Goal: Communication & Community: Answer question/provide support

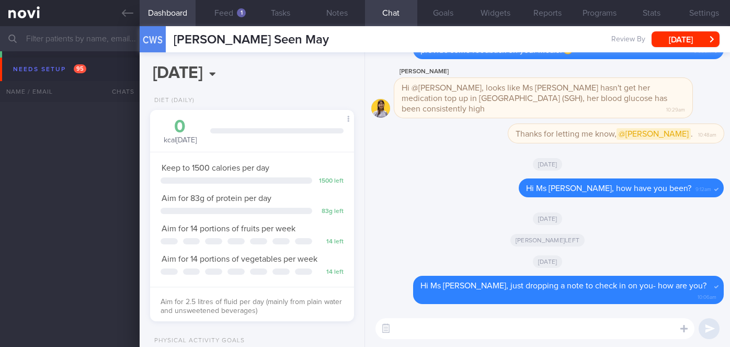
select select "8"
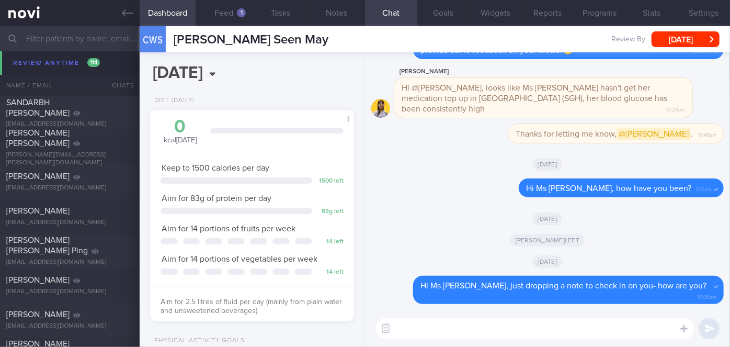
scroll to position [104, 178]
click at [232, 10] on button "Feed 1" at bounding box center [224, 13] width 56 height 26
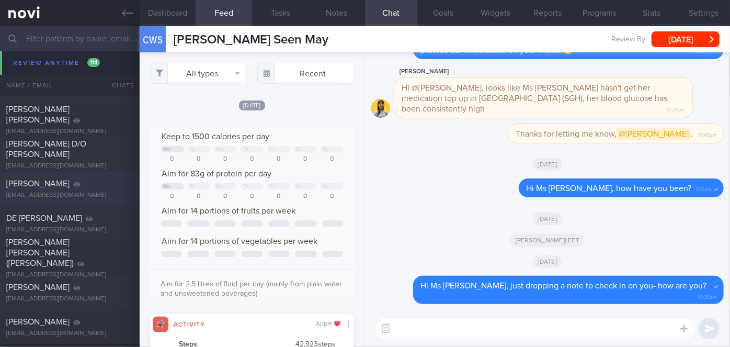
scroll to position [9206, 0]
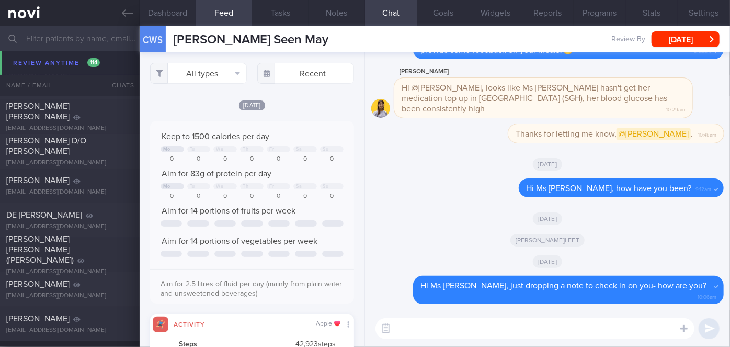
click at [98, 43] on input "text" at bounding box center [365, 38] width 730 height 25
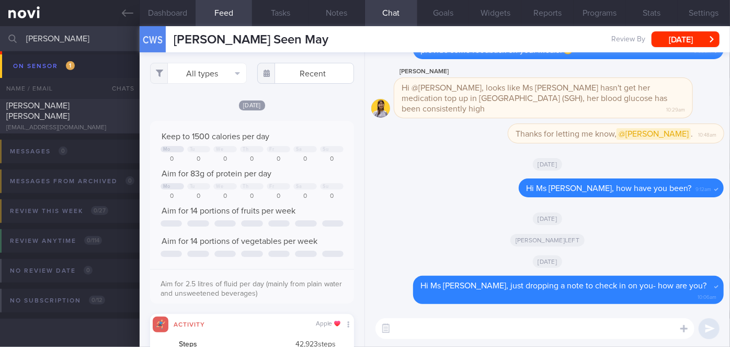
scroll to position [243, 0]
type input "[PERSON_NAME]"
click at [92, 110] on div "[PERSON_NAME] [PERSON_NAME]" at bounding box center [68, 110] width 124 height 21
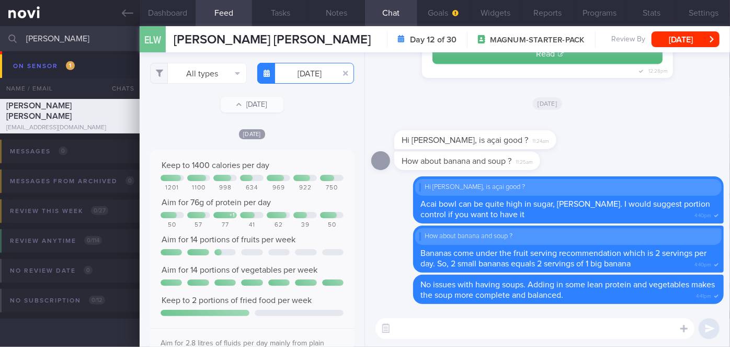
scroll to position [45, 183]
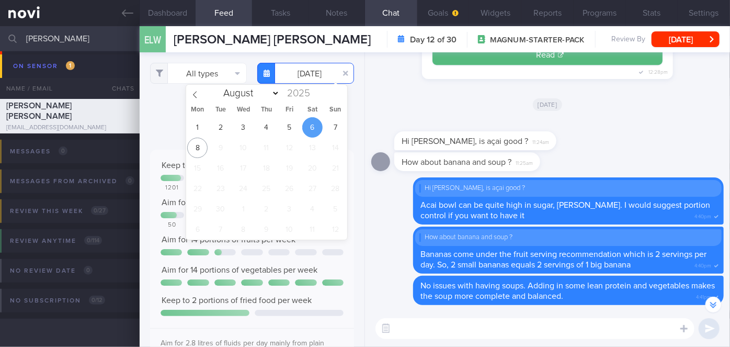
click at [283, 73] on input "[DATE]" at bounding box center [305, 73] width 97 height 21
click at [202, 131] on span "1" at bounding box center [197, 127] width 20 height 20
type input "[DATE]"
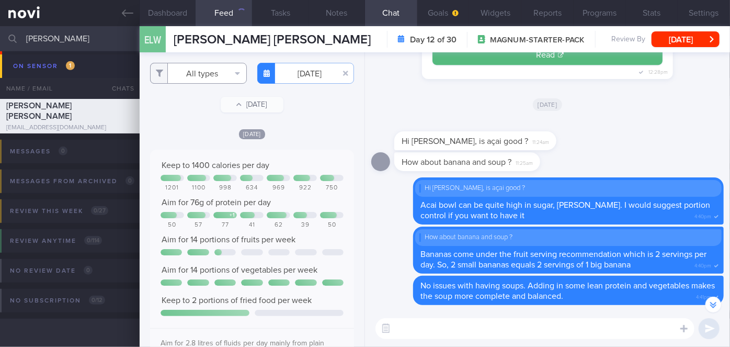
click at [190, 70] on button "All types" at bounding box center [198, 73] width 97 height 21
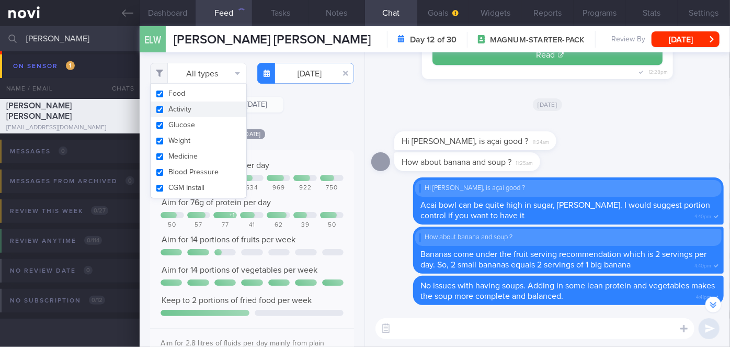
click at [183, 106] on button "Activity" at bounding box center [199, 109] width 96 height 16
checkbox input "false"
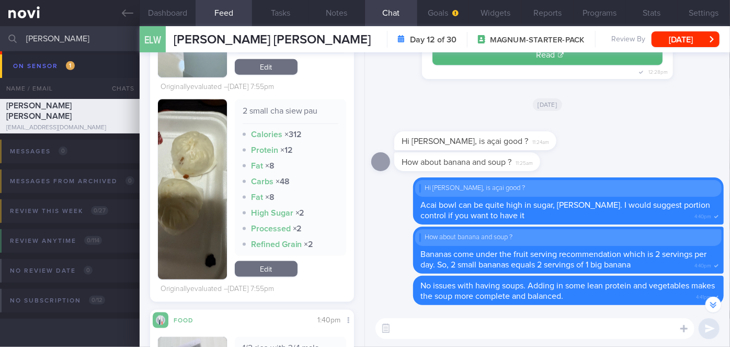
scroll to position [951, 0]
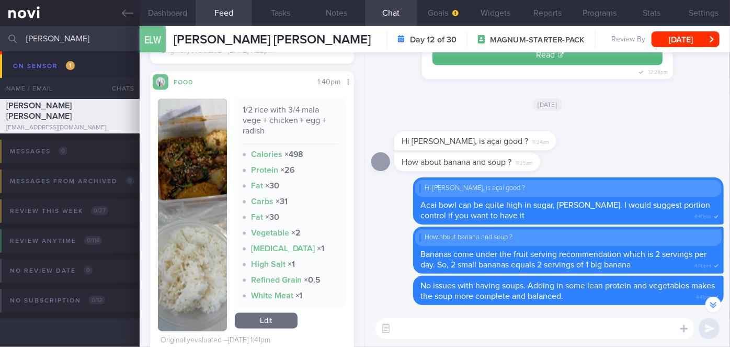
click at [199, 160] on img "button" at bounding box center [192, 215] width 69 height 232
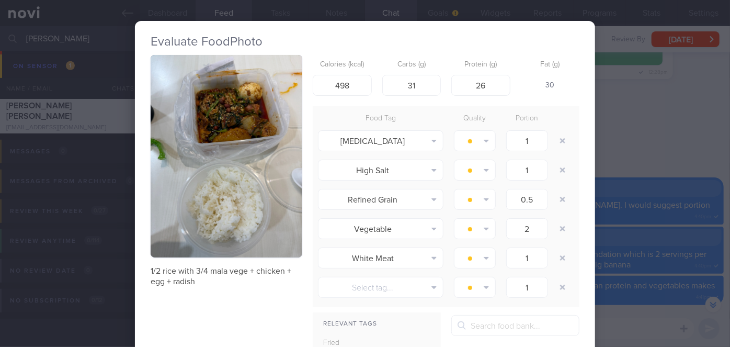
click at [631, 127] on div "Evaluate Food Photo 1/2 rice with 3/4 mala vege + chicken + egg + radish Calori…" at bounding box center [365, 173] width 730 height 347
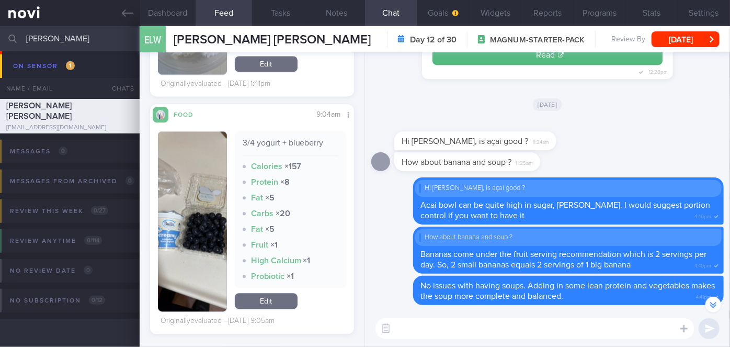
scroll to position [1253, 0]
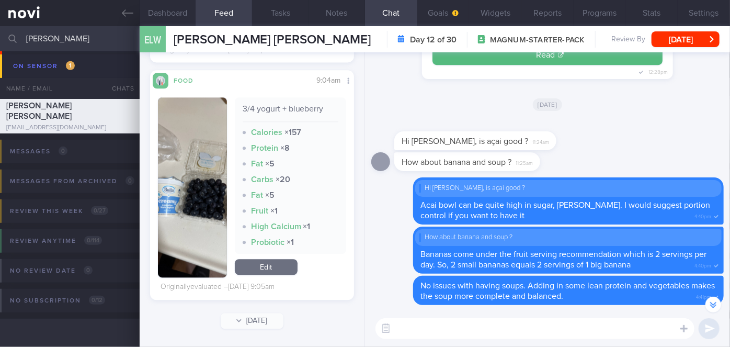
click at [194, 209] on button "button" at bounding box center [192, 187] width 69 height 180
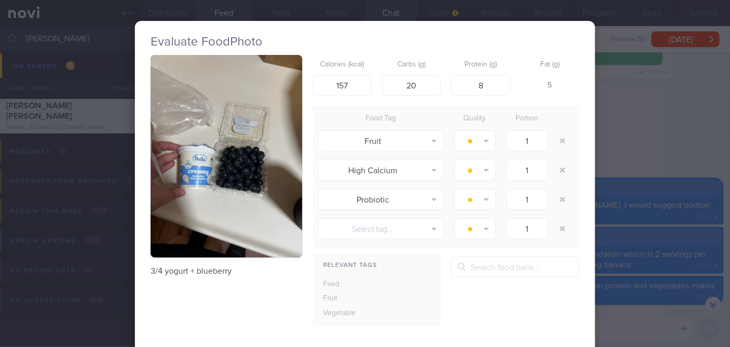
click at [194, 209] on button "button" at bounding box center [227, 156] width 152 height 202
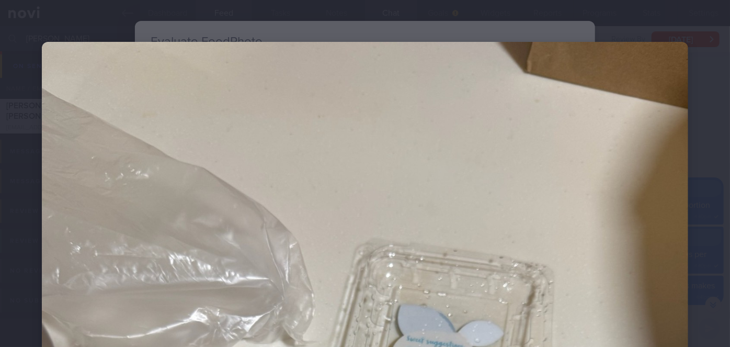
scroll to position [333, 0]
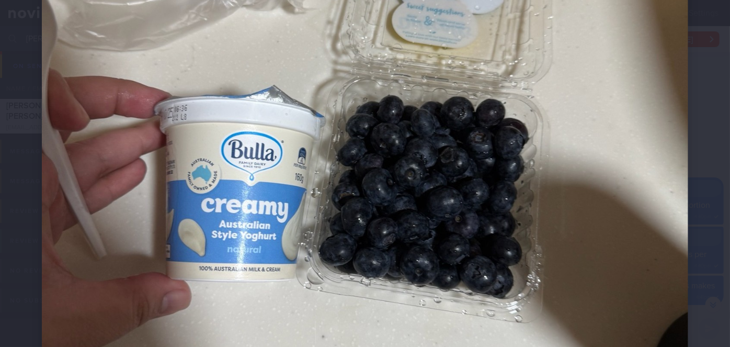
drag, startPoint x: 695, startPoint y: 190, endPoint x: 679, endPoint y: 191, distance: 15.7
click at [694, 191] on div at bounding box center [365, 140] width 730 height 946
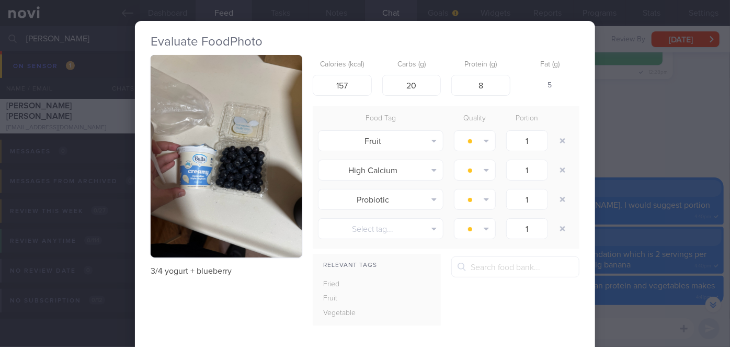
click at [614, 153] on div "Evaluate Food Photo 3/4 yogurt + blueberry Calories (kcal) 157 Carbs (g) 20 Pro…" at bounding box center [365, 173] width 730 height 347
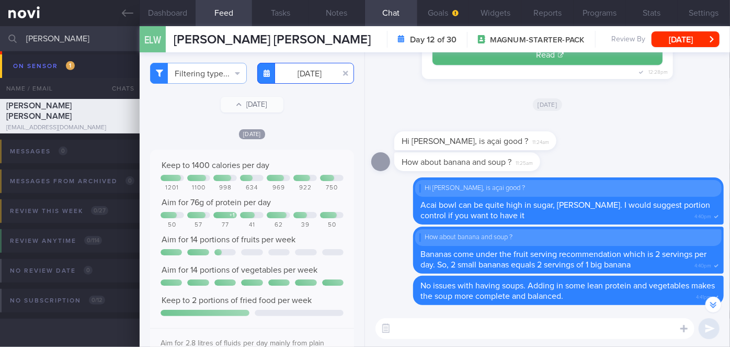
click at [306, 69] on input "[DATE]" at bounding box center [305, 73] width 97 height 21
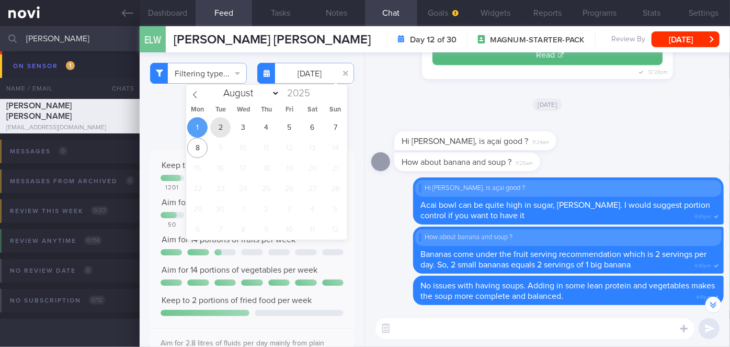
click at [219, 123] on span "2" at bounding box center [220, 127] width 20 height 20
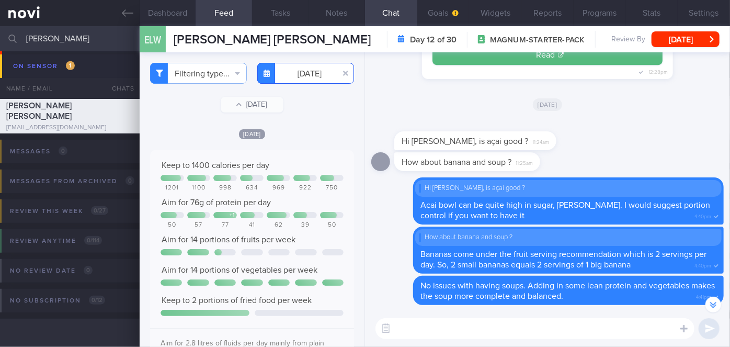
scroll to position [129, 187]
click at [288, 64] on input "[DATE]" at bounding box center [305, 73] width 97 height 21
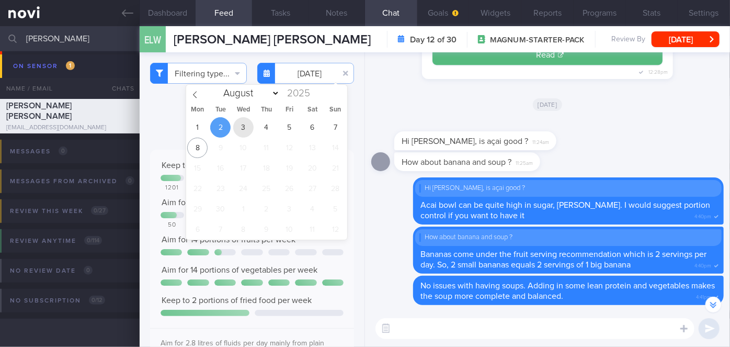
click at [244, 126] on span "3" at bounding box center [243, 127] width 20 height 20
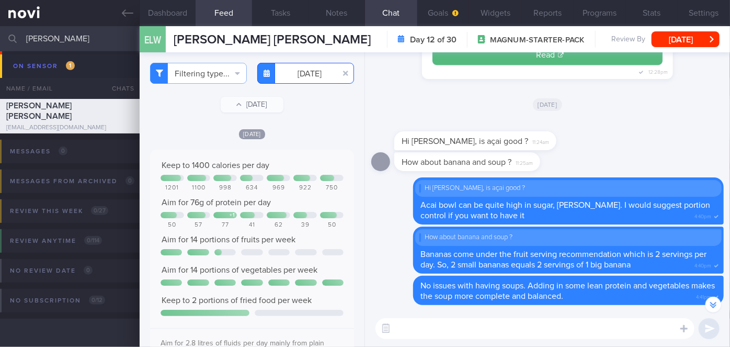
click at [285, 81] on input "[DATE]" at bounding box center [305, 73] width 97 height 21
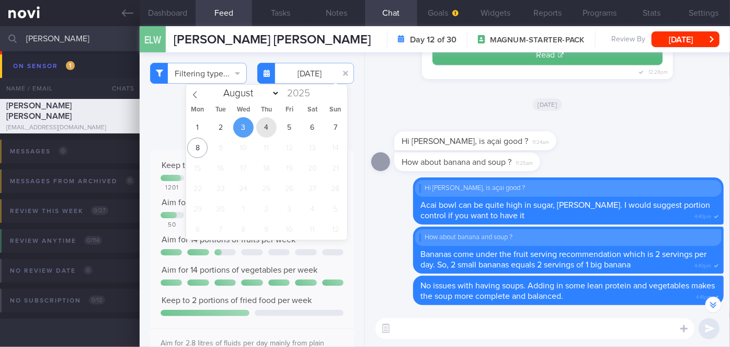
click at [265, 129] on span "4" at bounding box center [266, 127] width 20 height 20
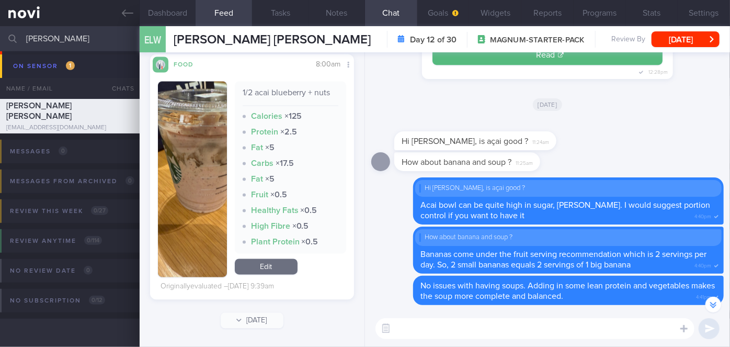
scroll to position [1022, 0]
click at [212, 128] on img "button" at bounding box center [192, 180] width 69 height 196
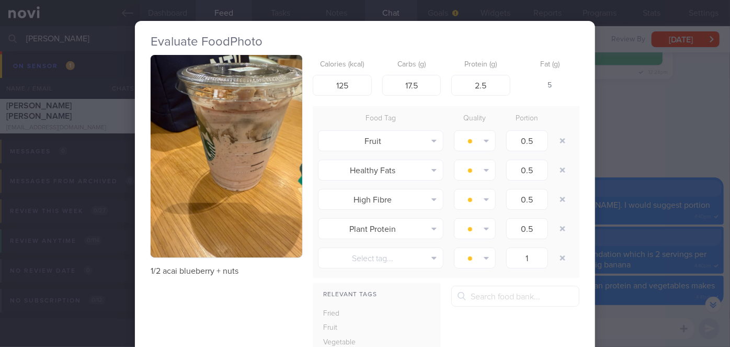
click at [658, 158] on div "Evaluate Food Photo 1/2 acai blueberry + nuts Calories (kcal) 125 Carbs (g) 17.…" at bounding box center [365, 173] width 730 height 347
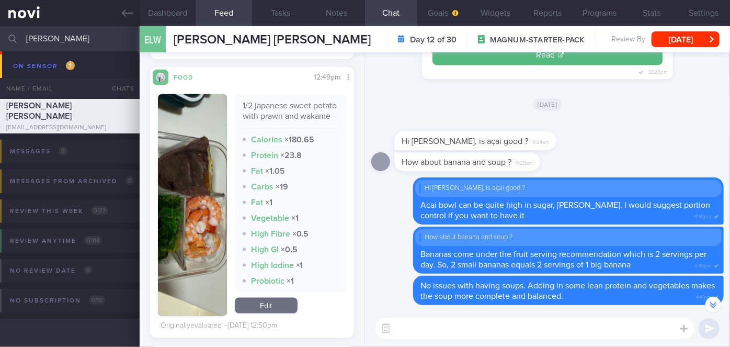
scroll to position [737, 0]
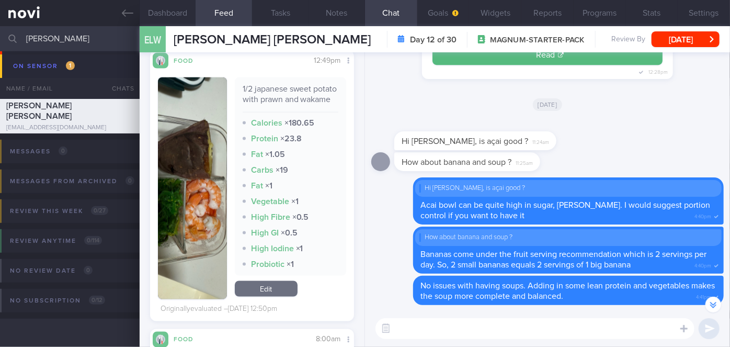
click at [202, 164] on button "button" at bounding box center [192, 188] width 69 height 222
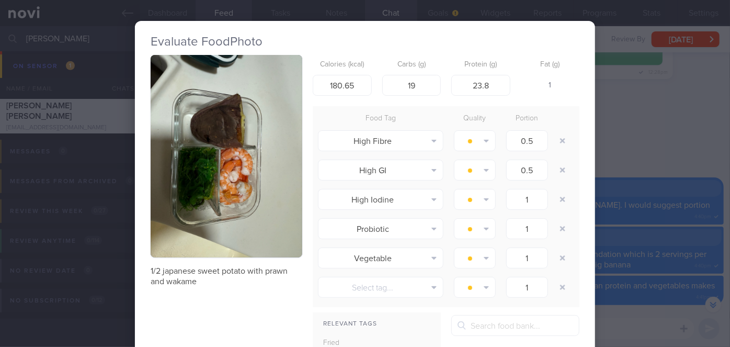
click at [632, 146] on div "Evaluate Food Photo 1/2 japanese sweet potato with prawn and wakame Calories (k…" at bounding box center [365, 173] width 730 height 347
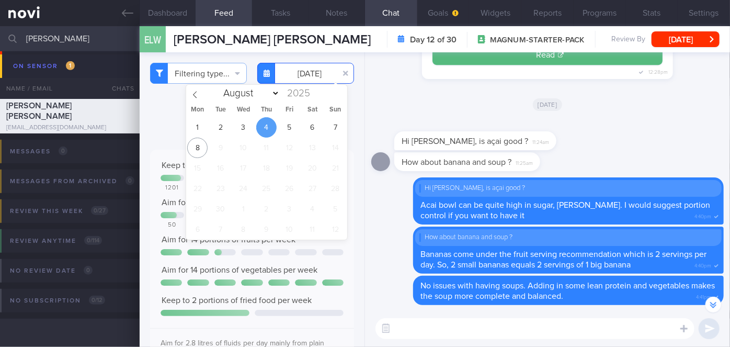
click at [280, 81] on input "[DATE]" at bounding box center [305, 73] width 97 height 21
click at [289, 124] on span "5" at bounding box center [289, 127] width 20 height 20
type input "[DATE]"
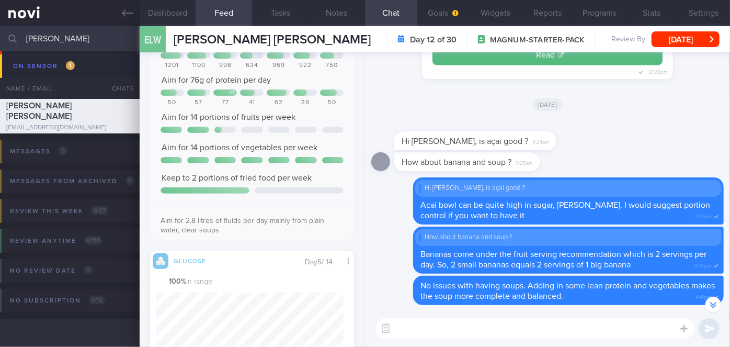
scroll to position [129, 187]
click at [479, 327] on textarea at bounding box center [535, 328] width 319 height 21
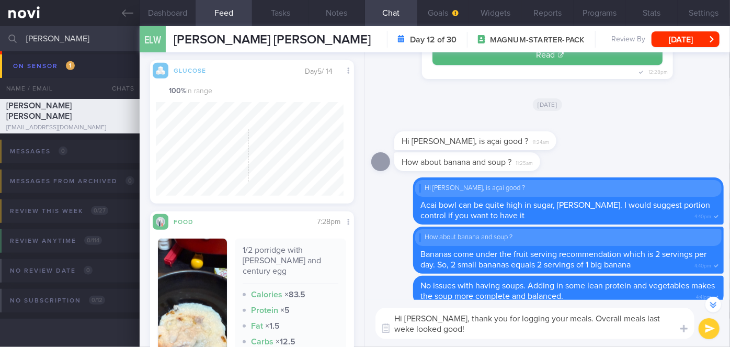
scroll to position [0, 0]
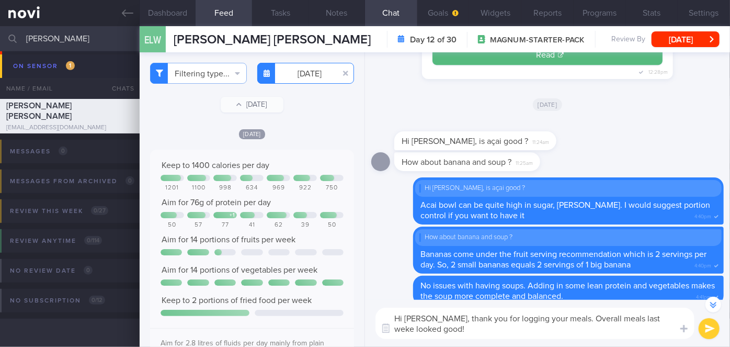
type textarea "Hi [PERSON_NAME], thank you for logging your meals. Overall meals last weke loo…"
click at [294, 76] on input "[DATE]" at bounding box center [305, 73] width 97 height 21
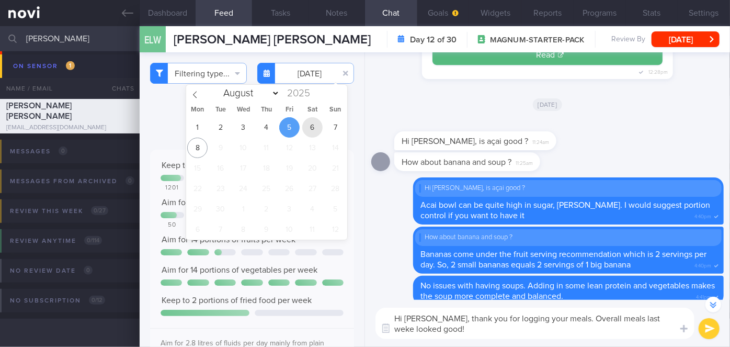
click at [313, 126] on span "6" at bounding box center [312, 127] width 20 height 20
type input "[DATE]"
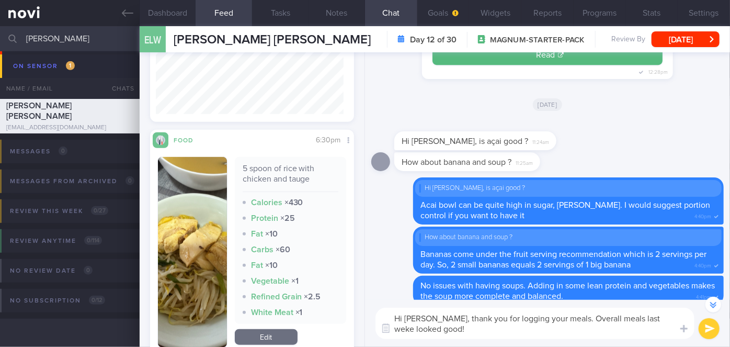
scroll to position [428, 0]
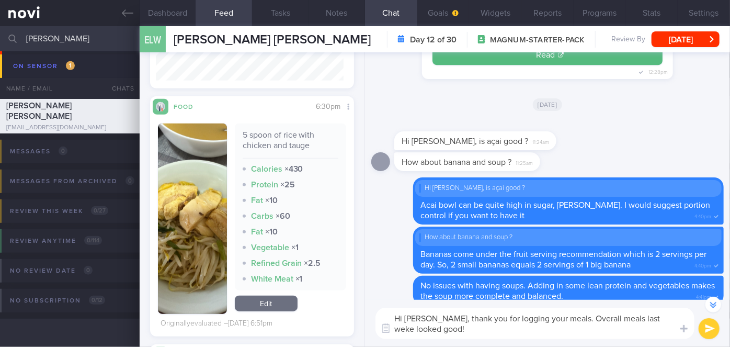
click at [178, 184] on img "button" at bounding box center [192, 218] width 69 height 190
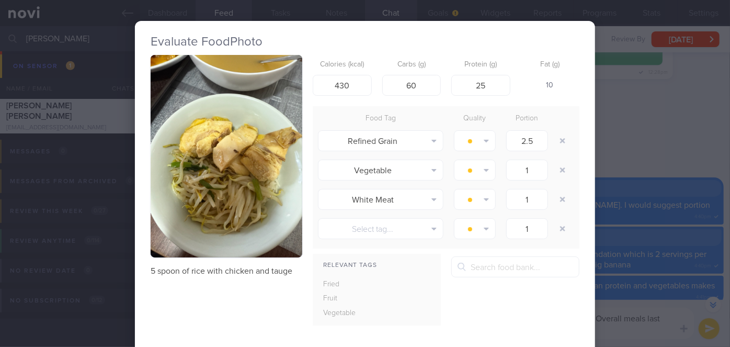
click at [709, 179] on div "Evaluate Food Photo 5 spoon of rice with chicken and tauge Calories (kcal) 430 …" at bounding box center [365, 173] width 730 height 347
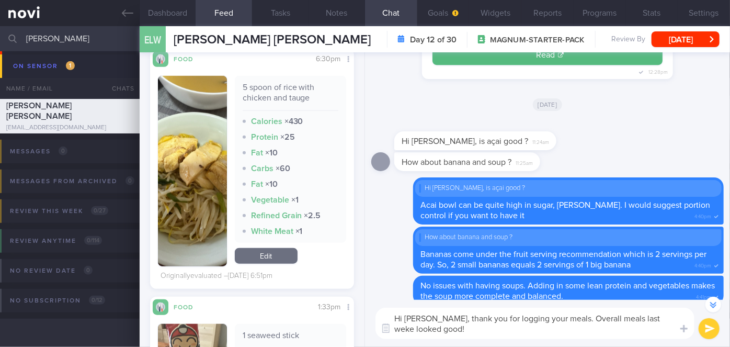
scroll to position [142, 0]
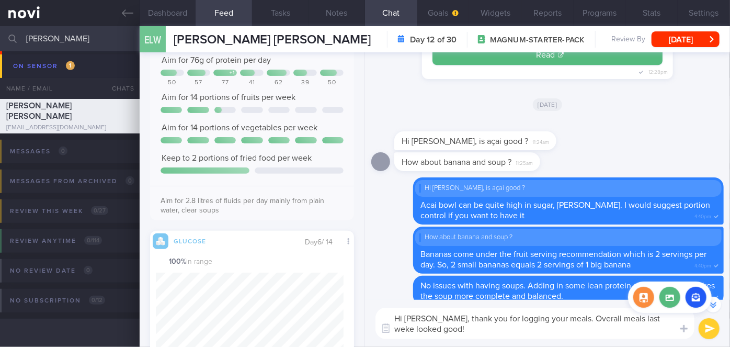
click at [639, 318] on textarea "Hi [PERSON_NAME], thank you for logging your meals. Overall meals last weke loo…" at bounding box center [535, 323] width 319 height 31
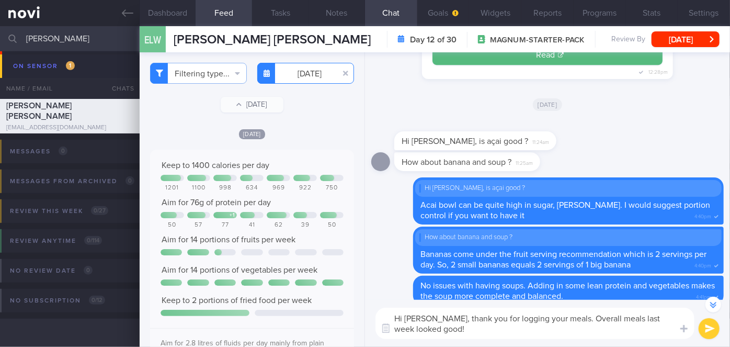
type textarea "Hi [PERSON_NAME], thank you for logging your meals. Overall meals last week loo…"
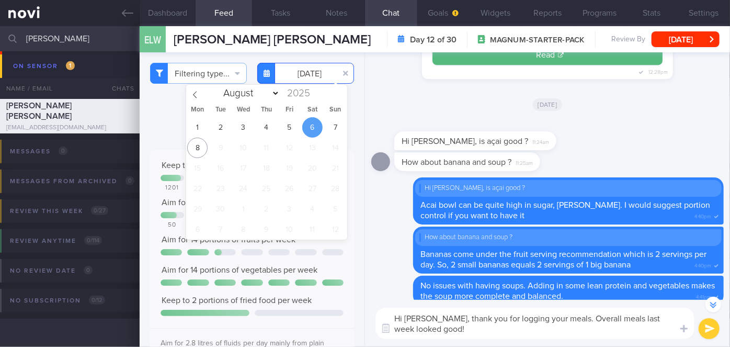
click at [308, 80] on body "You are offline! Some functionality will be unavailable Patients New Users Coac…" at bounding box center [365, 173] width 730 height 347
click at [331, 120] on span "7" at bounding box center [335, 127] width 20 height 20
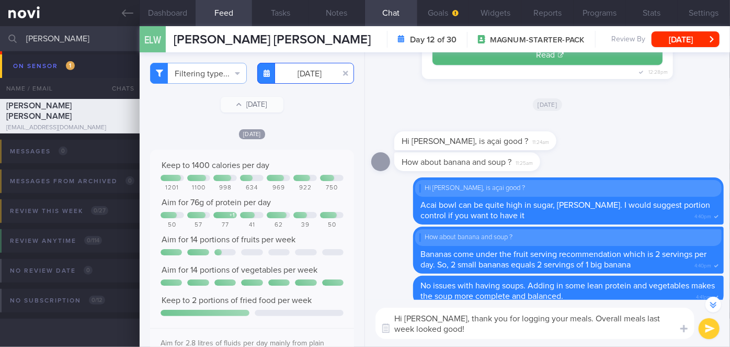
click at [311, 79] on input "[DATE]" at bounding box center [305, 73] width 97 height 21
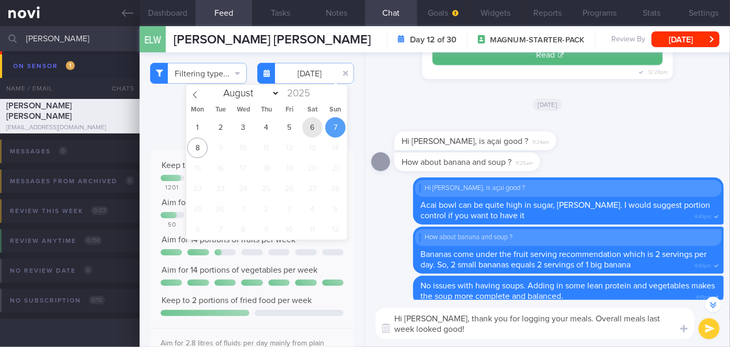
click at [305, 126] on span "6" at bounding box center [312, 127] width 20 height 20
type input "[DATE]"
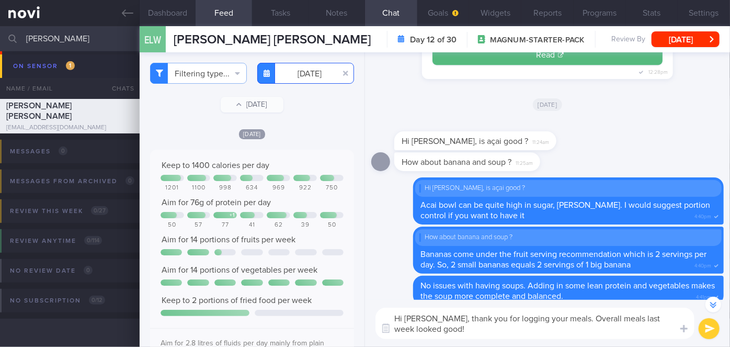
scroll to position [285, 0]
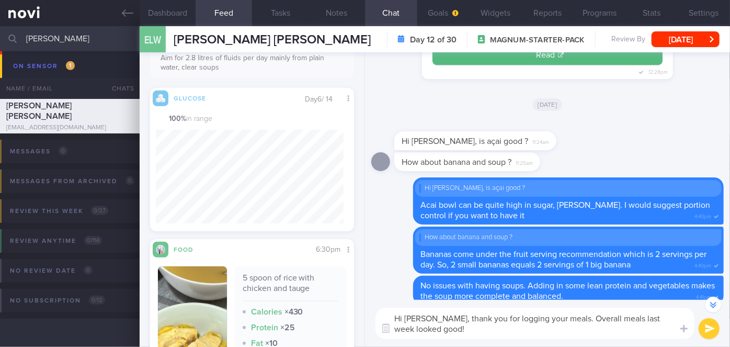
click at [459, 334] on textarea "Hi [PERSON_NAME], thank you for logging your meals. Overall meals last week loo…" at bounding box center [535, 323] width 319 height 31
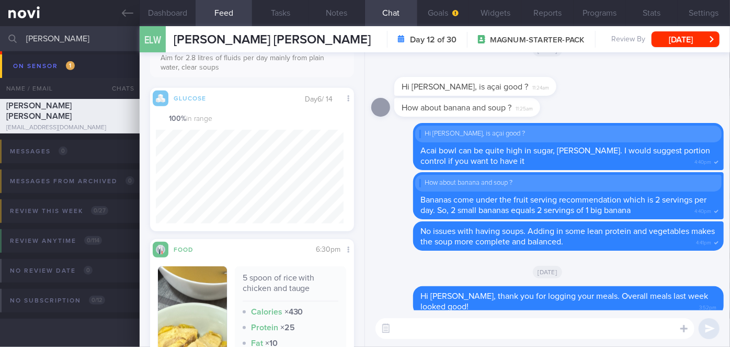
scroll to position [0, 0]
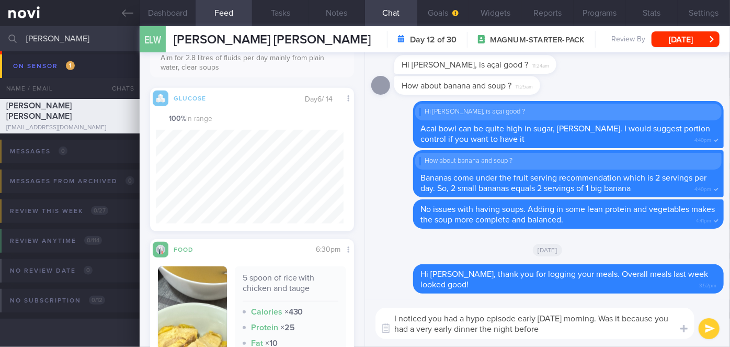
drag, startPoint x: 628, startPoint y: 319, endPoint x: 608, endPoint y: 316, distance: 20.6
click at [608, 316] on textarea "I noticed you had a hypo episode early [DATE] morning. Was it because you had a…" at bounding box center [535, 323] width 319 height 31
click at [449, 331] on textarea "I noticed you had a hypo episode early [DATE] morning. I think it could be due …" at bounding box center [535, 323] width 319 height 31
type textarea "I noticed you had a hypo episode early [DATE] morning. I think it could be due …"
click at [711, 329] on button "submit" at bounding box center [709, 328] width 21 height 21
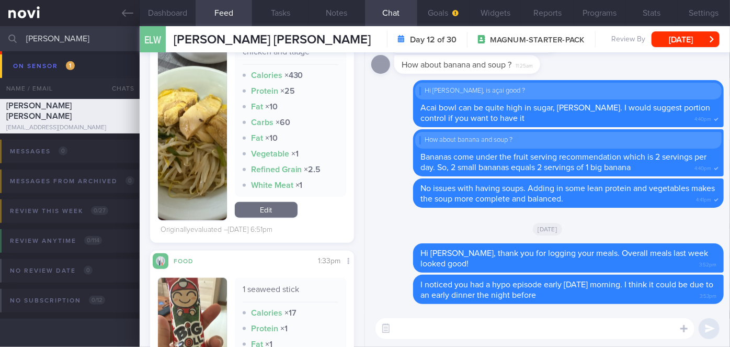
scroll to position [523, 0]
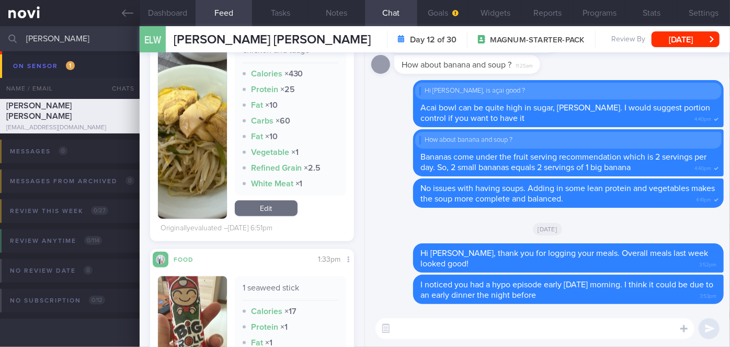
click at [460, 328] on textarea at bounding box center [535, 328] width 319 height 21
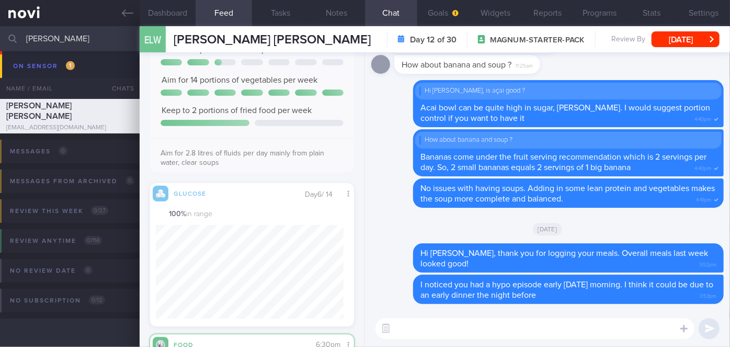
scroll to position [0, 0]
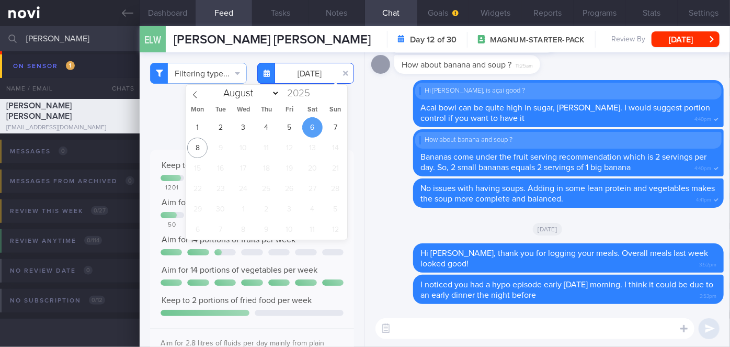
click at [315, 81] on input "[DATE]" at bounding box center [305, 73] width 97 height 21
click at [336, 126] on span "7" at bounding box center [335, 127] width 20 height 20
type input "[DATE]"
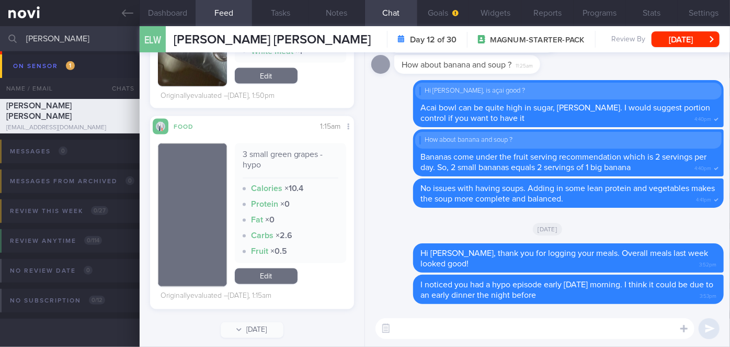
click at [428, 322] on textarea at bounding box center [535, 328] width 319 height 21
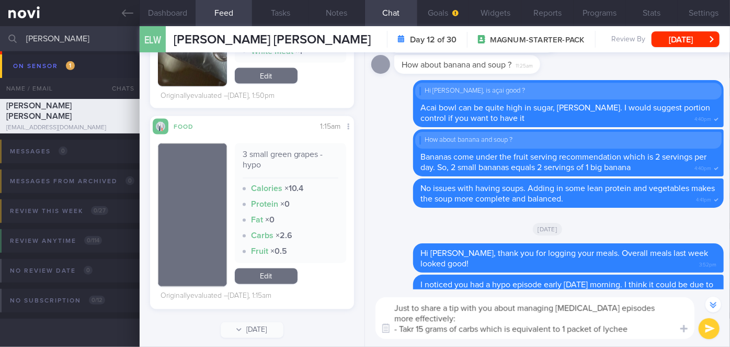
scroll to position [-31, 0]
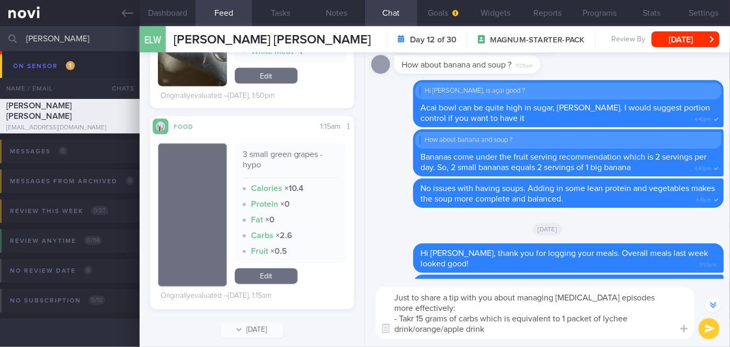
click at [413, 317] on textarea "Just to share a tip with you about managing [MEDICAL_DATA] episodes more effect…" at bounding box center [535, 313] width 319 height 52
click at [495, 327] on textarea "Just to share a tip with you about managing [MEDICAL_DATA] episodes more effect…" at bounding box center [535, 313] width 319 height 52
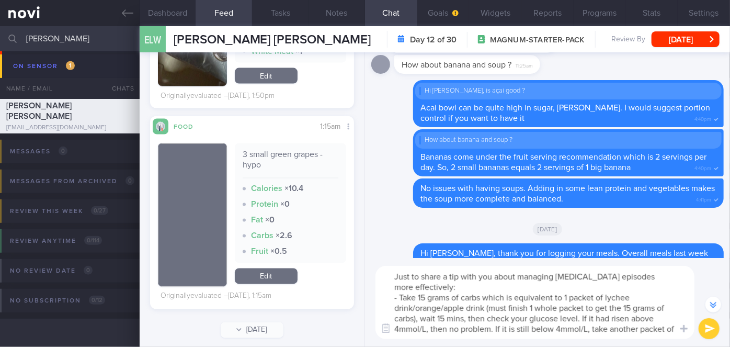
scroll to position [-62, 0]
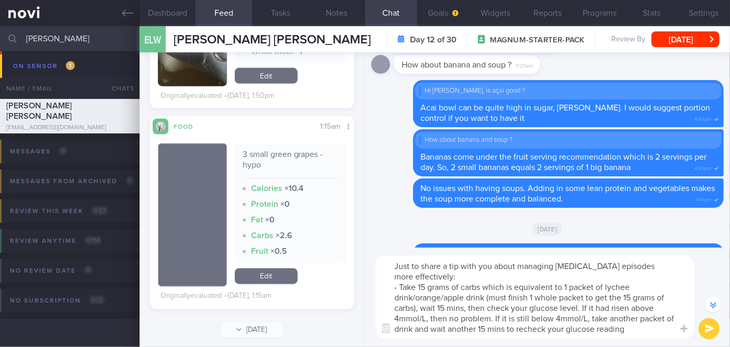
type textarea "Just to share a tip with you about managing [MEDICAL_DATA] episodes more effect…"
click at [705, 324] on button "submit" at bounding box center [709, 328] width 21 height 21
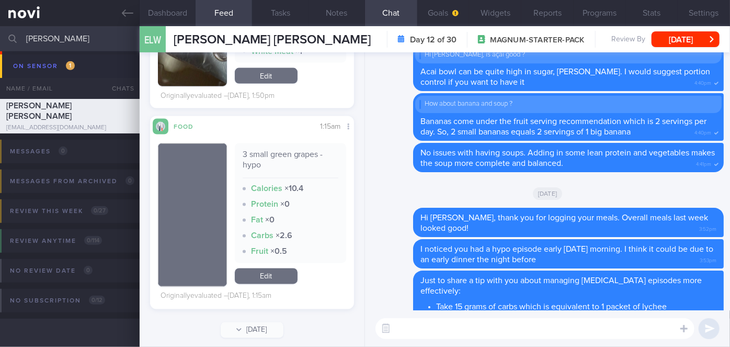
scroll to position [0, 0]
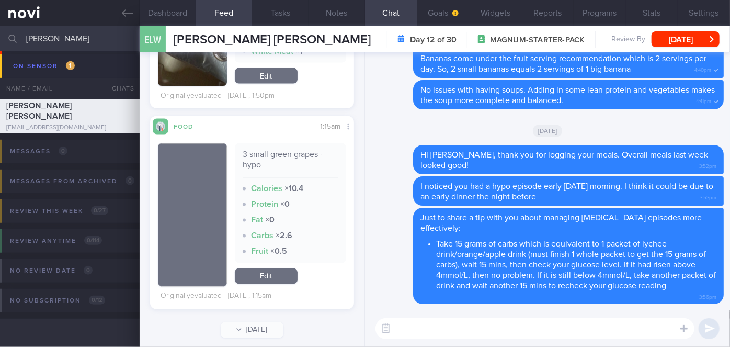
click at [576, 329] on textarea at bounding box center [535, 328] width 319 height 21
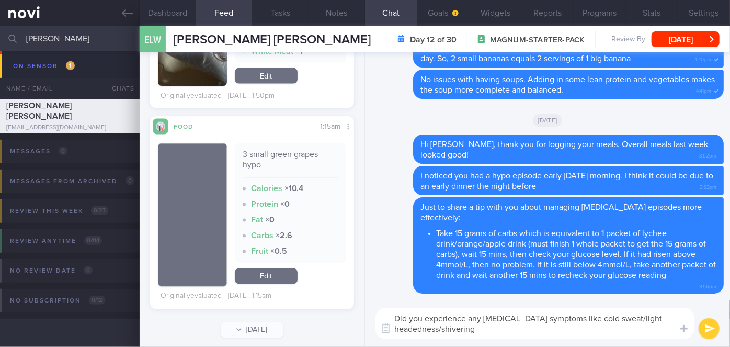
type textarea "Did you experience any [MEDICAL_DATA] symptoms like cold sweat/light headedness…"
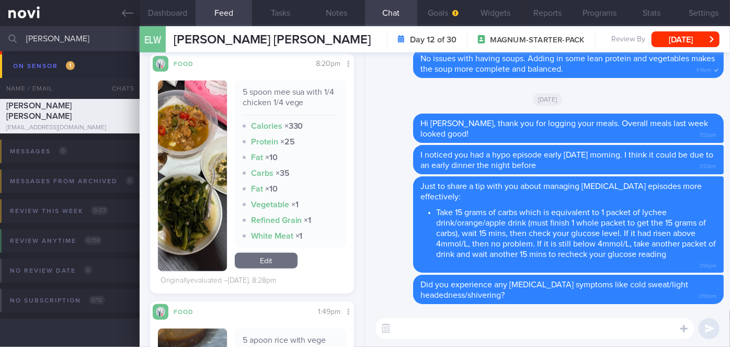
scroll to position [247, 0]
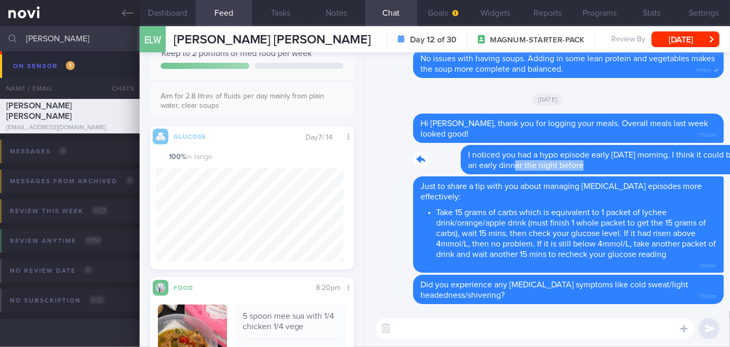
drag, startPoint x: 475, startPoint y: 170, endPoint x: 588, endPoint y: 165, distance: 113.1
click at [588, 165] on div "Delete I noticed you had a hypo episode early [DATE] morning. I think it could …" at bounding box center [547, 159] width 353 height 29
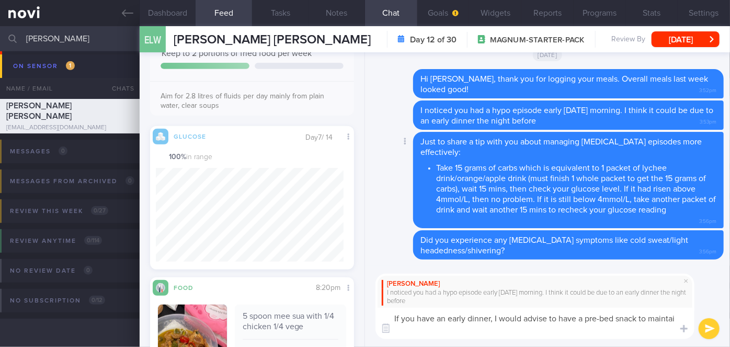
scroll to position [0, 0]
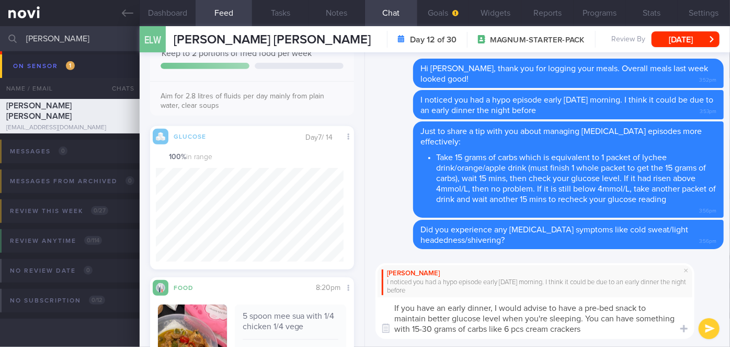
click at [587, 325] on textarea "If you have an early dinner, I would advise to have a pre-bed snack to maintain…" at bounding box center [535, 318] width 319 height 42
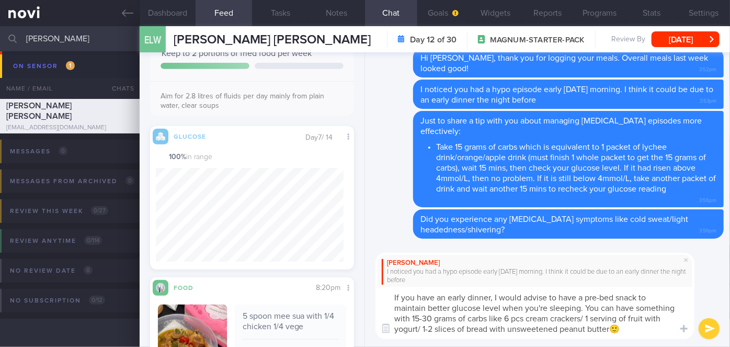
type textarea "If you have an early dinner, I would advise to have a pre-bed snack to maintain…"
click at [706, 324] on button "submit" at bounding box center [709, 328] width 21 height 21
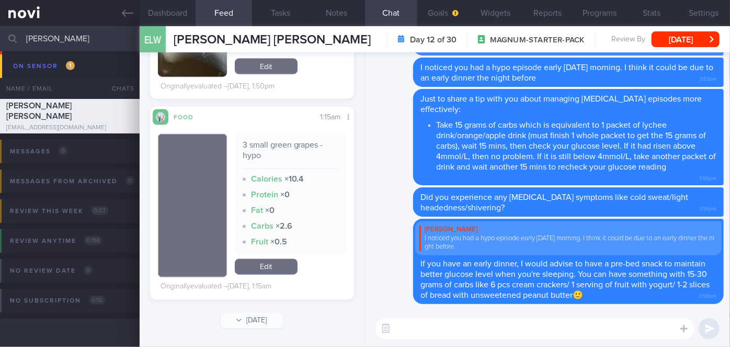
scroll to position [722, 0]
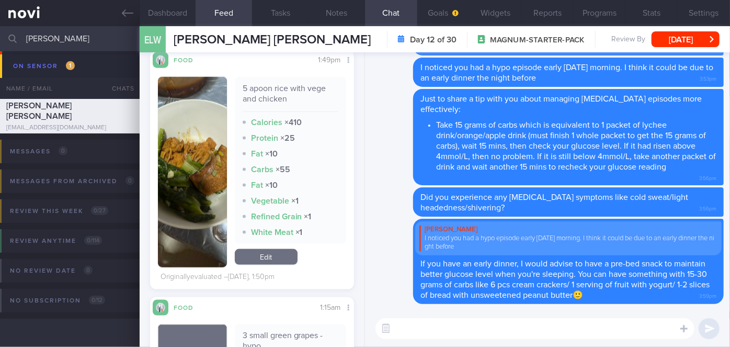
click at [201, 181] on button "button" at bounding box center [192, 172] width 69 height 190
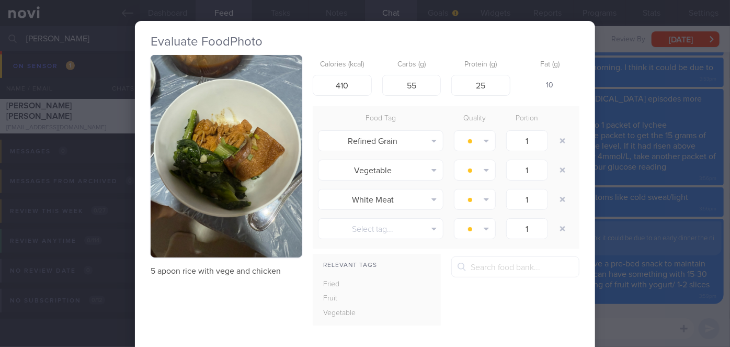
click at [204, 184] on button "button" at bounding box center [227, 156] width 152 height 202
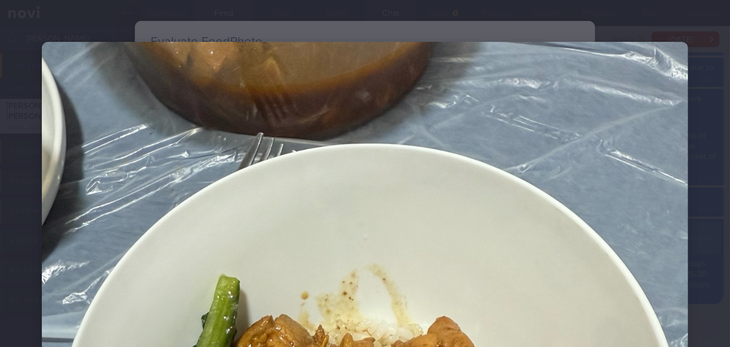
scroll to position [237, 0]
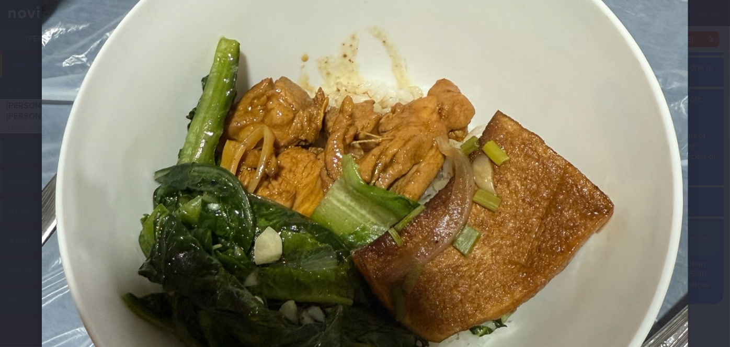
click at [696, 116] on div at bounding box center [365, 236] width 730 height 946
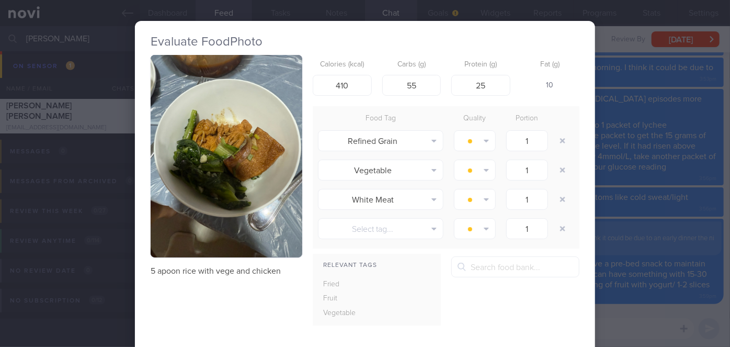
click at [677, 167] on div "Evaluate Food Photo 5 apoon rice with vege and chicken Calories (kcal) 410 Carb…" at bounding box center [365, 173] width 730 height 347
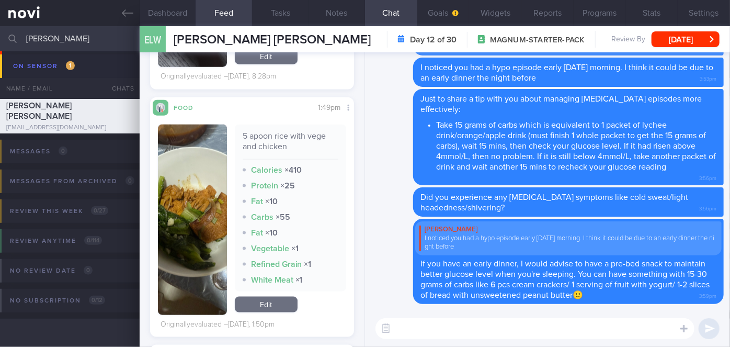
scroll to position [437, 0]
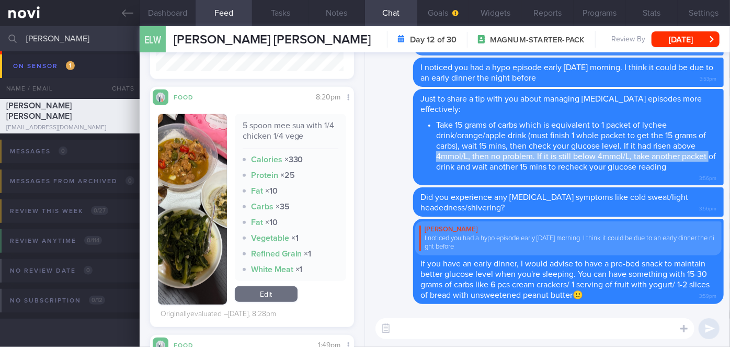
drag, startPoint x: 429, startPoint y: 162, endPoint x: 729, endPoint y: 147, distance: 299.5
click at [729, 147] on div "Delete [PERSON_NAME] I noticed you had a hypo episode early [DATE] morning. I t…" at bounding box center [547, 181] width 365 height 258
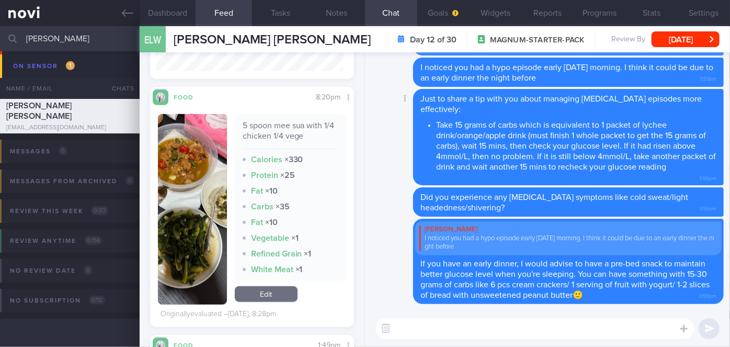
click at [454, 110] on span "Just to share a tip with you about managing [MEDICAL_DATA] episodes more effect…" at bounding box center [561, 104] width 281 height 19
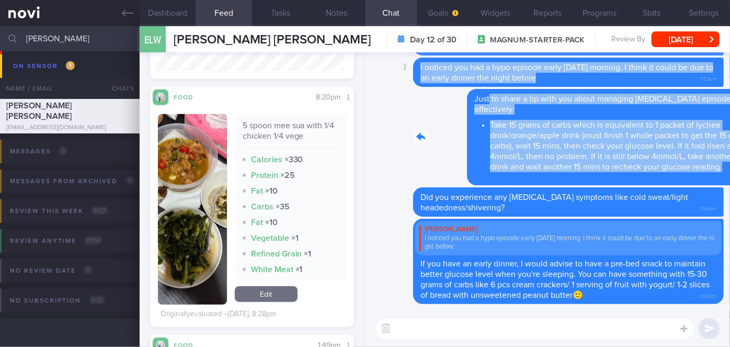
drag, startPoint x: 435, startPoint y: 94, endPoint x: 579, endPoint y: 88, distance: 144.4
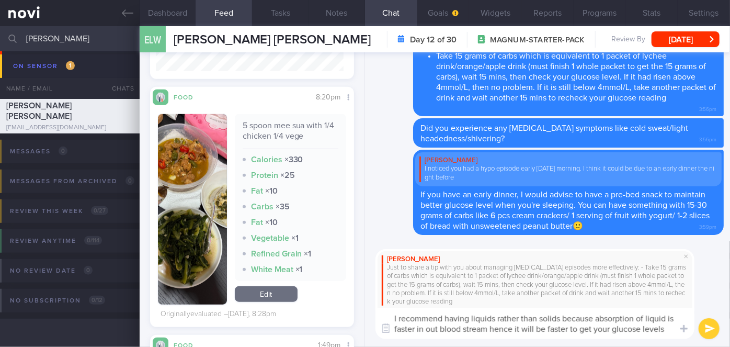
scroll to position [0, 0]
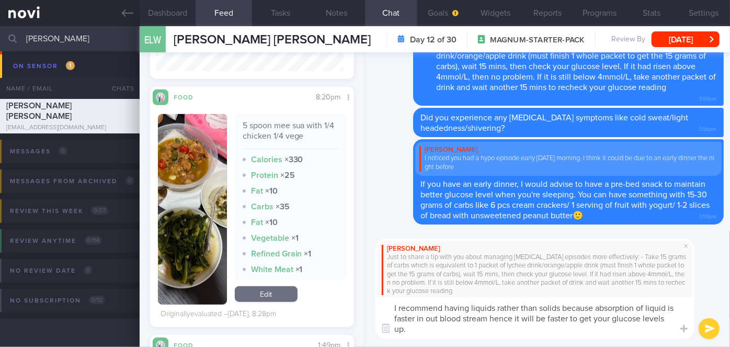
click at [437, 321] on textarea "I recommend having liquids rather than solids because absorption of liquid is f…" at bounding box center [535, 318] width 319 height 42
type textarea "I recommend having liquids rather than solids because absorption of liquid is f…"
click at [706, 333] on button "submit" at bounding box center [709, 328] width 21 height 21
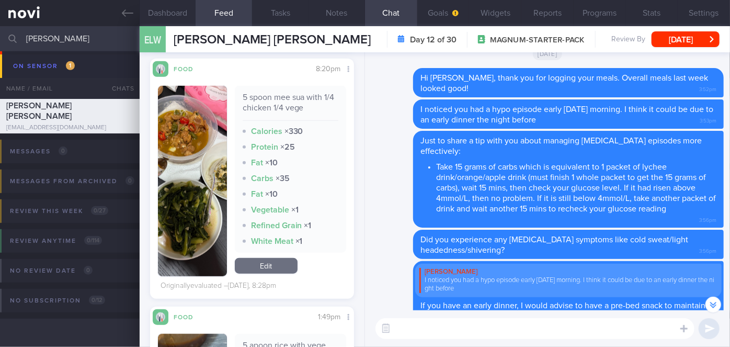
scroll to position [437, 0]
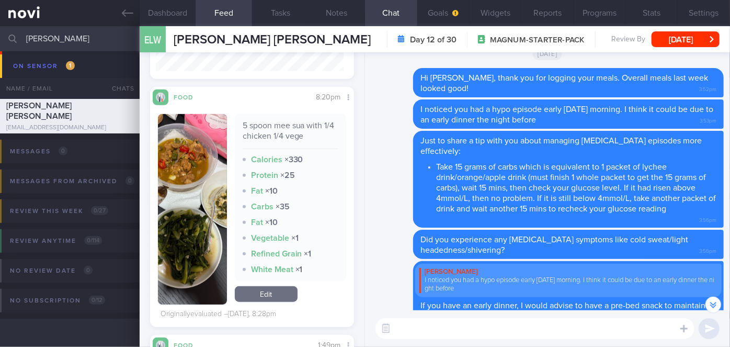
click at [201, 180] on button "button" at bounding box center [192, 209] width 69 height 190
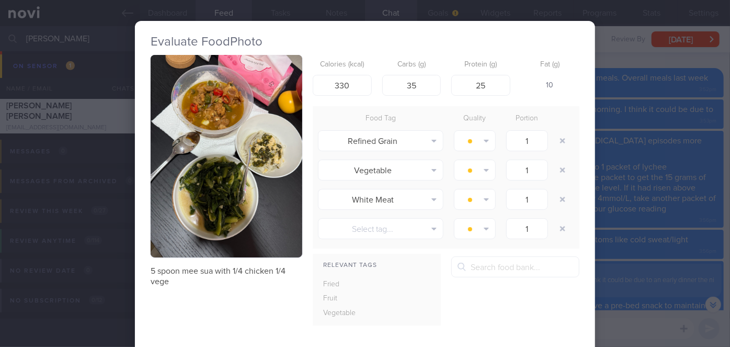
scroll to position [-143, 0]
click at [622, 202] on div "Evaluate Food Photo 5 spoon mee sua with 1/4 chicken 1/4 vege Calories (kcal) 3…" at bounding box center [365, 173] width 730 height 347
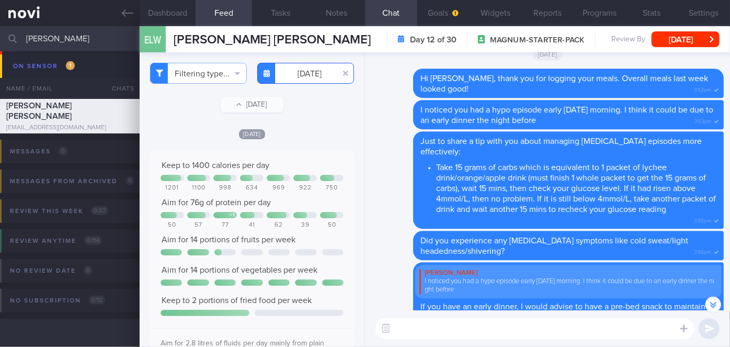
click at [312, 76] on input "[DATE]" at bounding box center [305, 73] width 97 height 21
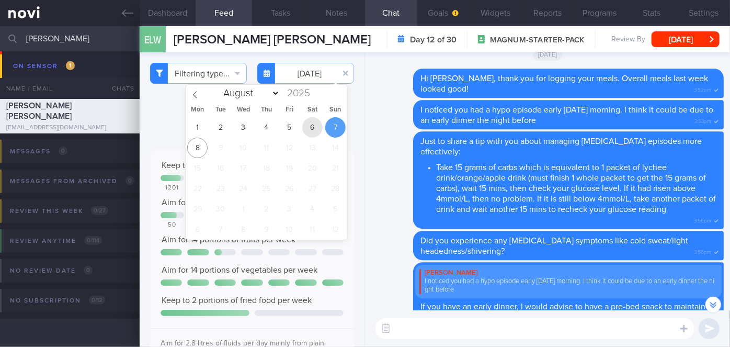
click at [315, 124] on span "6" at bounding box center [312, 127] width 20 height 20
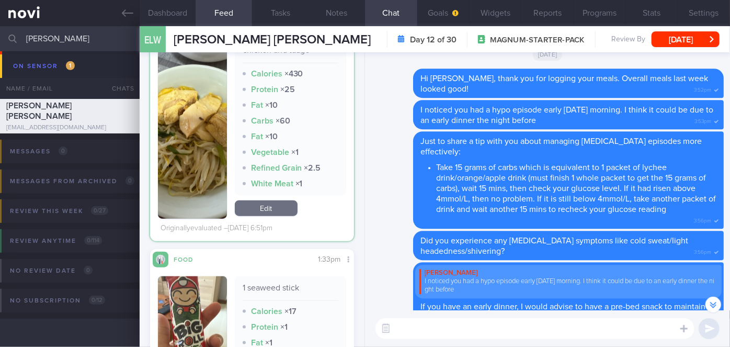
scroll to position [380, 0]
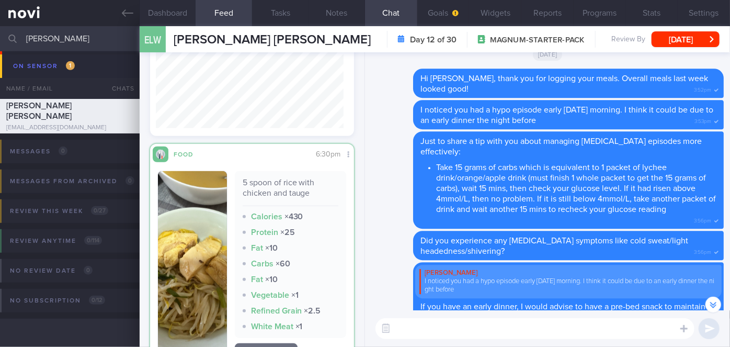
click at [189, 225] on img "button" at bounding box center [192, 266] width 69 height 190
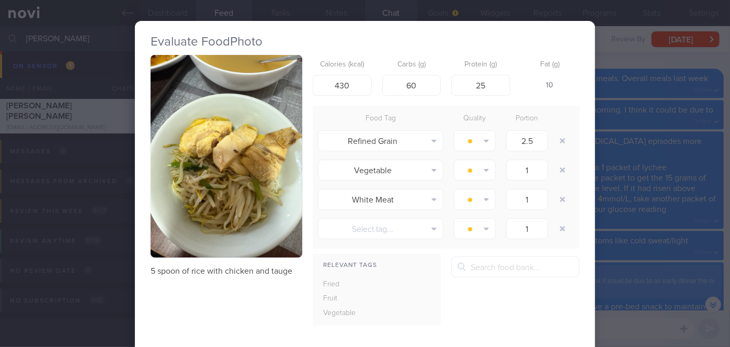
click at [636, 164] on div "Evaluate Food Photo 5 spoon of rice with chicken and tauge Calories (kcal) 430 …" at bounding box center [365, 173] width 730 height 347
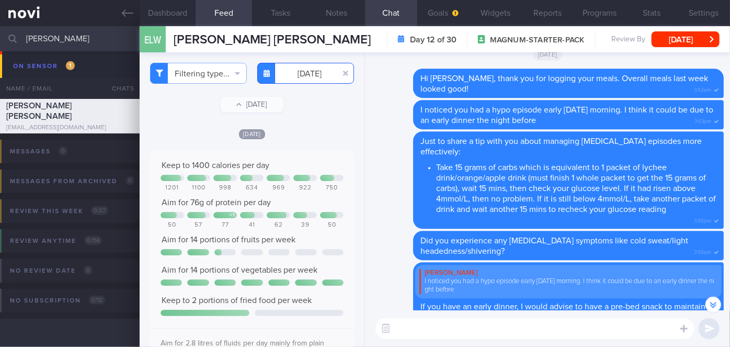
click at [299, 73] on input "[DATE]" at bounding box center [305, 73] width 97 height 21
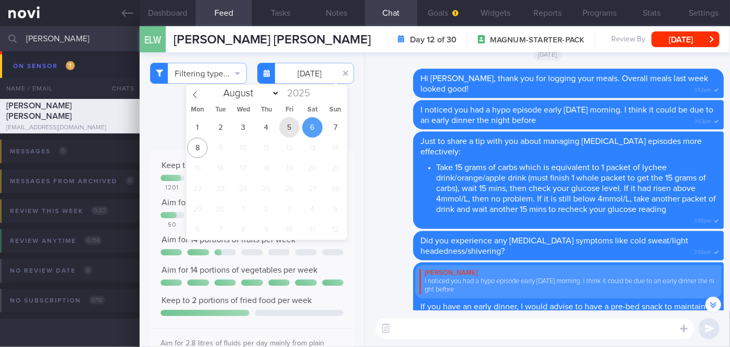
click at [289, 126] on span "5" at bounding box center [289, 127] width 20 height 20
type input "[DATE]"
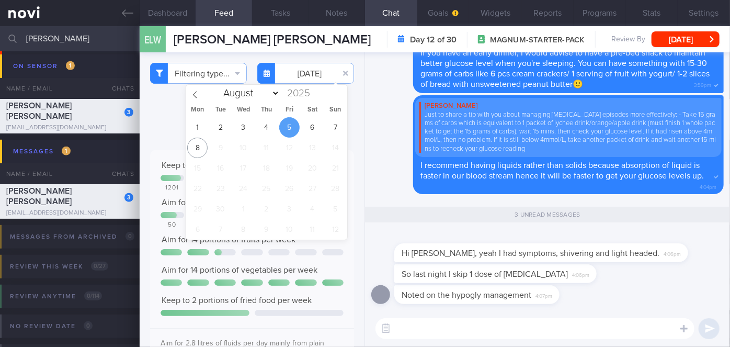
click at [62, 40] on input "[PERSON_NAME]" at bounding box center [365, 38] width 730 height 25
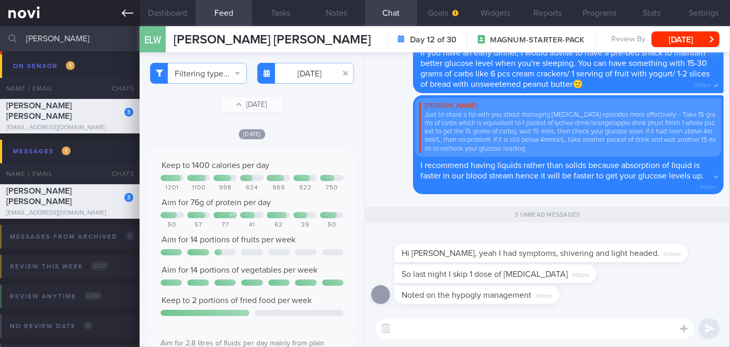
click at [132, 9] on icon at bounding box center [128, 13] width 12 height 12
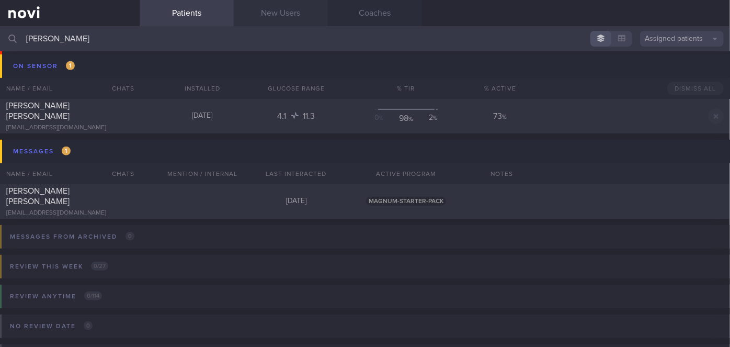
click at [263, 7] on link "New Users" at bounding box center [281, 13] width 94 height 26
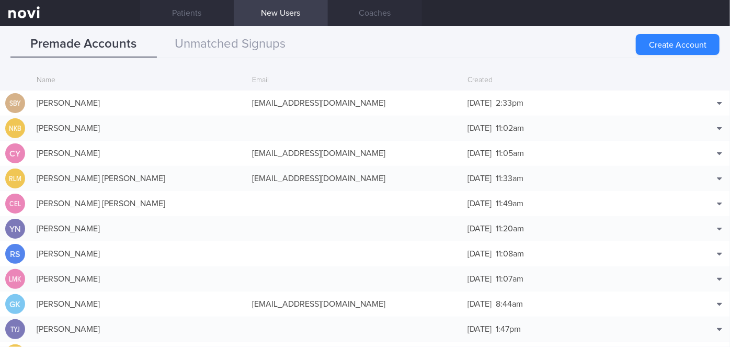
click at [692, 113] on button "Match with..." at bounding box center [692, 119] width 69 height 16
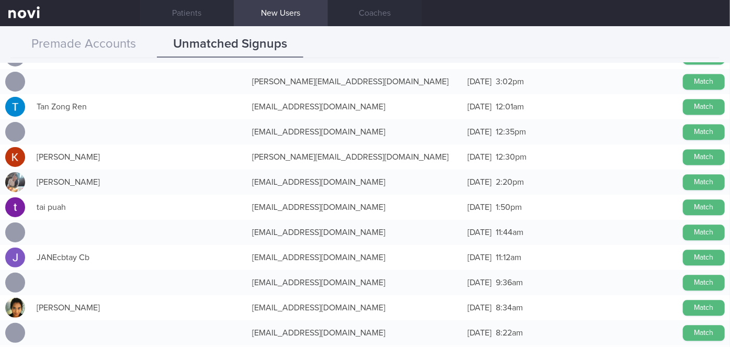
scroll to position [1213, 0]
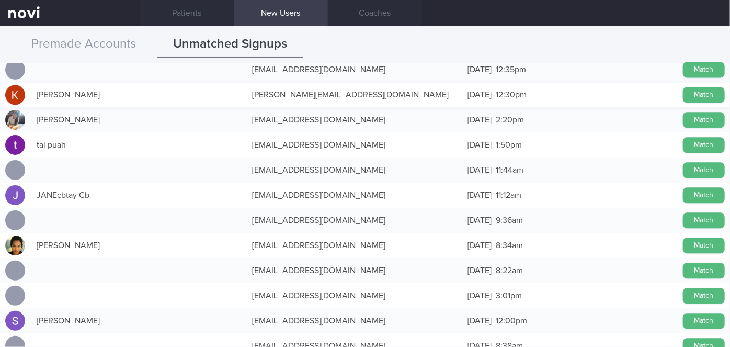
drag, startPoint x: 705, startPoint y: 245, endPoint x: 412, endPoint y: 90, distance: 331.7
click at [705, 244] on button "Match" at bounding box center [704, 245] width 42 height 16
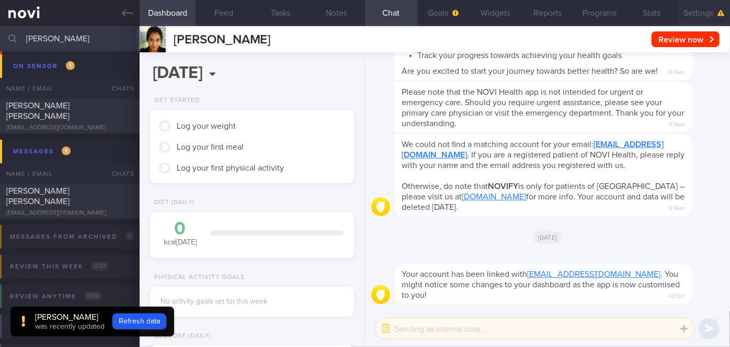
click at [704, 11] on button "Settings" at bounding box center [704, 13] width 52 height 26
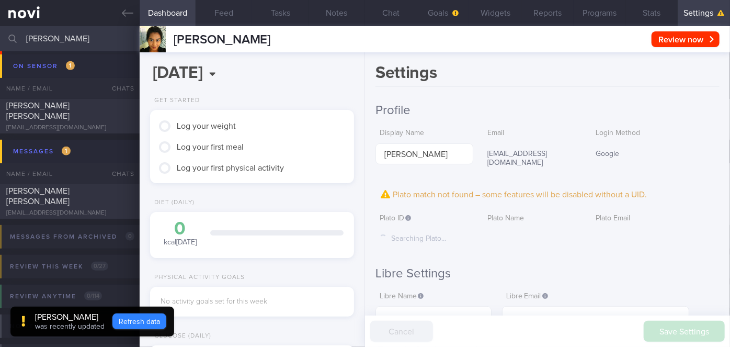
click at [166, 323] on button "Refresh data" at bounding box center [139, 321] width 54 height 16
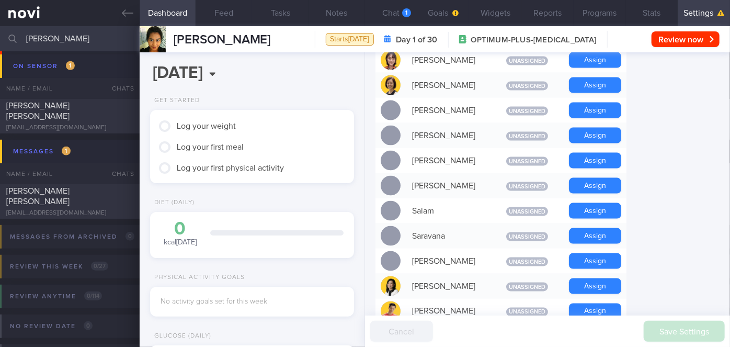
scroll to position [760, 0]
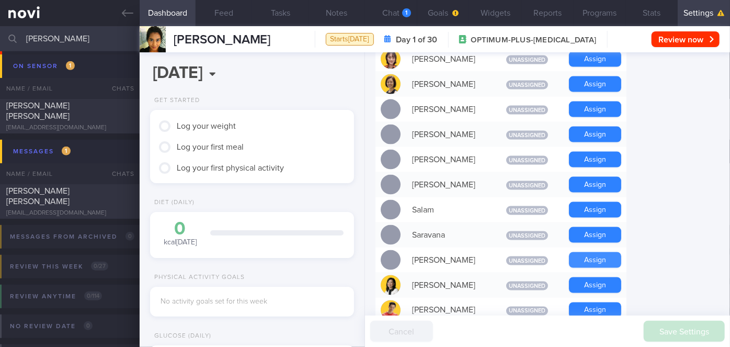
click at [595, 252] on button "Assign" at bounding box center [595, 260] width 52 height 16
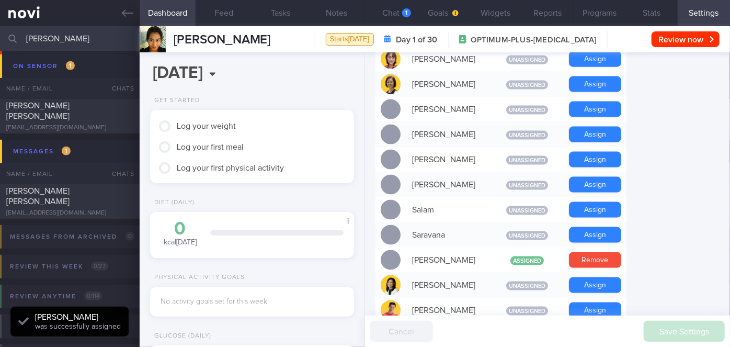
scroll to position [91, 183]
click at [603, 327] on button "Assign" at bounding box center [595, 335] width 52 height 16
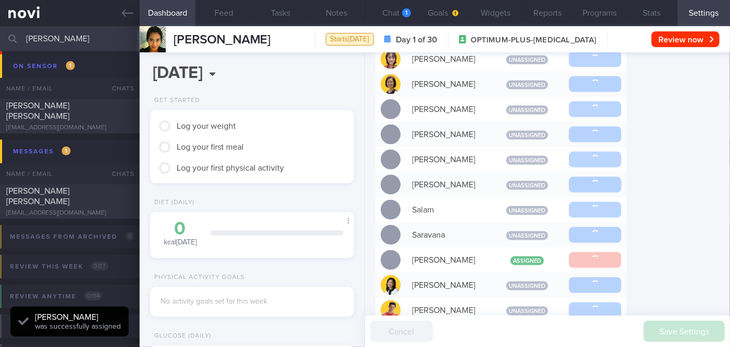
scroll to position [-29, 0]
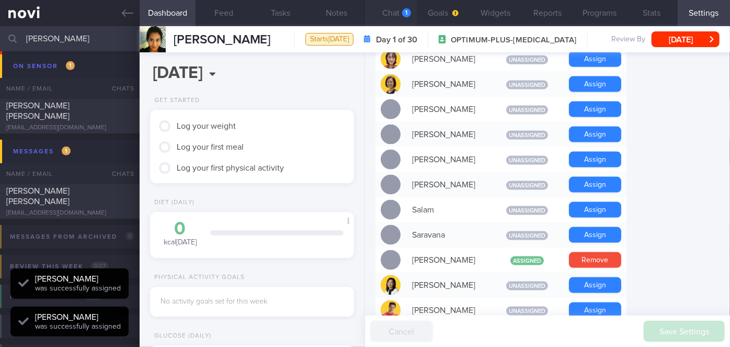
click at [404, 17] on div "1" at bounding box center [406, 12] width 9 height 9
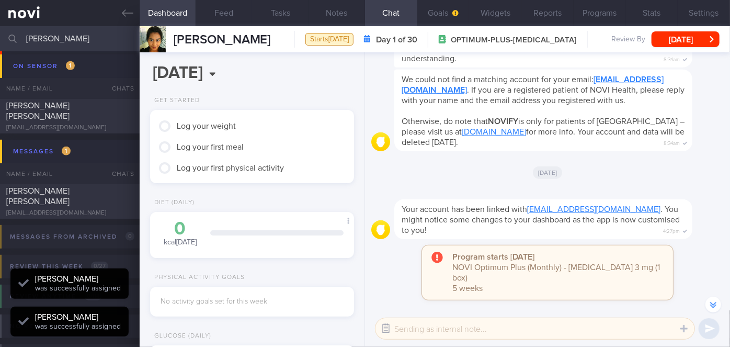
click at [384, 327] on button "button" at bounding box center [386, 328] width 19 height 19
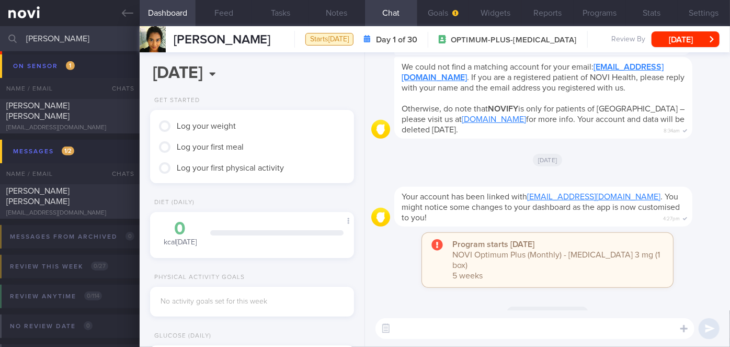
scroll to position [0, 0]
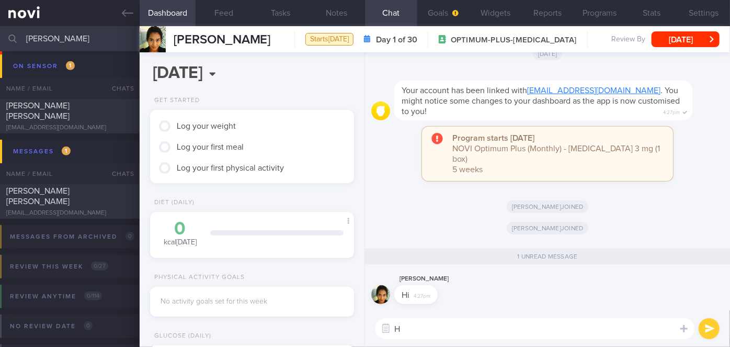
type textarea "Hi"
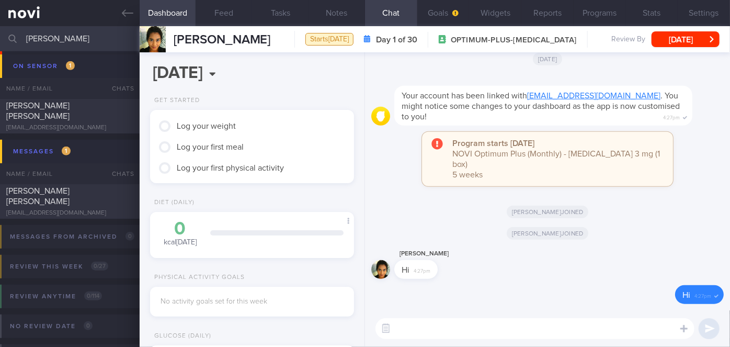
click at [457, 321] on textarea at bounding box center [535, 328] width 319 height 21
paste textarea "Hi Ms [PERSON_NAME], I'm [PERSON_NAME], your Health Coach. It was nice speaking…"
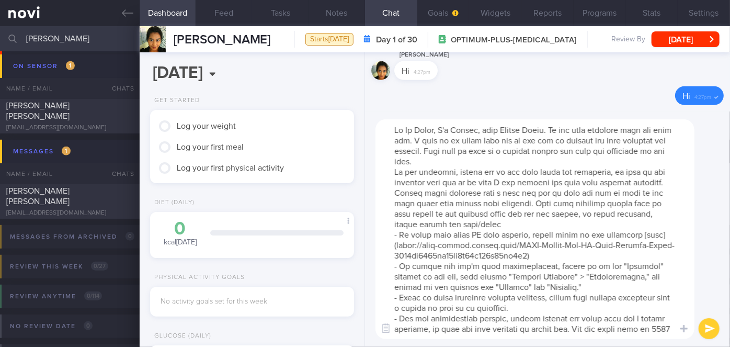
click at [436, 132] on textarea at bounding box center [535, 229] width 319 height 220
click at [493, 161] on textarea at bounding box center [535, 229] width 319 height 220
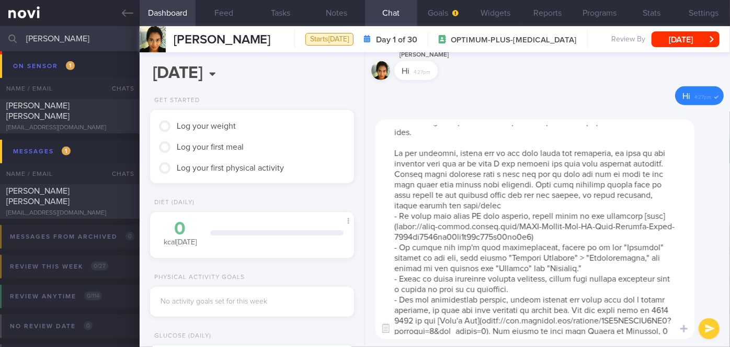
scroll to position [73, 0]
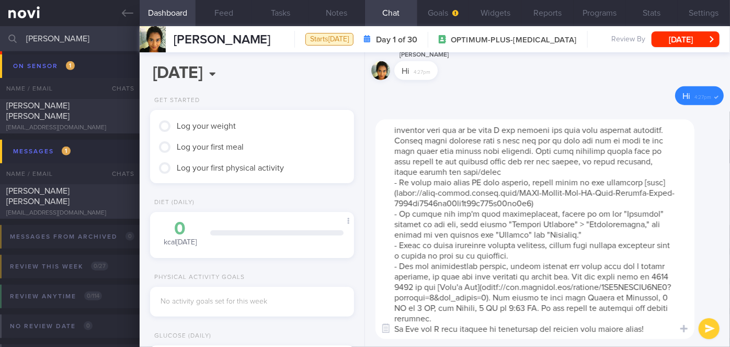
click at [490, 163] on textarea at bounding box center [535, 229] width 319 height 220
click at [485, 319] on textarea at bounding box center [535, 229] width 319 height 220
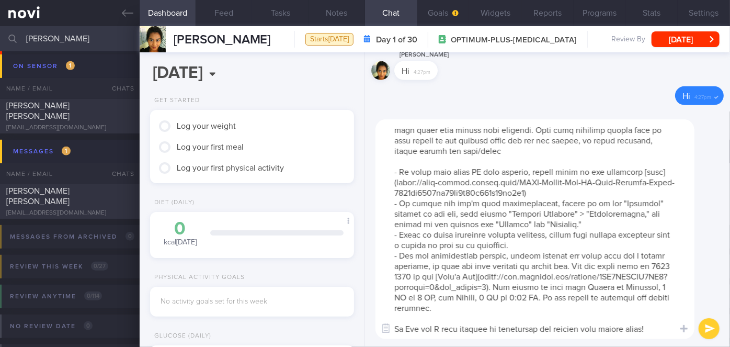
scroll to position [94, 0]
click at [418, 329] on textarea at bounding box center [535, 229] width 319 height 220
type textarea "Hi [PERSON_NAME], I'm [PERSON_NAME], your Health Coach. It was nice speaking wi…"
click at [709, 333] on button "submit" at bounding box center [709, 328] width 21 height 21
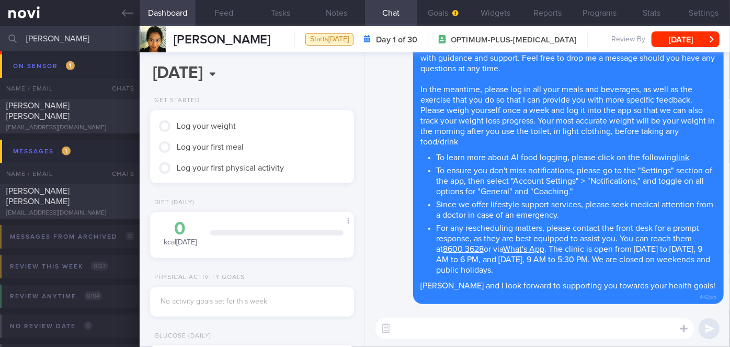
scroll to position [0, 0]
click at [436, 13] on button "Goals" at bounding box center [443, 13] width 52 height 26
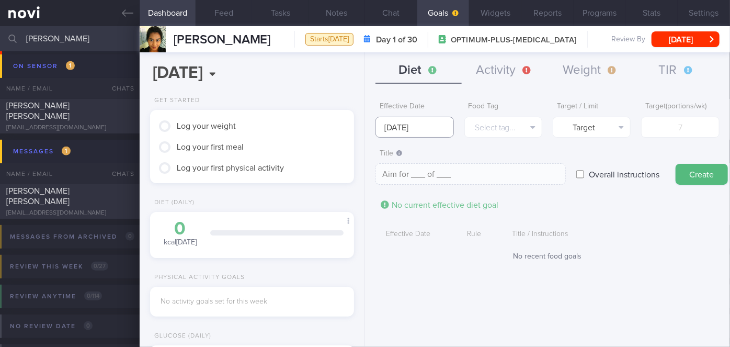
click at [417, 125] on input "[DATE]" at bounding box center [415, 127] width 78 height 21
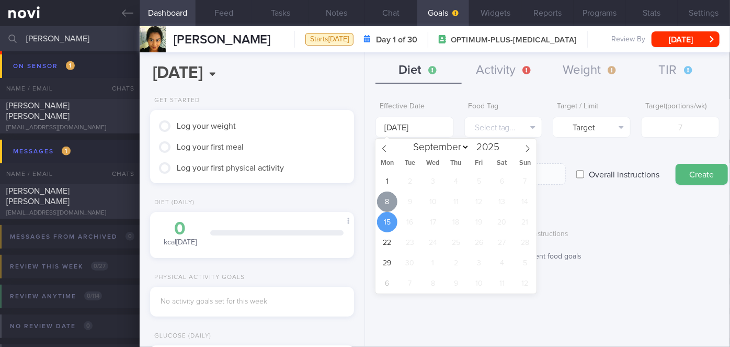
click at [392, 198] on span "8" at bounding box center [387, 201] width 20 height 20
type input "[DATE]"
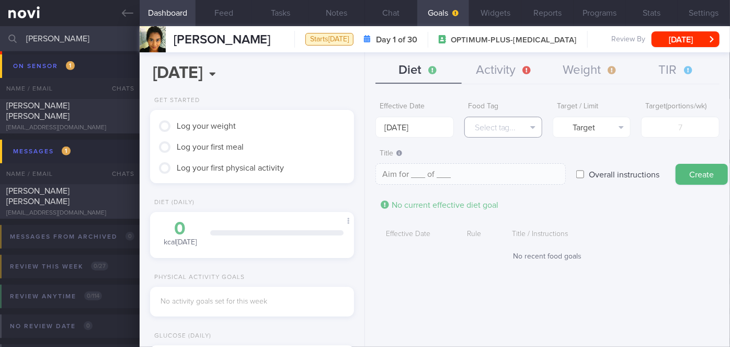
click at [494, 133] on button "Select tag..." at bounding box center [503, 127] width 78 height 21
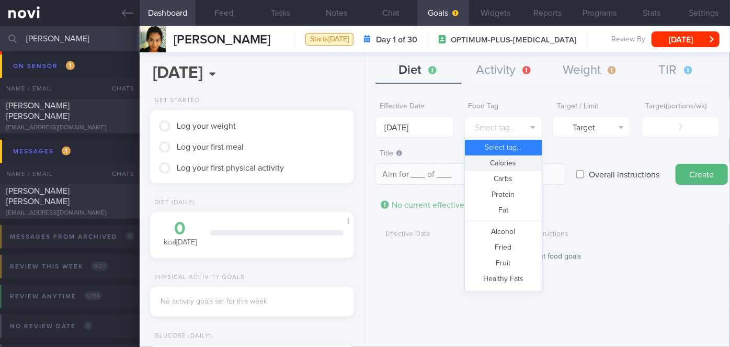
click at [509, 163] on button "Calories" at bounding box center [503, 163] width 77 height 16
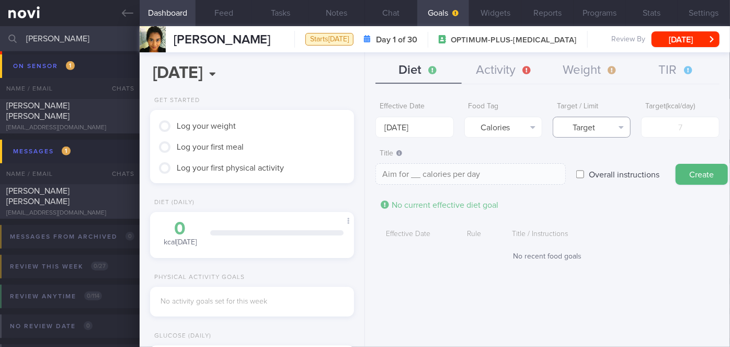
click at [599, 125] on button "Target" at bounding box center [592, 127] width 78 height 21
click at [601, 158] on button "Limit" at bounding box center [591, 163] width 77 height 16
type textarea "Keep to __ calories per day"
click at [667, 127] on input "number" at bounding box center [680, 127] width 78 height 21
type input "1"
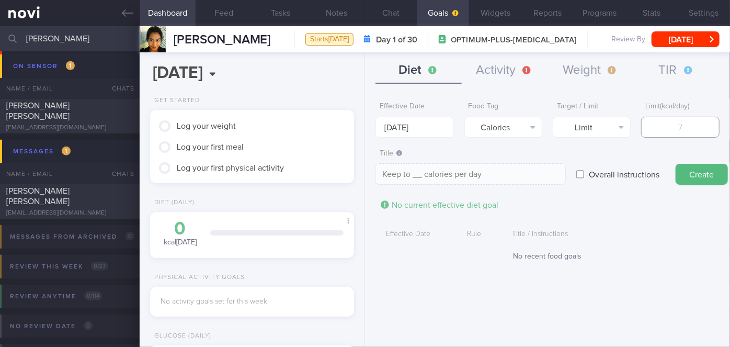
type textarea "Keep to 1 calories per day"
type input "14"
type textarea "Keep to 14 calories per day"
type input "140"
type textarea "Keep to 140 calories per day"
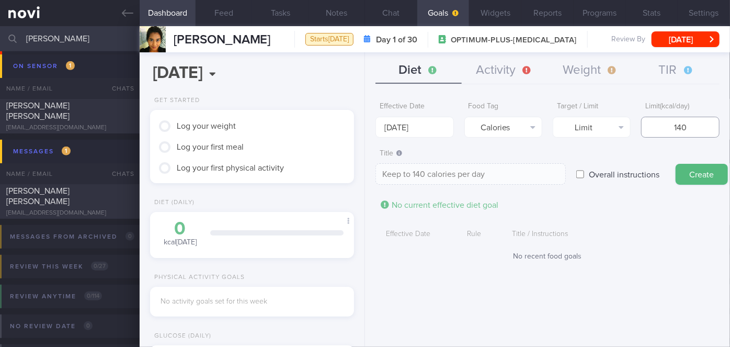
type input "1400"
type textarea "Keep to 1400 calories per day"
type input "1400"
click at [676, 164] on button "Create" at bounding box center [702, 174] width 52 height 21
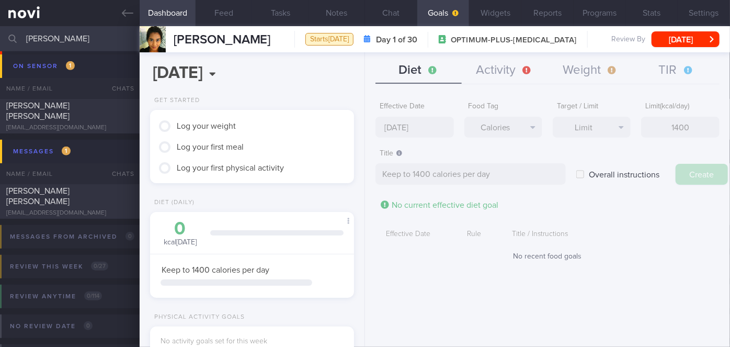
type input "[DATE]"
type textarea "Aim for ___ of ___"
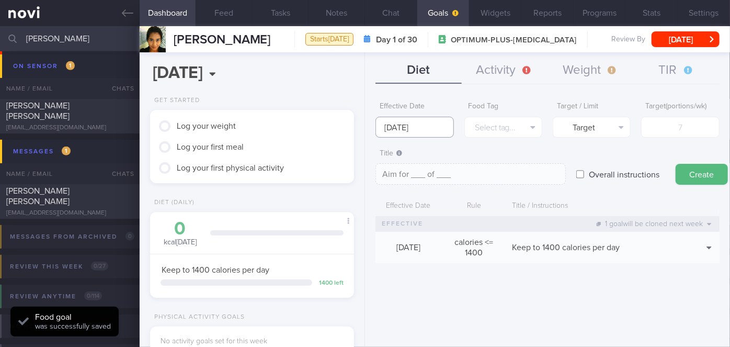
click at [412, 126] on input "[DATE]" at bounding box center [415, 127] width 78 height 21
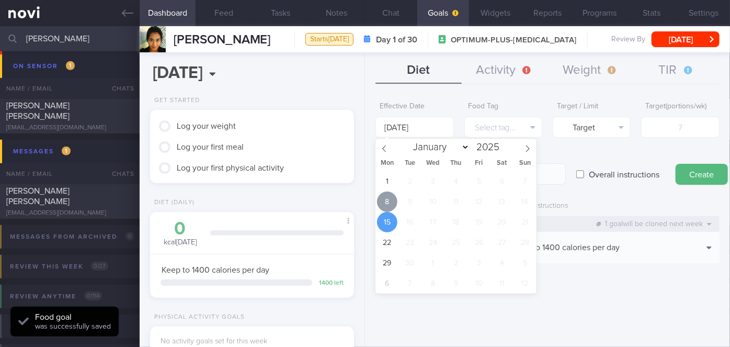
click at [392, 200] on span "8" at bounding box center [387, 201] width 20 height 20
type input "[DATE]"
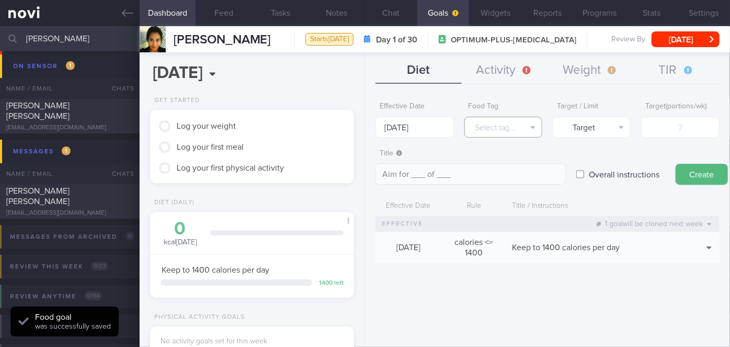
click at [502, 129] on button "Select tag..." at bounding box center [503, 127] width 78 height 21
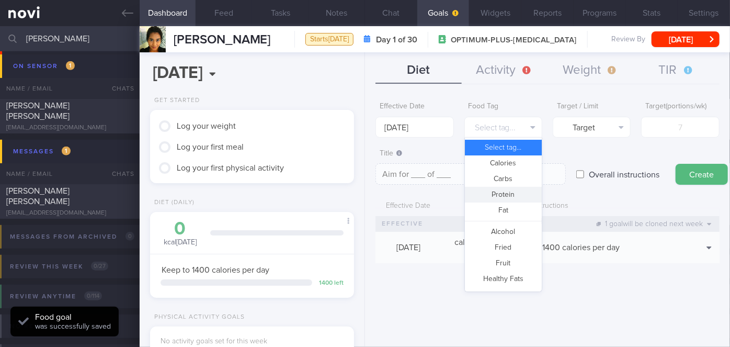
click at [518, 197] on button "Protein" at bounding box center [503, 195] width 77 height 16
type textarea "Aim for __g of protein per day"
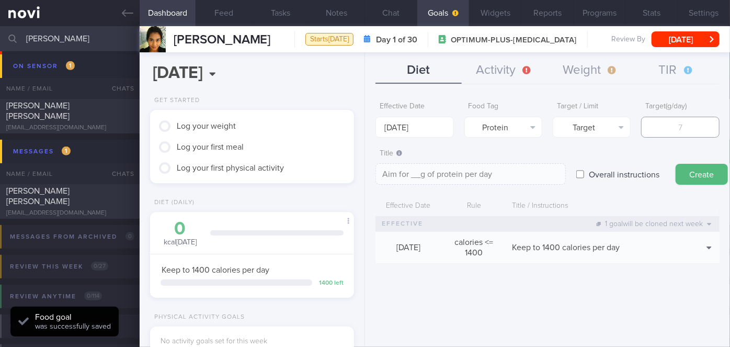
click at [672, 132] on input "number" at bounding box center [680, 127] width 78 height 21
type input "8"
type textarea "Aim for 8g of protein per day"
type input "84"
type textarea "Aim for 84g of protein per day"
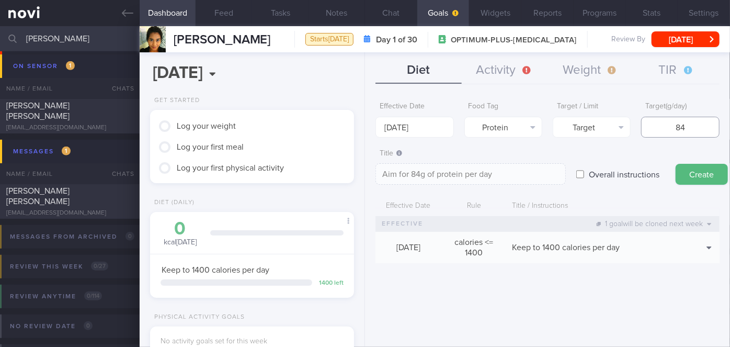
type input "84"
click at [676, 164] on button "Create" at bounding box center [702, 174] width 52 height 21
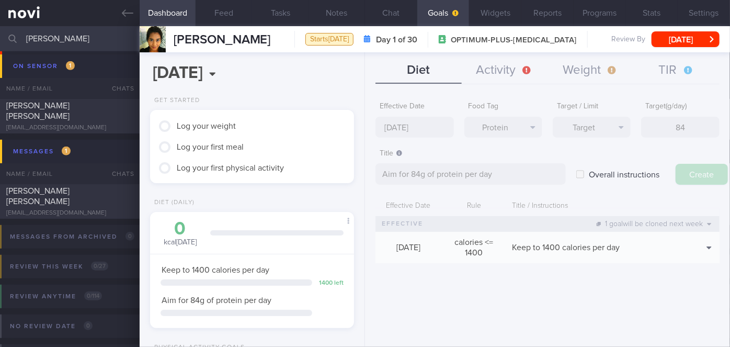
type input "[DATE]"
type textarea "Aim for ___ of ___"
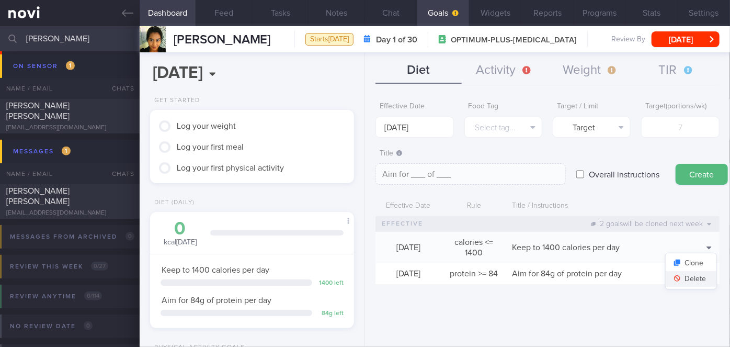
click at [686, 278] on button "Delete" at bounding box center [691, 279] width 51 height 16
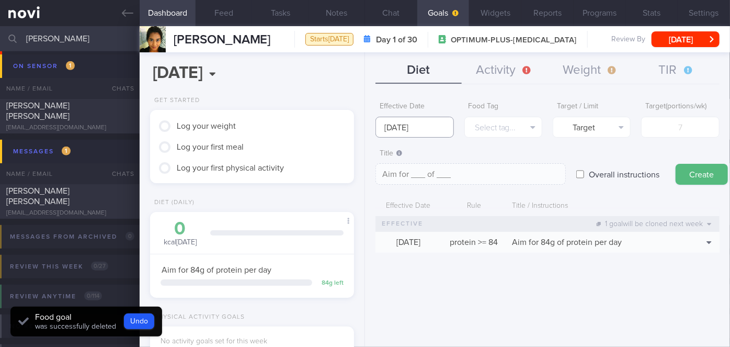
click at [434, 128] on input "[DATE]" at bounding box center [415, 127] width 78 height 21
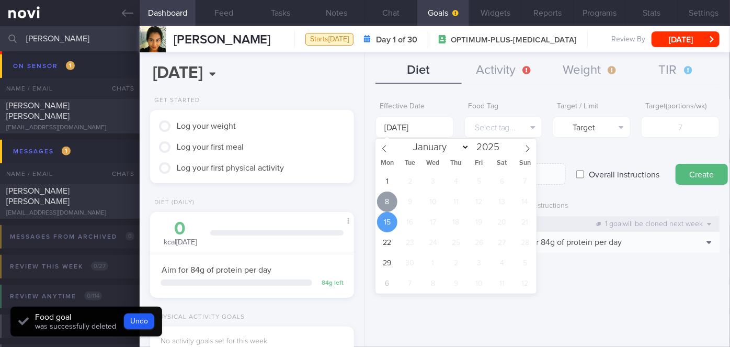
click at [393, 203] on span "8" at bounding box center [387, 201] width 20 height 20
type input "[DATE]"
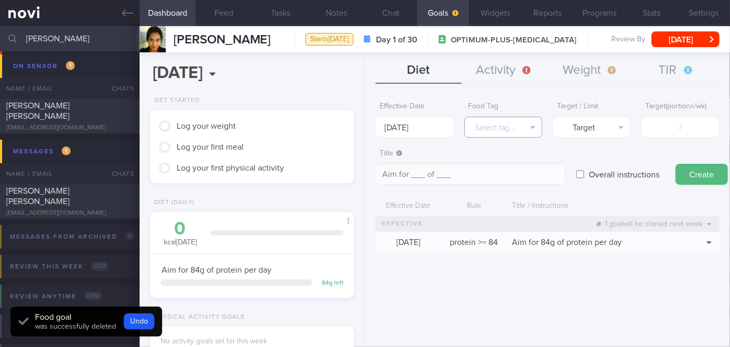
click at [507, 132] on button "Select tag..." at bounding box center [503, 127] width 78 height 21
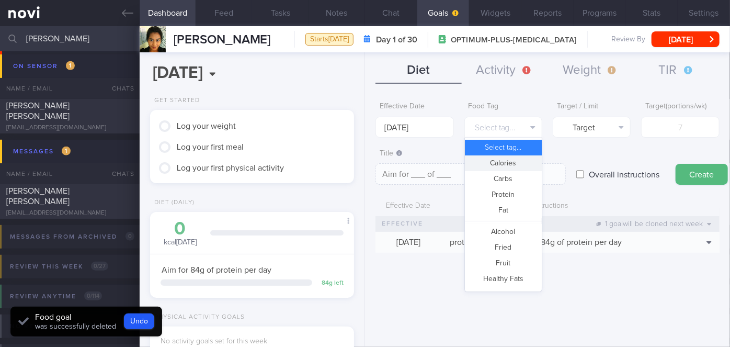
click at [518, 166] on button "Calories" at bounding box center [503, 163] width 77 height 16
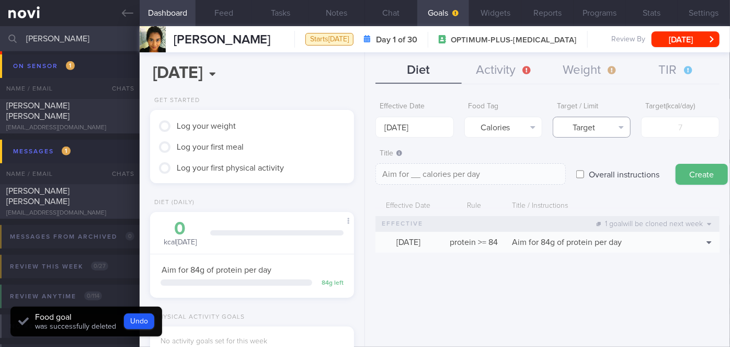
click at [593, 124] on button "Target" at bounding box center [592, 127] width 78 height 21
click at [601, 158] on button "Limit" at bounding box center [591, 163] width 77 height 16
type textarea "Keep to __ calories per day"
click at [661, 123] on input "number" at bounding box center [680, 127] width 78 height 21
type input "1"
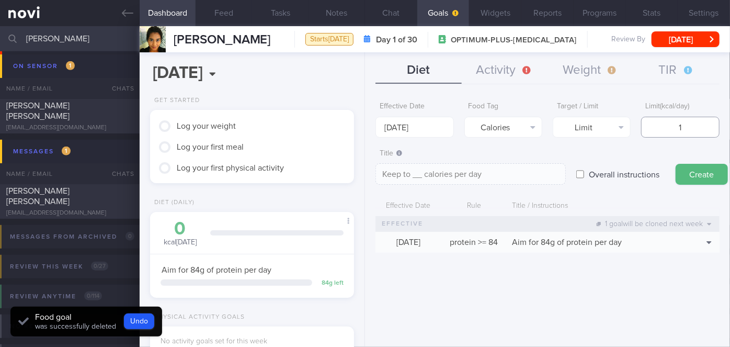
type textarea "Keep to 1 calories per day"
type input "13"
type textarea "Keep to 13 calories per day"
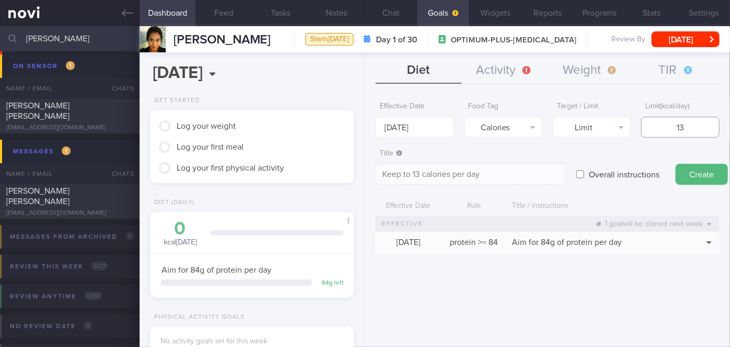
type input "130"
type textarea "Keep to 130 calories per day"
type input "1300"
type textarea "Keep to 1300 calories per day"
type input "1300"
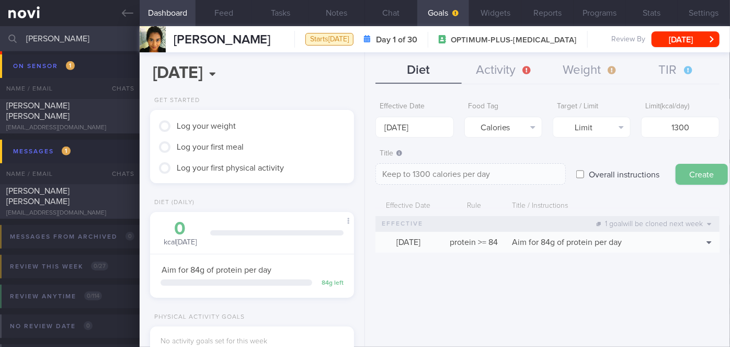
click at [696, 165] on button "Create" at bounding box center [702, 174] width 52 height 21
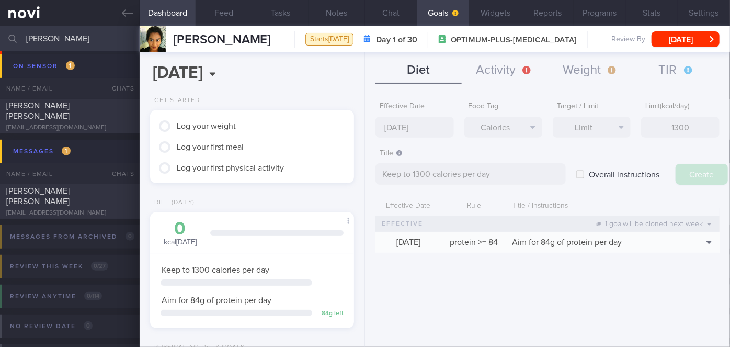
type input "[DATE]"
type textarea "Aim for ___ of ___"
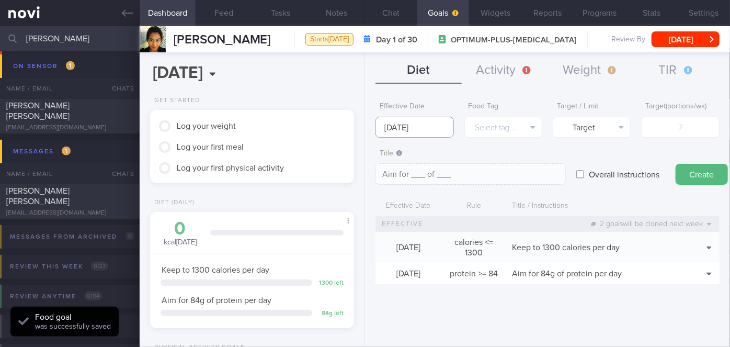
click at [453, 131] on input "[DATE]" at bounding box center [415, 127] width 78 height 21
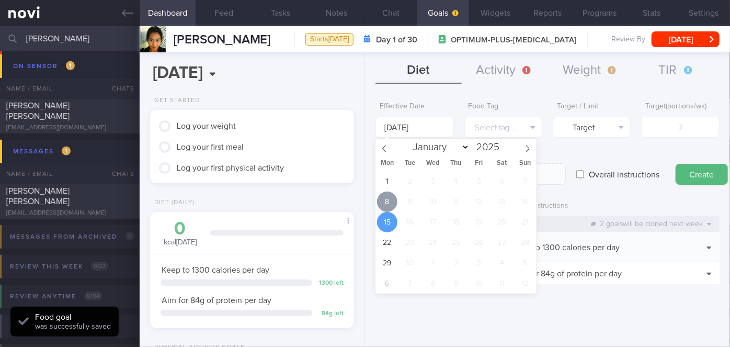
click at [392, 199] on span "8" at bounding box center [387, 201] width 20 height 20
type input "[DATE]"
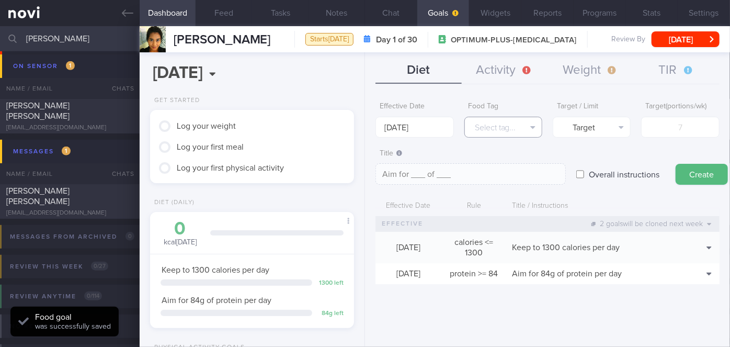
click at [508, 124] on button "Select tag..." at bounding box center [503, 127] width 78 height 21
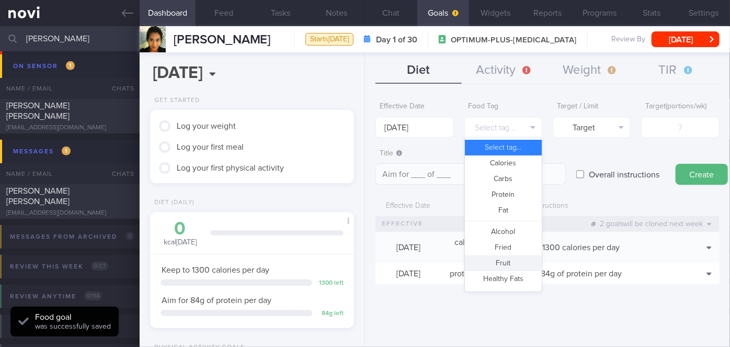
click at [503, 258] on button "Fruit" at bounding box center [503, 263] width 77 height 16
type textarea "Aim for __ portions of fruits per week"
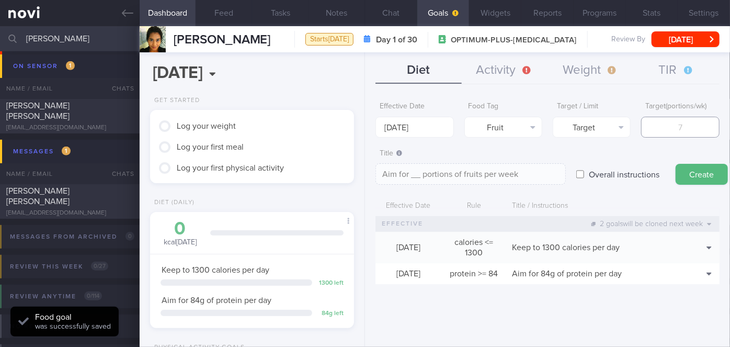
click at [664, 130] on input "number" at bounding box center [680, 127] width 78 height 21
type input "1"
type textarea "Aim for 1 portions of fruits per week"
type input "14"
type textarea "Aim for 14 portions of fruits per week"
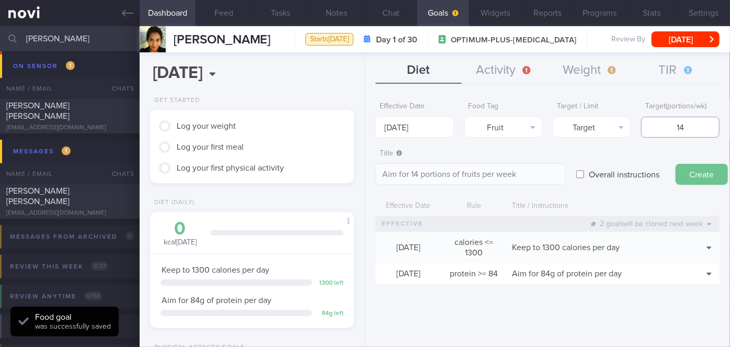
type input "14"
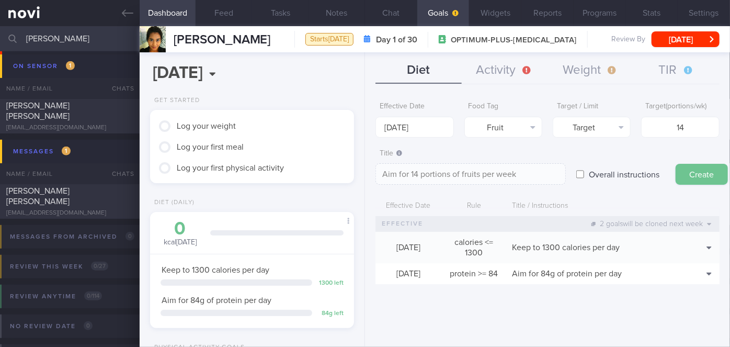
click at [695, 172] on button "Create" at bounding box center [702, 174] width 52 height 21
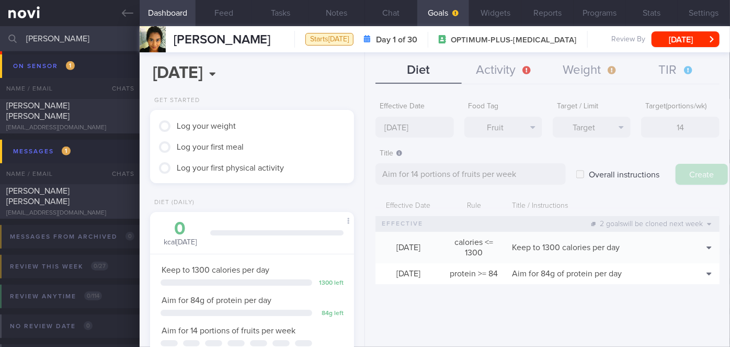
type input "[DATE]"
type textarea "Aim for ___ of ___"
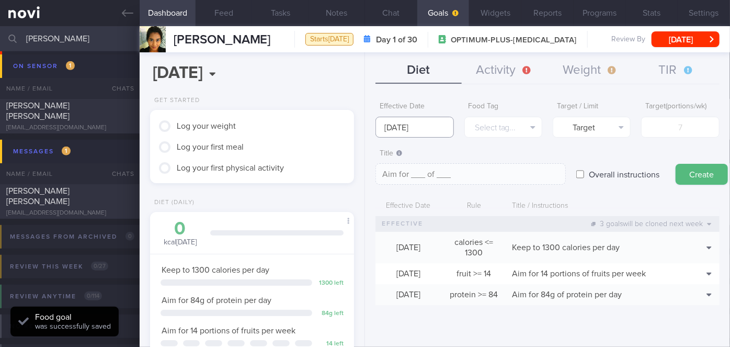
click at [421, 127] on input "[DATE]" at bounding box center [415, 127] width 78 height 21
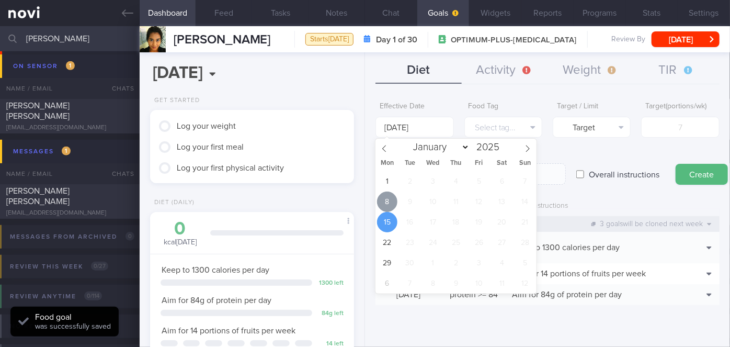
click at [390, 201] on span "8" at bounding box center [387, 201] width 20 height 20
type input "[DATE]"
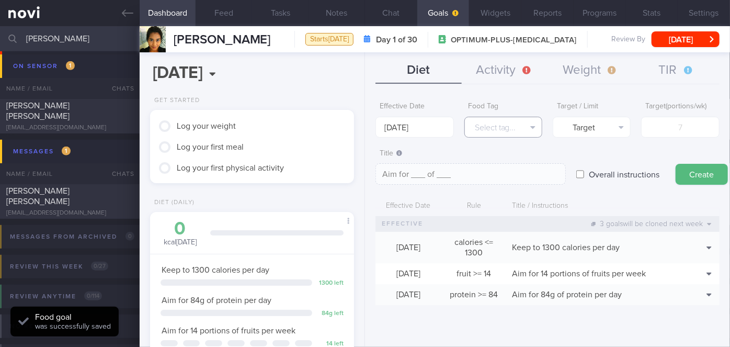
click at [489, 128] on button "Select tag..." at bounding box center [503, 127] width 78 height 21
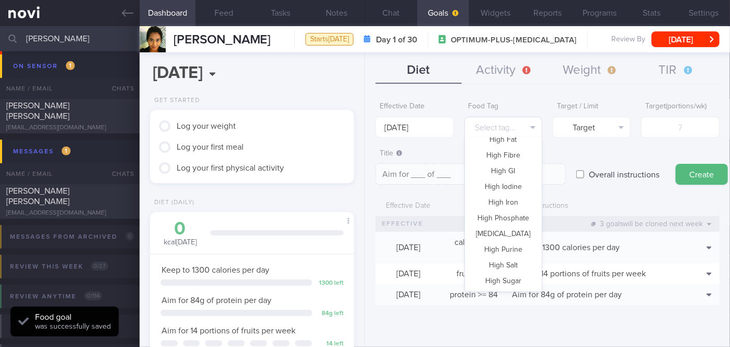
scroll to position [311, 0]
click at [511, 247] on button "Vegetable" at bounding box center [503, 251] width 77 height 16
type textarea "Aim for __ portions of vegetables per week"
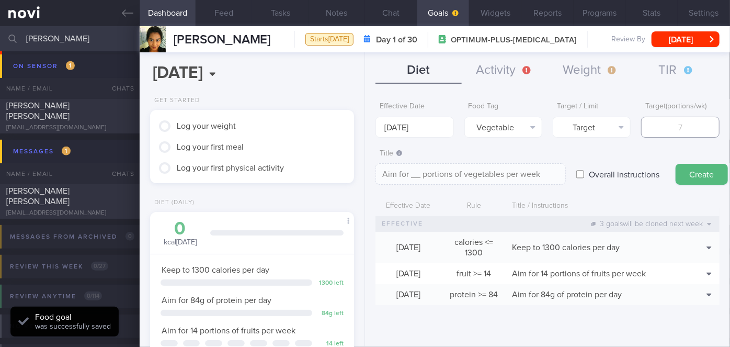
click at [674, 126] on input "number" at bounding box center [680, 127] width 78 height 21
type input "1"
type textarea "Aim for 1 portions of vegetables per week"
type input "14"
type textarea "Aim for 14 portions of vegetables per week"
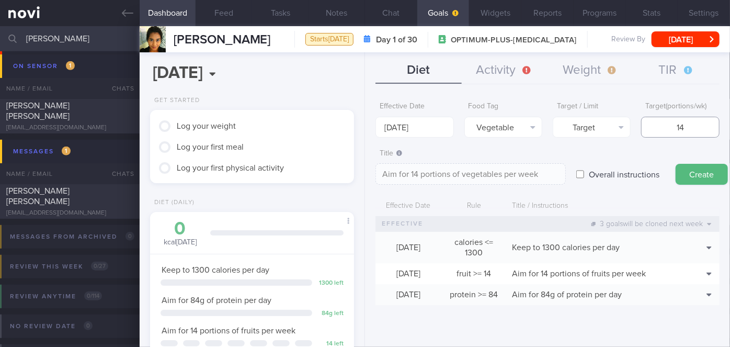
type input "14"
click at [701, 175] on button "Create" at bounding box center [702, 174] width 52 height 21
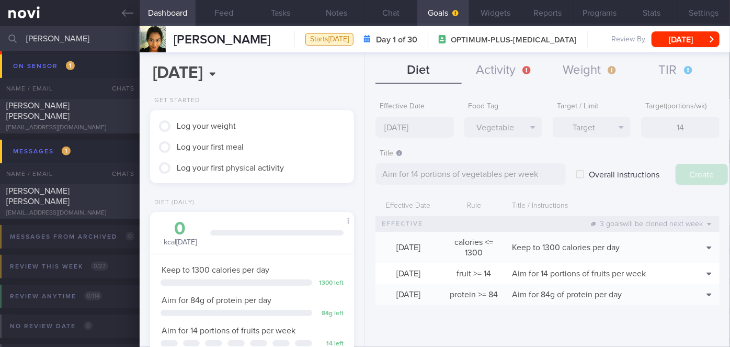
type input "[DATE]"
type textarea "Aim for ___ of ___"
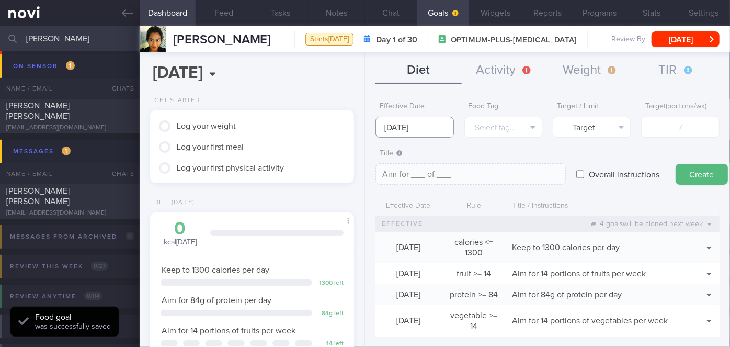
click at [407, 123] on input "[DATE]" at bounding box center [415, 127] width 78 height 21
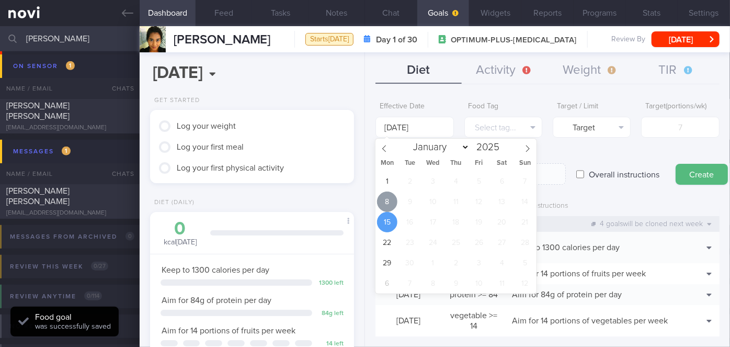
click at [391, 203] on span "8" at bounding box center [387, 201] width 20 height 20
type input "[DATE]"
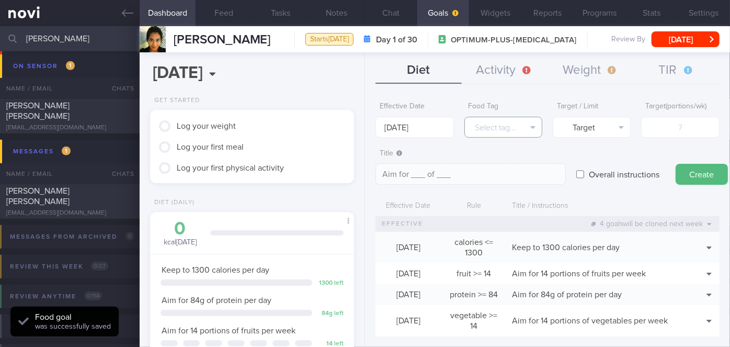
click at [491, 132] on button "Select tag..." at bounding box center [503, 127] width 78 height 21
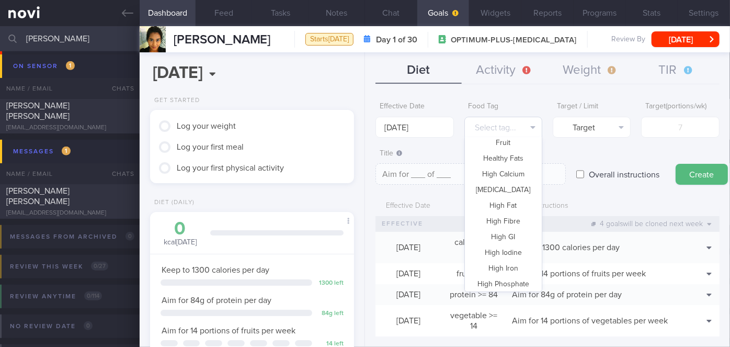
scroll to position [0, 0]
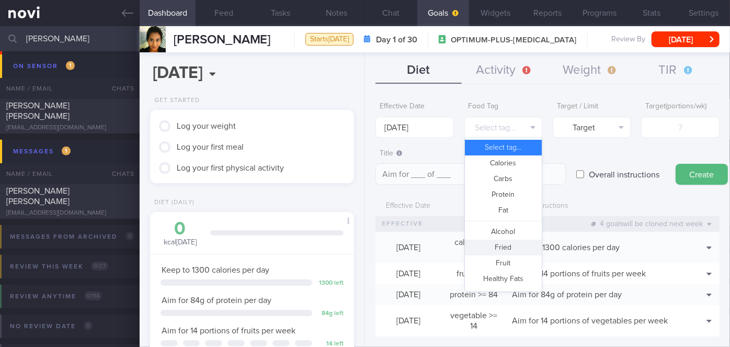
click at [506, 246] on button "Fried" at bounding box center [503, 248] width 77 height 16
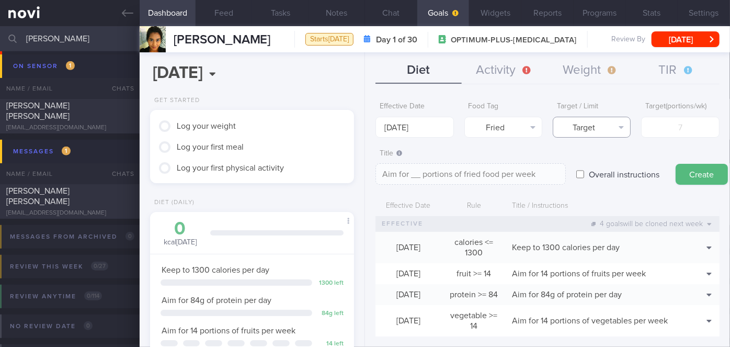
click at [588, 124] on button "Target" at bounding box center [592, 127] width 78 height 21
click at [593, 166] on button "Limit" at bounding box center [591, 163] width 77 height 16
type textarea "Keep to __ portions of fried food per week"
click at [666, 127] on input "number" at bounding box center [680, 127] width 78 height 21
type input "2"
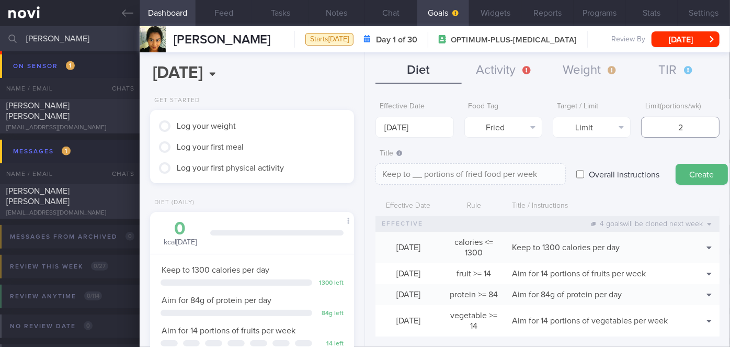
type textarea "Keep to 2 portions of fried food per week"
type input "2"
click at [693, 172] on button "Create" at bounding box center [702, 174] width 52 height 21
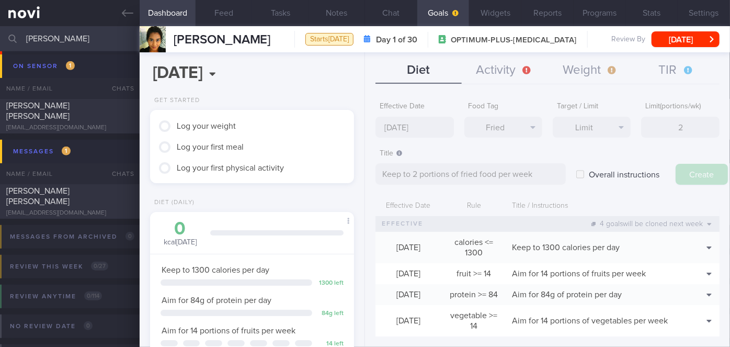
type input "[DATE]"
type textarea "Aim for ___ of ___"
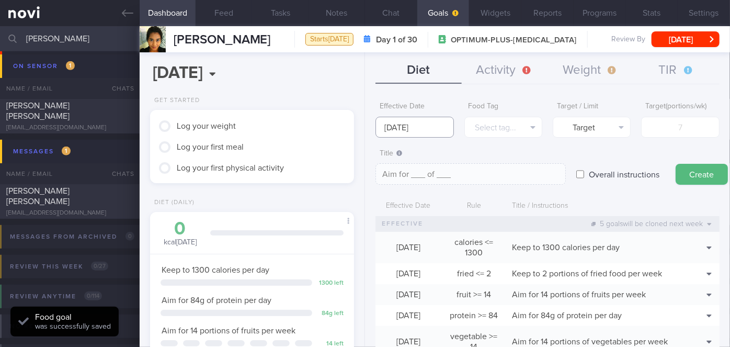
click at [411, 124] on input "[DATE]" at bounding box center [415, 127] width 78 height 21
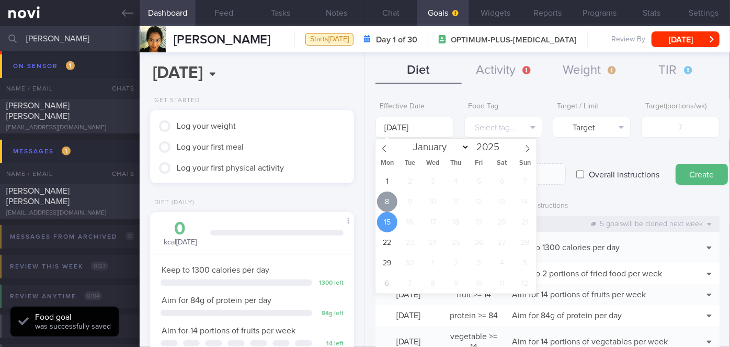
click at [390, 203] on span "8" at bounding box center [387, 201] width 20 height 20
type input "[DATE]"
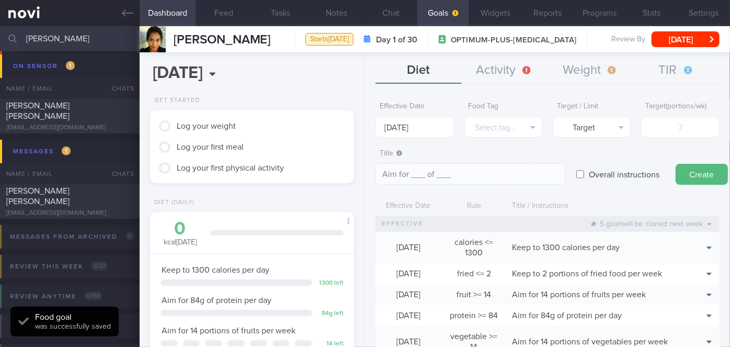
click at [521, 115] on div "Food Tag Select tag... Select tag... Calories Carbs Protein Fat Alcohol Fried F…" at bounding box center [503, 117] width 78 height 41
click at [519, 128] on button "Select tag..." at bounding box center [503, 127] width 78 height 21
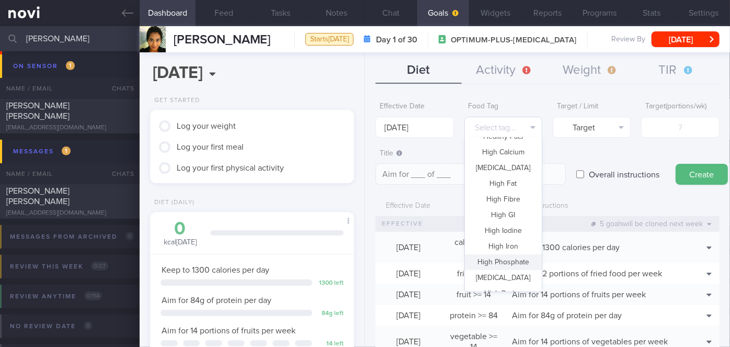
scroll to position [237, 0]
click at [507, 227] on button "High Sugar" at bounding box center [503, 230] width 77 height 16
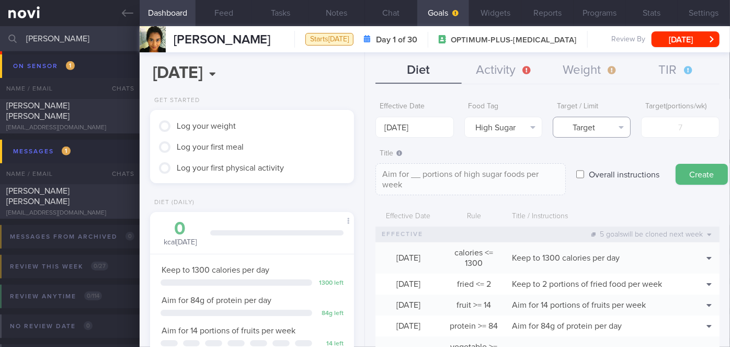
click at [611, 124] on button "Target" at bounding box center [592, 127] width 78 height 21
click at [609, 162] on button "Limit" at bounding box center [591, 163] width 77 height 16
type textarea "Keep to __ portions of high sugar foods per week"
click at [658, 123] on input "number" at bounding box center [680, 127] width 78 height 21
type input "2"
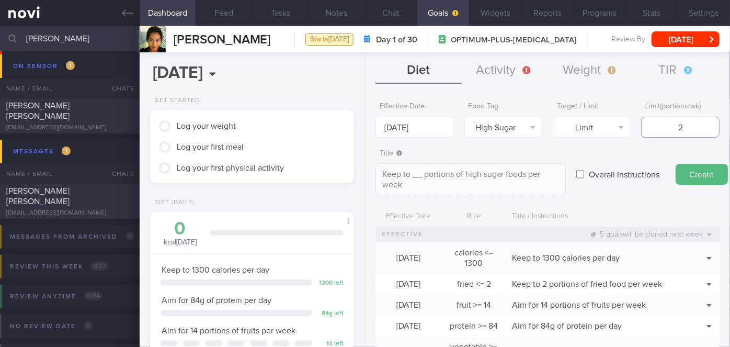
type textarea "Keep to 2 portions of high sugar foods per week"
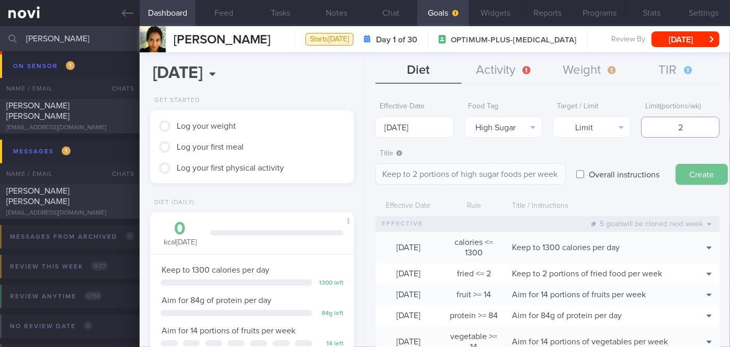
type input "2"
click at [687, 170] on button "Create" at bounding box center [702, 174] width 52 height 21
type input "[DATE]"
type textarea "Aim for ___ of ___"
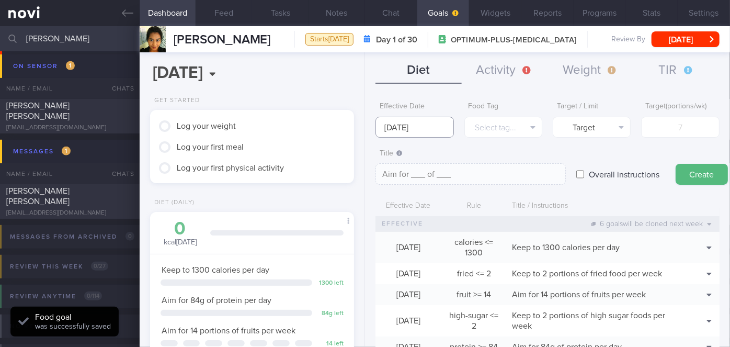
click at [419, 128] on input "[DATE]" at bounding box center [415, 127] width 78 height 21
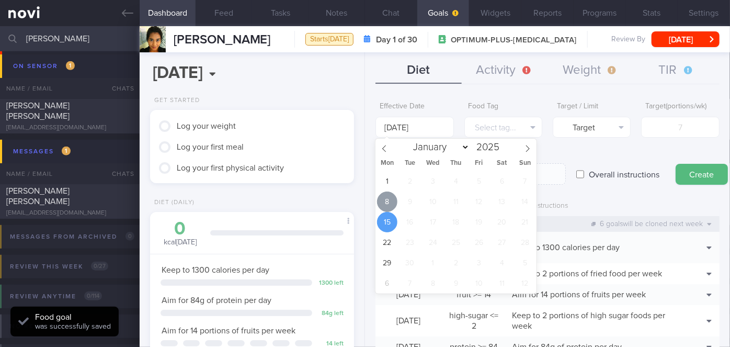
click at [392, 202] on span "8" at bounding box center [387, 201] width 20 height 20
type input "[DATE]"
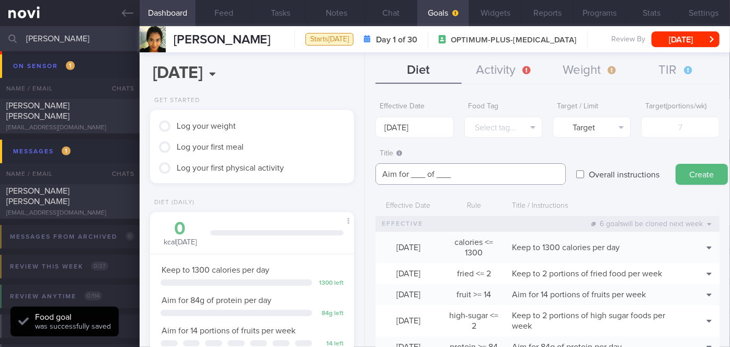
click at [424, 174] on textarea "Aim for ___ of ___" at bounding box center [471, 173] width 190 height 21
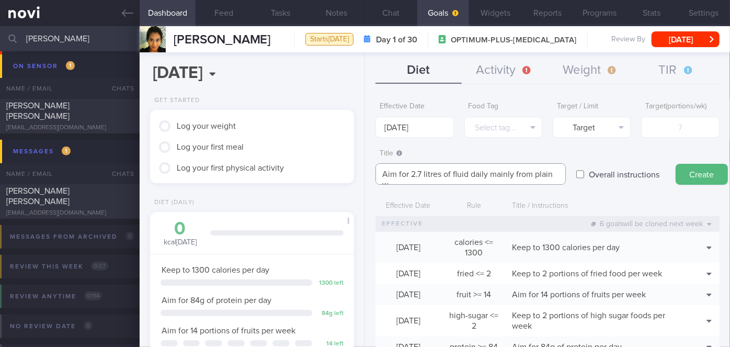
scroll to position [0, 0]
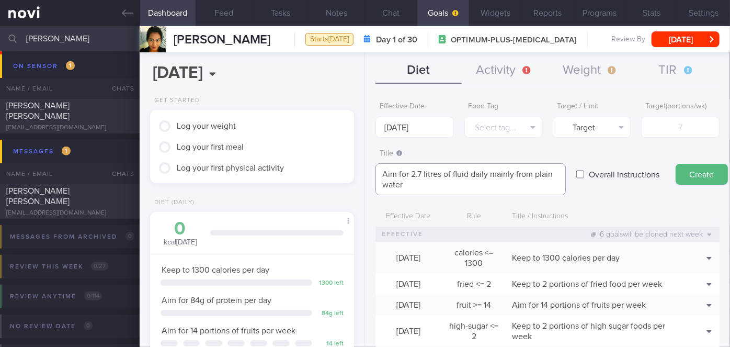
type textarea "Aim for 2.7 litres of fluid daily mainly from plain water"
click at [628, 173] on label "Overall instructions" at bounding box center [624, 174] width 81 height 21
click at [584, 173] on input "Overall instructions" at bounding box center [580, 174] width 8 height 21
checkbox input "true"
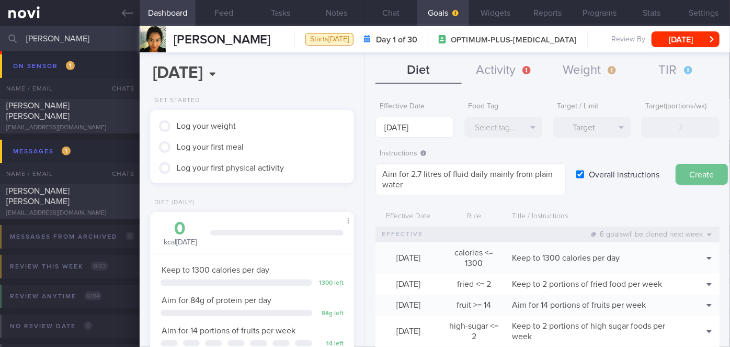
click at [696, 178] on button "Create" at bounding box center [702, 174] width 52 height 21
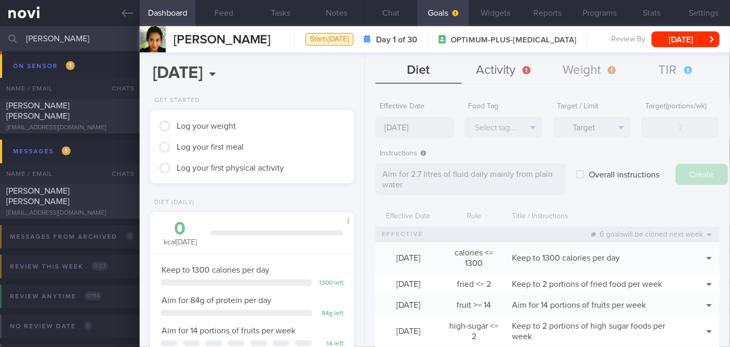
type input "[DATE]"
type textarea "Aim for ___ of ___"
checkbox input "false"
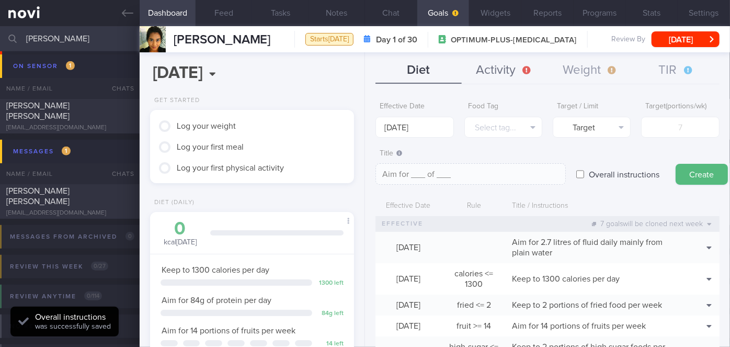
click at [524, 64] on button "Activity" at bounding box center [505, 71] width 86 height 26
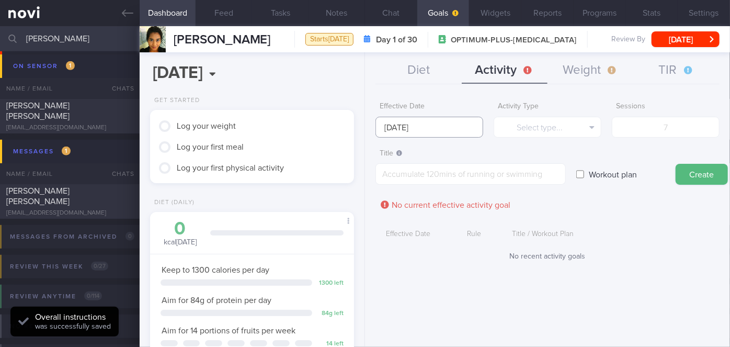
click at [410, 126] on input "[DATE]" at bounding box center [430, 127] width 108 height 21
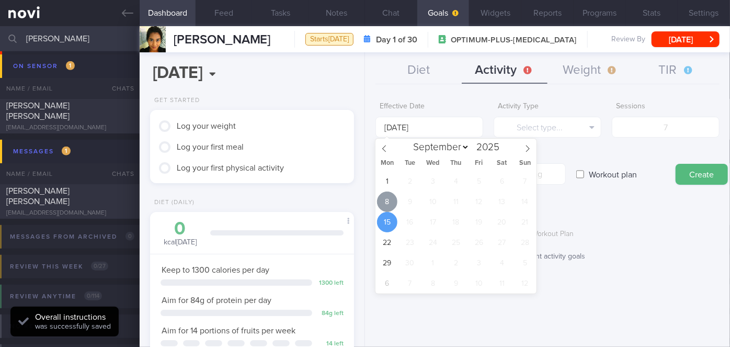
click at [390, 203] on span "8" at bounding box center [387, 201] width 20 height 20
type input "[DATE]"
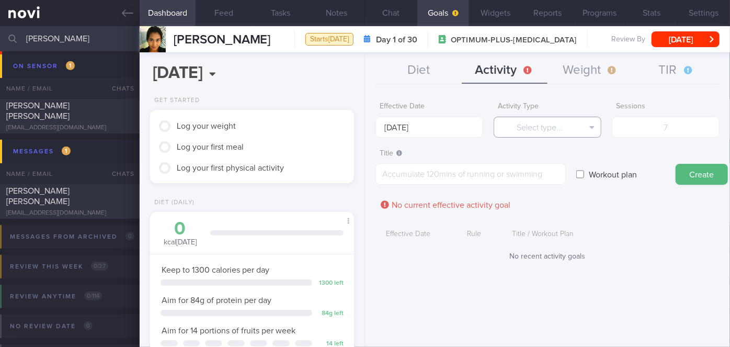
click at [575, 132] on button "Select type..." at bounding box center [548, 127] width 108 height 21
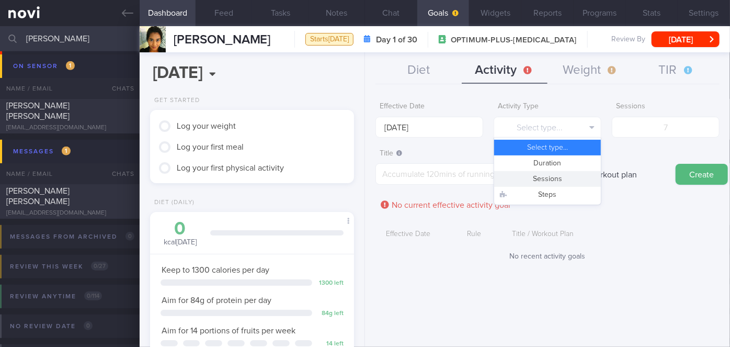
click at [562, 180] on button "Sessions" at bounding box center [547, 179] width 107 height 16
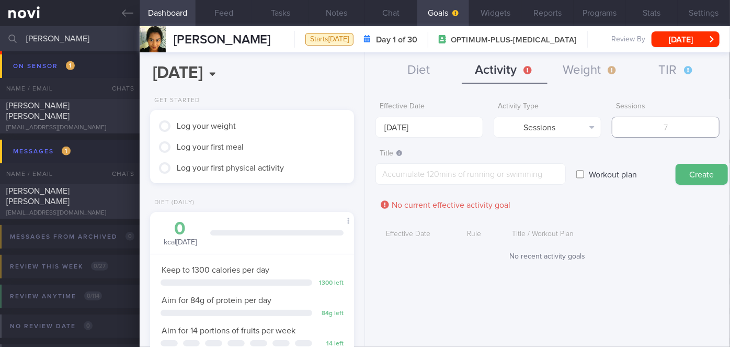
click at [645, 133] on input "number" at bounding box center [666, 127] width 108 height 21
type input "2"
click at [481, 169] on textarea at bounding box center [471, 173] width 190 height 21
click at [395, 173] on textarea "Aim for x1-2x/week of strength training" at bounding box center [471, 173] width 190 height 21
click at [440, 175] on textarea "Continue with x1-2x/week of strength training" at bounding box center [471, 173] width 190 height 21
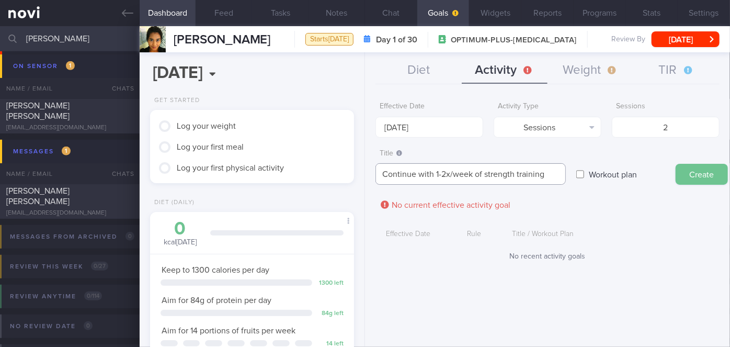
type textarea "Continue with 1-2x/week of strength training"
click at [691, 166] on button "Create" at bounding box center [702, 174] width 52 height 21
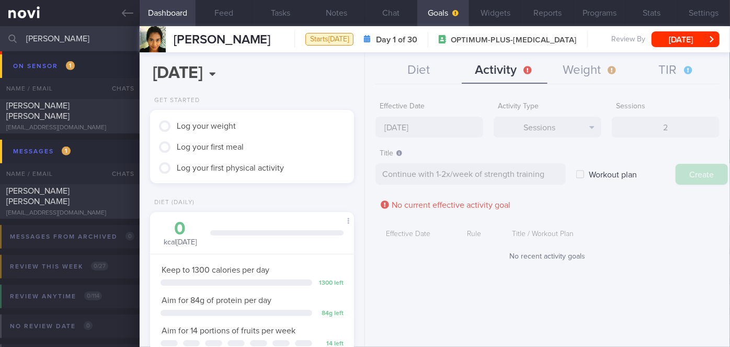
type input "[DATE]"
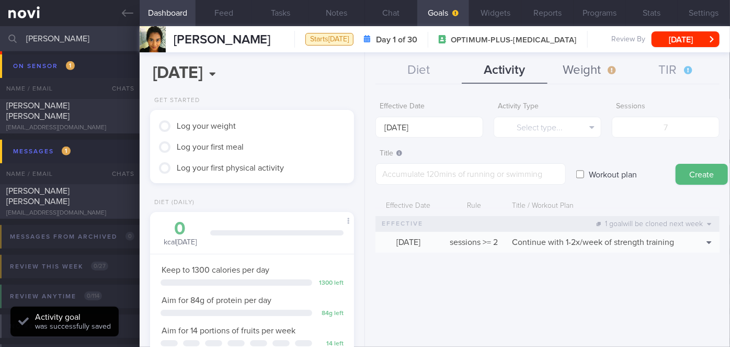
click at [575, 71] on button "Weight" at bounding box center [591, 71] width 86 height 26
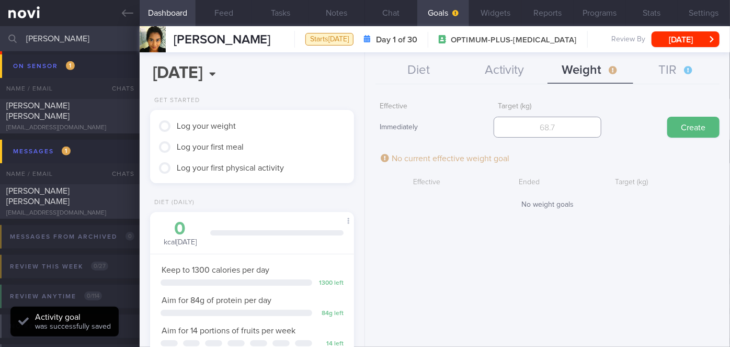
click at [551, 132] on input "number" at bounding box center [548, 127] width 108 height 21
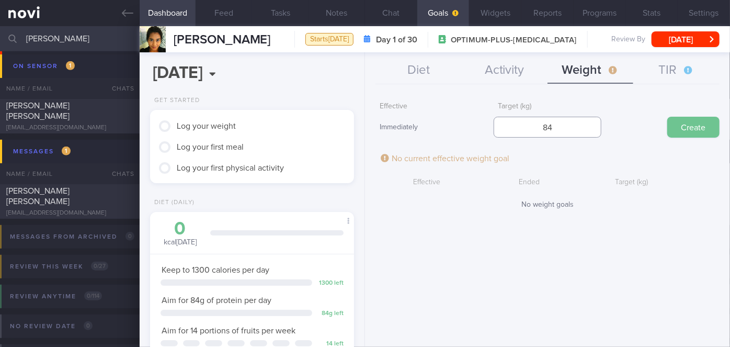
type input "84"
click at [686, 131] on button "Create" at bounding box center [693, 127] width 52 height 21
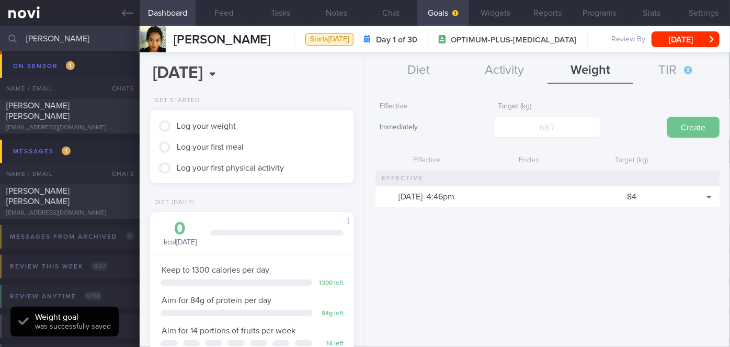
scroll to position [104, 178]
click at [485, 18] on button "Widgets" at bounding box center [495, 13] width 52 height 26
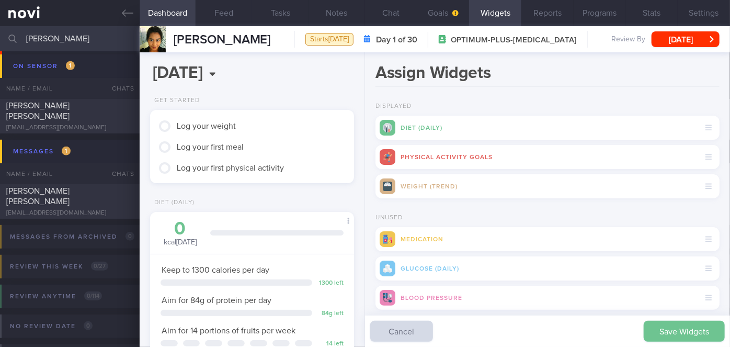
click at [658, 329] on button "Save Widgets" at bounding box center [684, 331] width 81 height 21
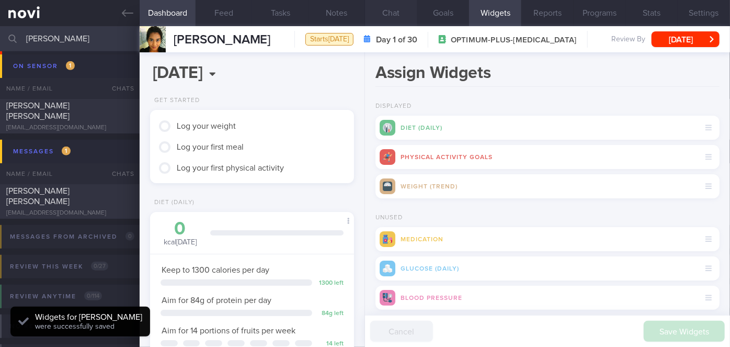
click at [392, 8] on button "Chat" at bounding box center [391, 13] width 52 height 26
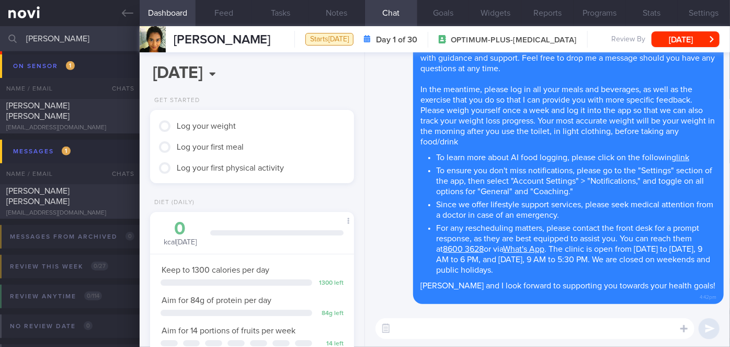
click at [500, 328] on textarea at bounding box center [535, 328] width 319 height 21
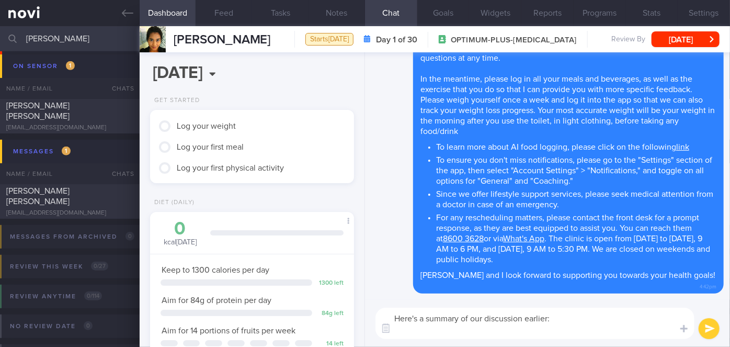
click at [444, 332] on textarea "Here's a summary of our discussion earlier:" at bounding box center [535, 323] width 319 height 31
paste textarea "Explained the importance of adequate protein intake to minimize muscle loss. Ai…"
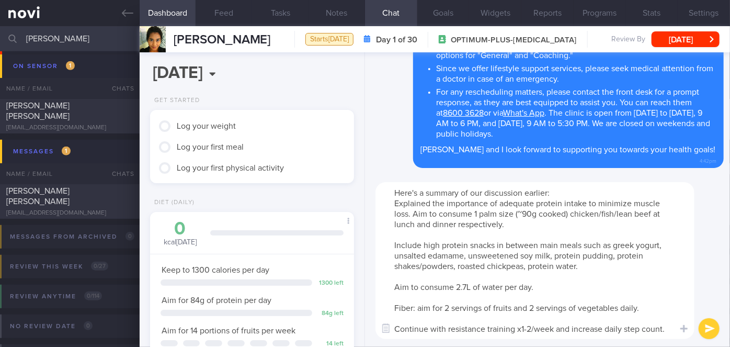
click at [394, 207] on textarea "Here's a summary of our discussion earlier: Explained the importance of adequat…" at bounding box center [535, 260] width 319 height 157
click at [396, 243] on textarea "Here's a summary of our discussion earlier: - Aim for adequate protein intake t…" at bounding box center [535, 260] width 319 height 157
click at [391, 289] on textarea "Here's a summary of our discussion earlier: - Aim for adequate protein intake t…" at bounding box center [535, 260] width 319 height 157
click at [397, 307] on textarea "Here's a summary of our discussion earlier: - Aim for adequate protein intake t…" at bounding box center [535, 260] width 319 height 157
click at [396, 325] on textarea "Here's a summary of our discussion earlier: - Aim for adequate protein intake t…" at bounding box center [535, 260] width 319 height 157
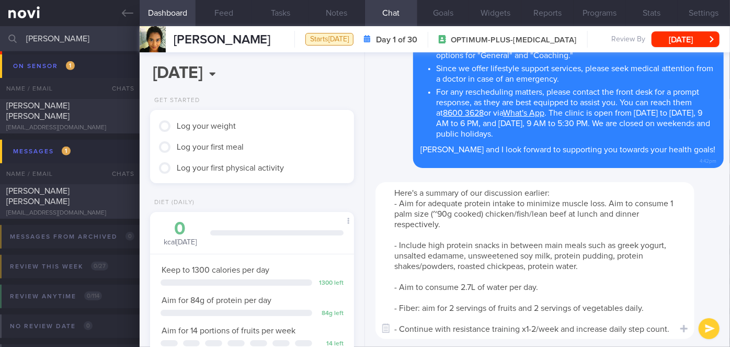
type textarea "Here's a summary of our discussion earlier: - Aim for adequate protein intake t…"
click at [705, 331] on button "submit" at bounding box center [709, 328] width 21 height 21
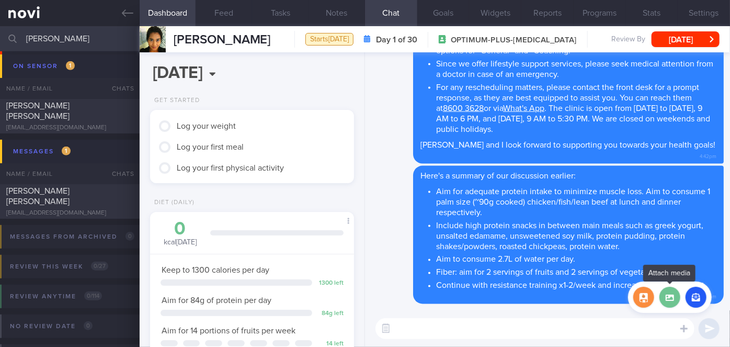
click at [666, 290] on label at bounding box center [670, 297] width 21 height 21
click at [0, 0] on input "file" at bounding box center [0, 0] width 0 height 0
click at [645, 301] on button "button" at bounding box center [643, 297] width 21 height 21
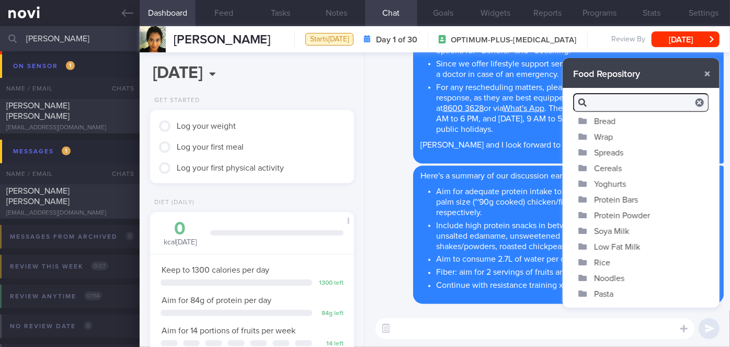
click at [607, 185] on button "Yoghurts" at bounding box center [641, 184] width 157 height 16
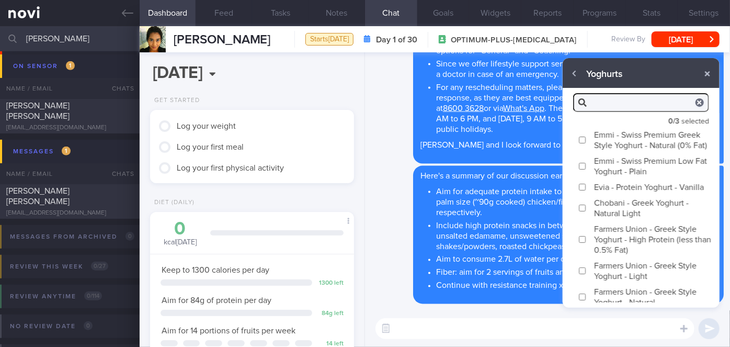
click at [584, 211] on input "Chobani - Greek Yoghurt - Natural Light" at bounding box center [582, 207] width 8 height 7
checkbox input "true"
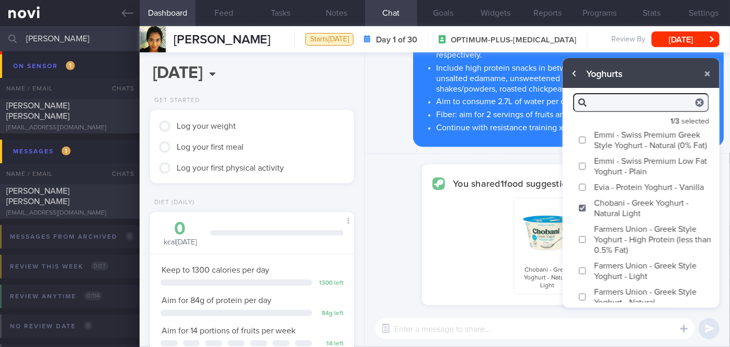
click at [575, 77] on button "button" at bounding box center [574, 73] width 19 height 19
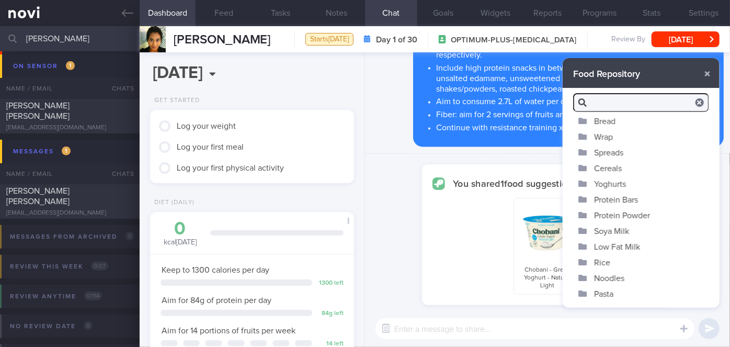
click at [619, 228] on button "Soya Milk" at bounding box center [641, 231] width 157 height 16
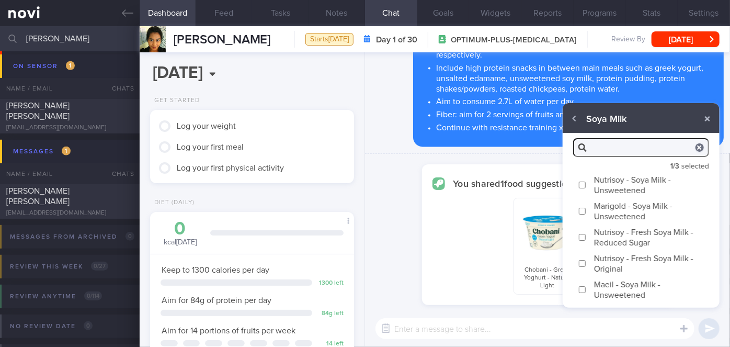
click at [584, 210] on input "Marigold - Soya Milk - Unsweetened" at bounding box center [582, 211] width 8 height 7
checkbox input "true"
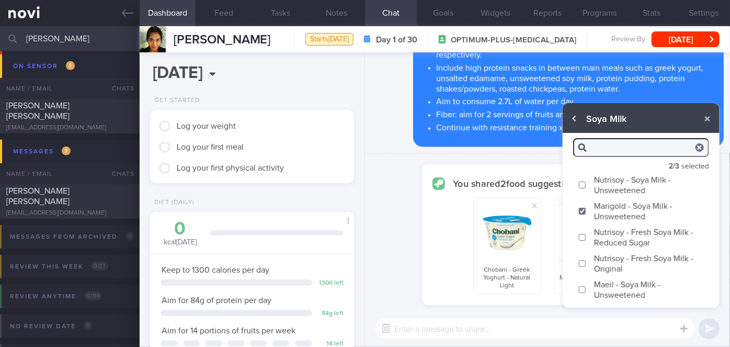
click at [573, 117] on button "button" at bounding box center [574, 118] width 19 height 19
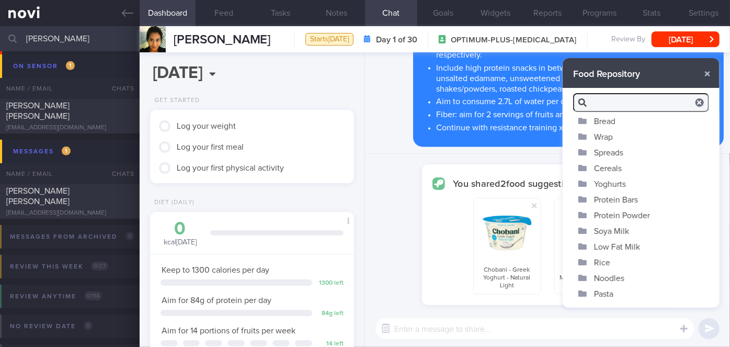
scroll to position [87, 0]
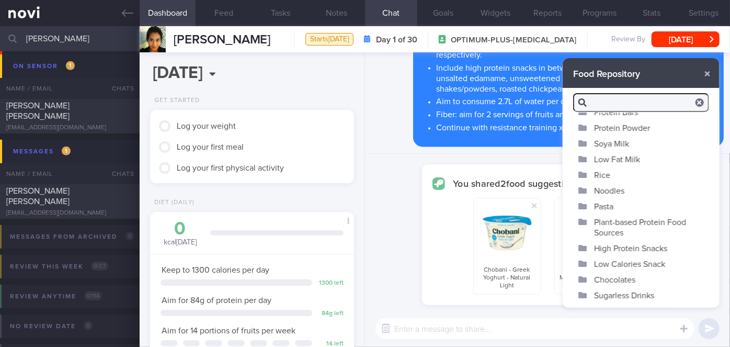
click at [612, 249] on button "High Protein Snacks" at bounding box center [641, 248] width 157 height 16
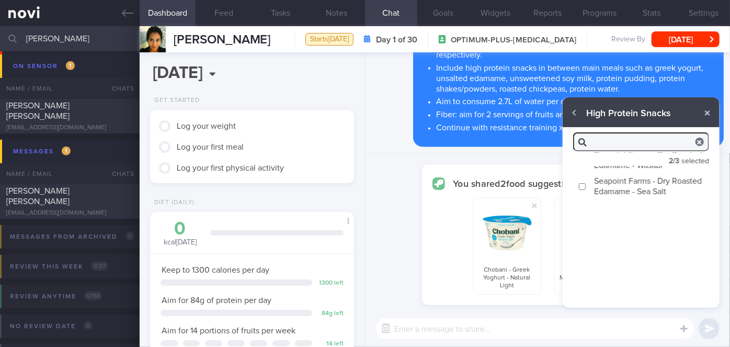
scroll to position [0, 0]
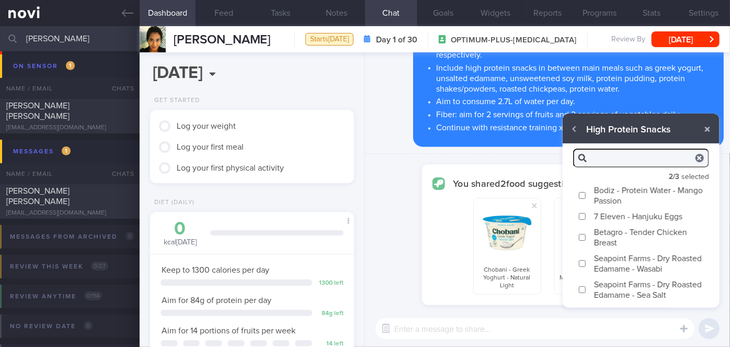
click at [585, 265] on input "Seapoint Farms - Dry Roasted Edamame - Wasabi" at bounding box center [582, 263] width 8 height 7
checkbox input "true"
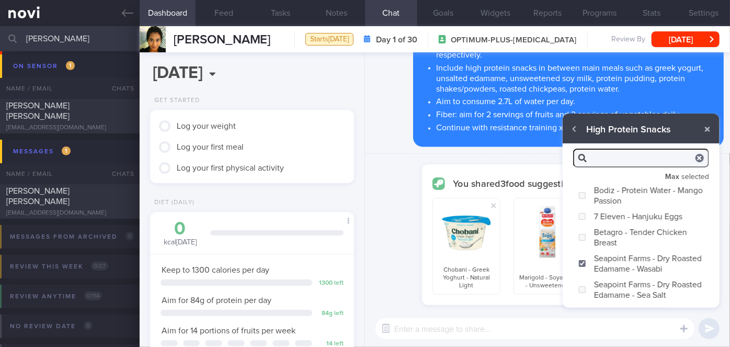
click at [570, 328] on textarea at bounding box center [535, 328] width 319 height 21
type textarea "Here are a few high protein snack options"
checkbox input "false"
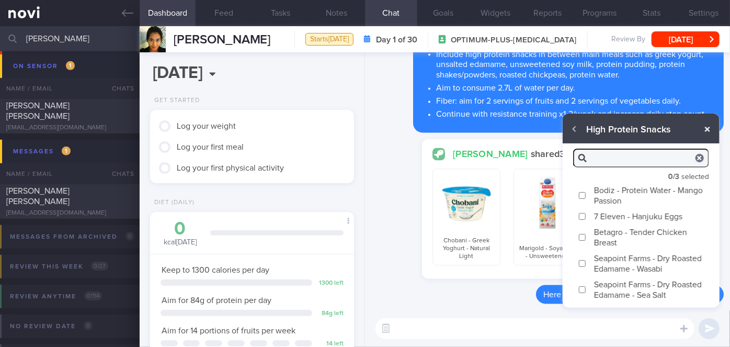
click at [709, 128] on button "button" at bounding box center [707, 129] width 19 height 19
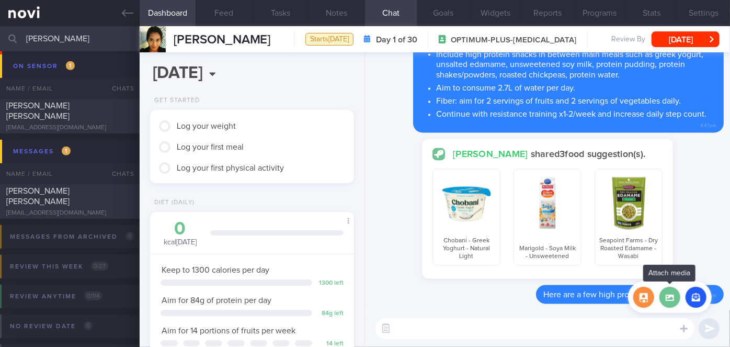
click at [668, 294] on label at bounding box center [670, 297] width 21 height 21
click at [0, 0] on input "file" at bounding box center [0, 0] width 0 height 0
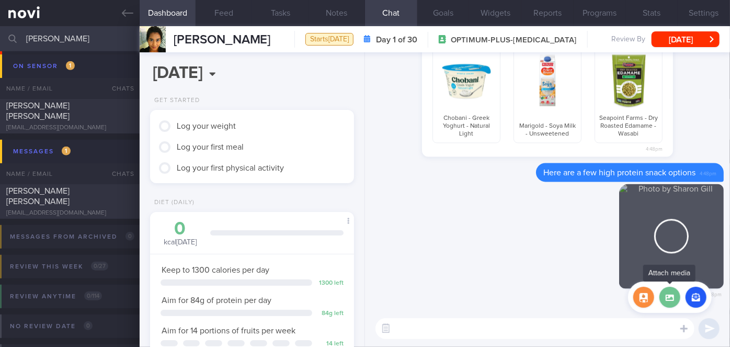
click at [675, 297] on label at bounding box center [670, 297] width 21 height 21
click at [0, 0] on input "file" at bounding box center [0, 0] width 0 height 0
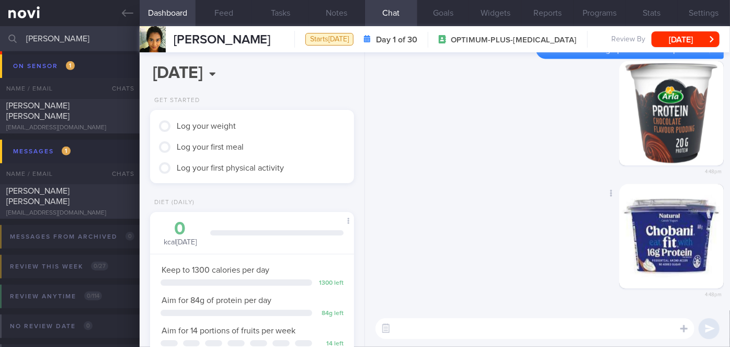
click at [477, 185] on div "Delete 4:48pm" at bounding box center [547, 247] width 353 height 127
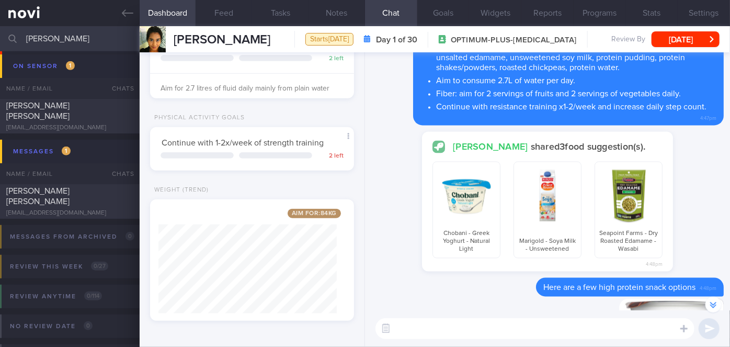
scroll to position [-524, 0]
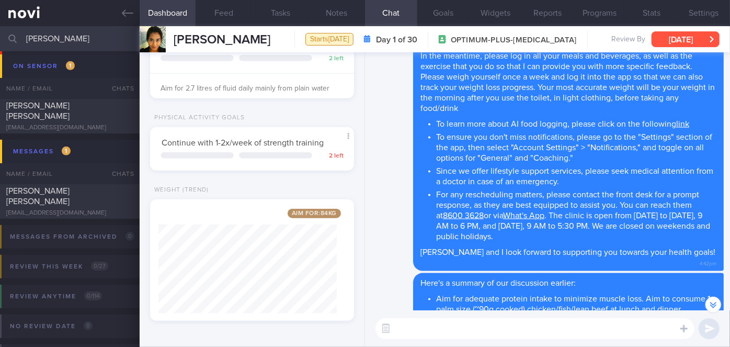
click at [678, 45] on button "[DATE]" at bounding box center [686, 39] width 68 height 16
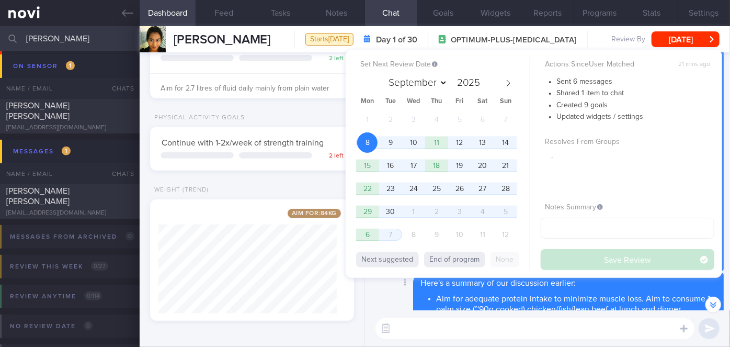
click at [385, 294] on div "Delete Here's a summary of our discussion earlier: Aim for adequate protein int…" at bounding box center [547, 342] width 353 height 139
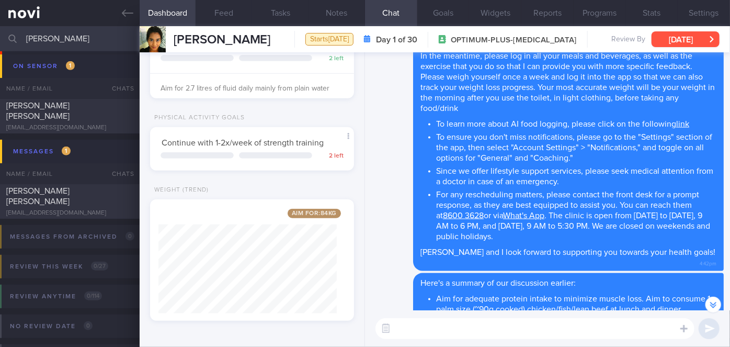
click at [689, 35] on button "[DATE]" at bounding box center [686, 39] width 68 height 16
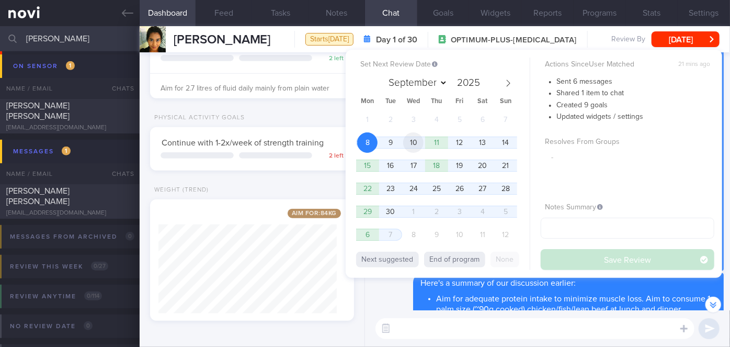
click at [421, 142] on span "10" at bounding box center [413, 142] width 20 height 20
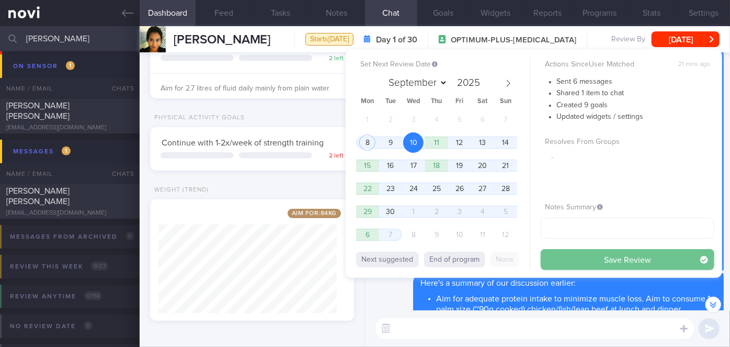
click at [588, 259] on button "Save Review" at bounding box center [628, 259] width 174 height 21
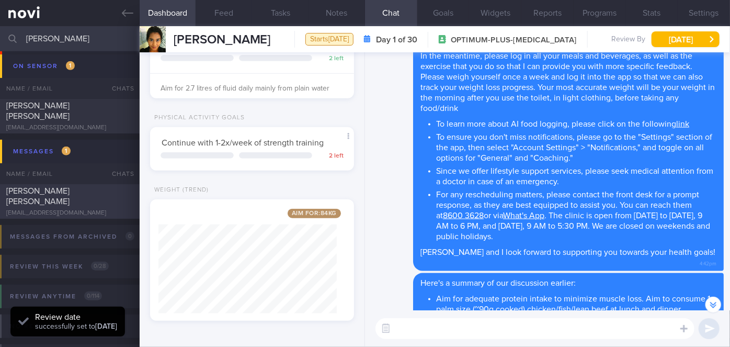
click at [116, 202] on div "[PERSON_NAME] [PERSON_NAME] [EMAIL_ADDRESS][DOMAIN_NAME]" at bounding box center [70, 201] width 140 height 31
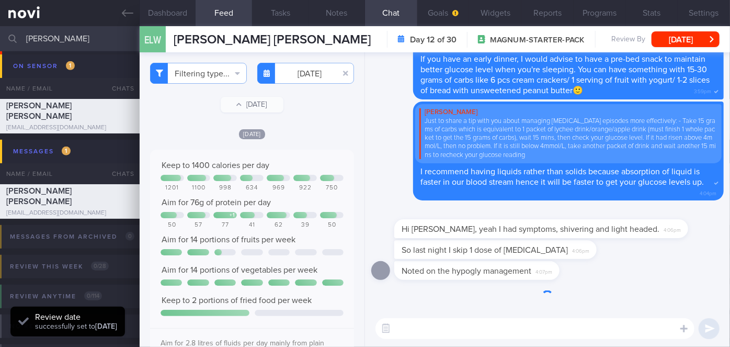
scroll to position [129, 187]
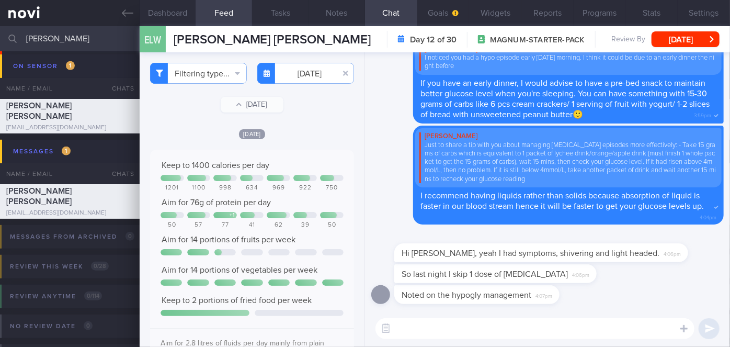
click at [472, 329] on textarea at bounding box center [535, 328] width 319 height 21
click at [474, 329] on textarea at bounding box center [535, 328] width 319 height 21
drag, startPoint x: 470, startPoint y: 282, endPoint x: 537, endPoint y: 282, distance: 66.9
click at [537, 282] on div "So last night I skip 1 dose of [MEDICAL_DATA] 4:06pm" at bounding box center [511, 273] width 234 height 19
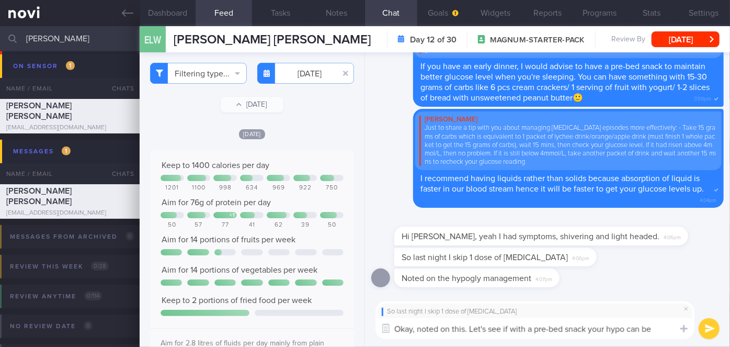
scroll to position [0, 0]
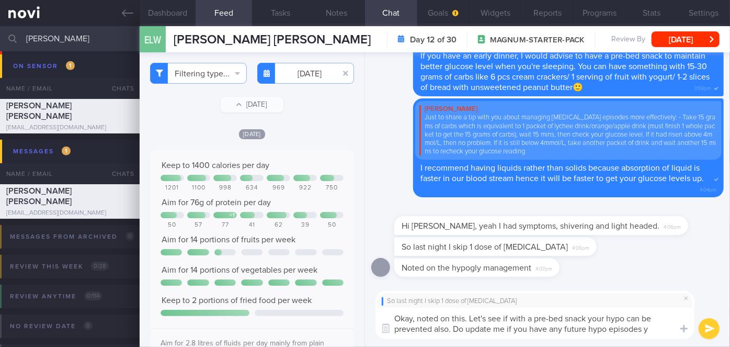
type textarea "Okay, noted on this. Let's see if with a pre-bed snack your hypo can be prevent…"
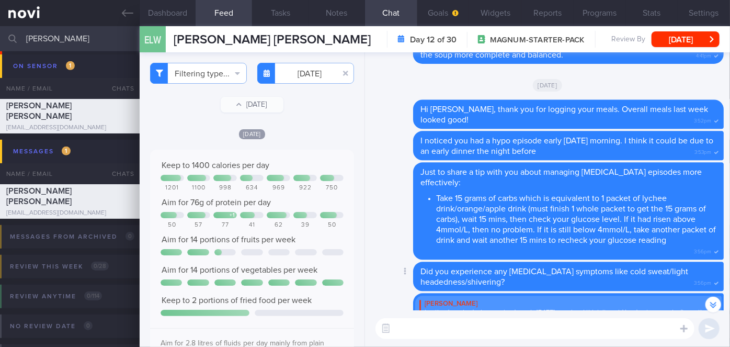
scroll to position [-332, 0]
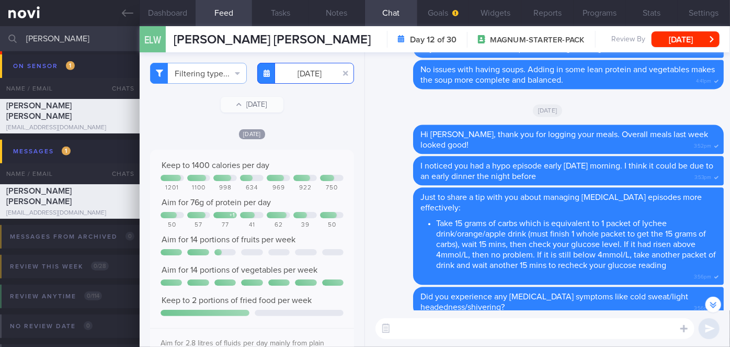
click at [300, 78] on input "[DATE]" at bounding box center [305, 73] width 97 height 21
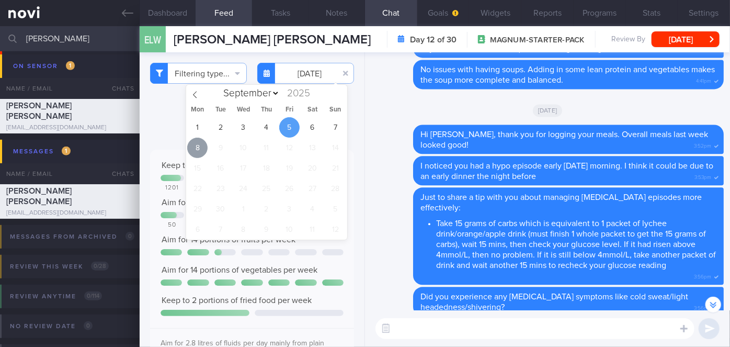
click at [193, 149] on span "8" at bounding box center [197, 148] width 20 height 20
type input "[DATE]"
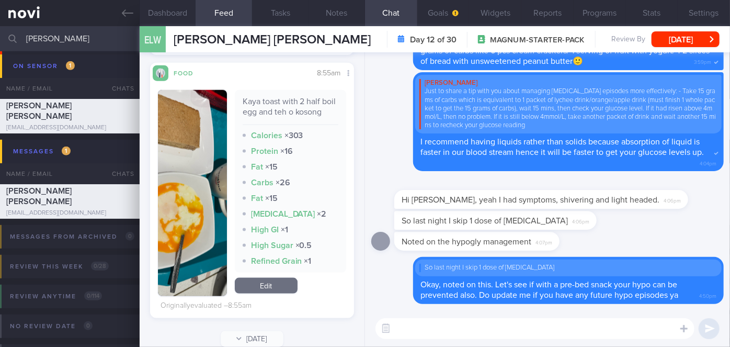
click at [456, 325] on textarea at bounding box center [535, 328] width 319 height 21
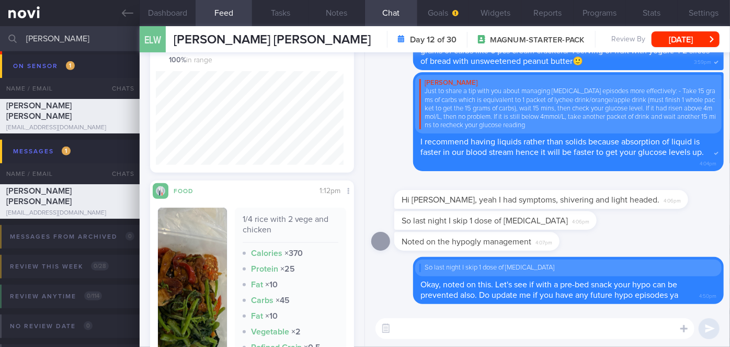
scroll to position [157, 0]
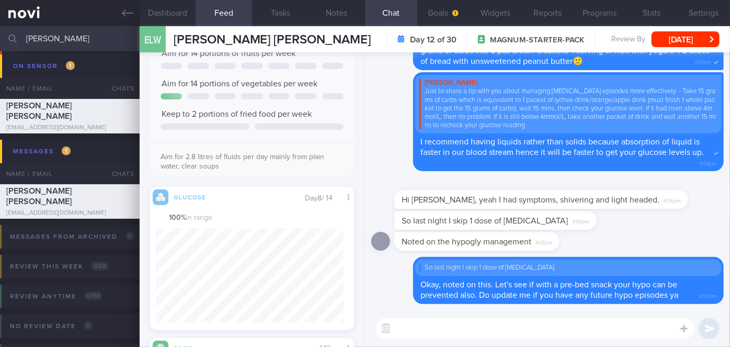
click at [425, 329] on textarea at bounding box center [535, 328] width 319 height 21
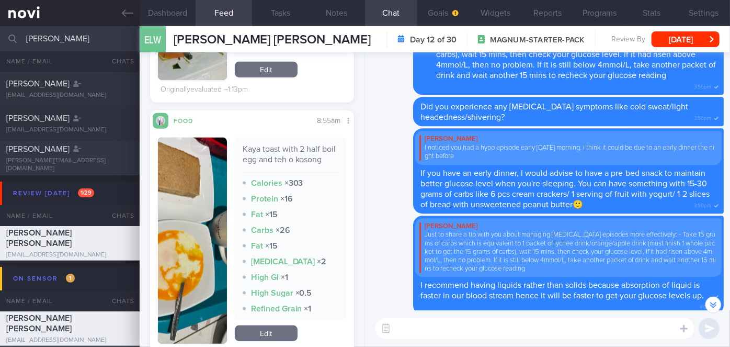
scroll to position [0, 0]
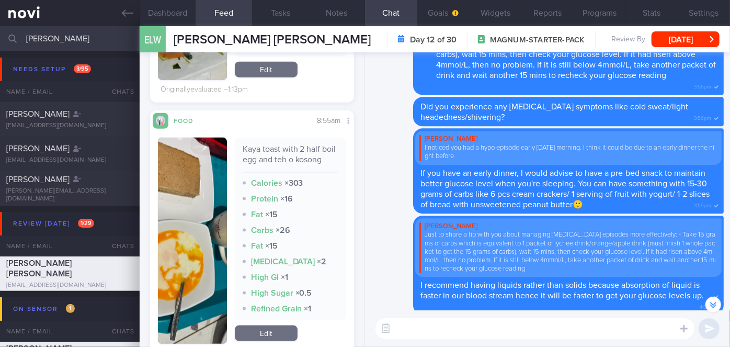
click at [88, 35] on input "[PERSON_NAME]" at bounding box center [365, 38] width 730 height 25
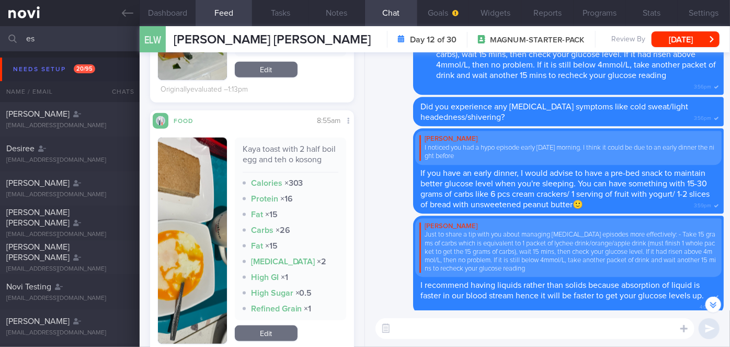
type input "e"
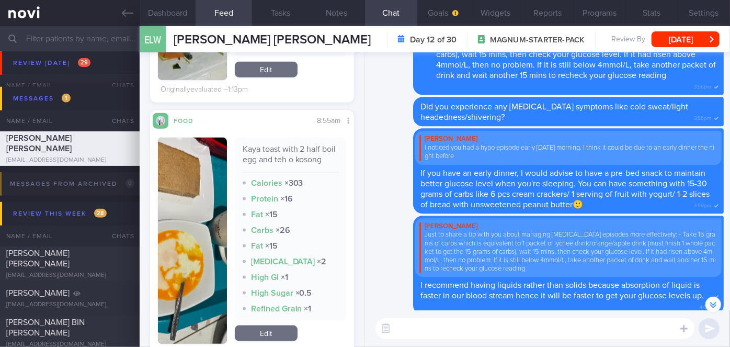
scroll to position [4140, 0]
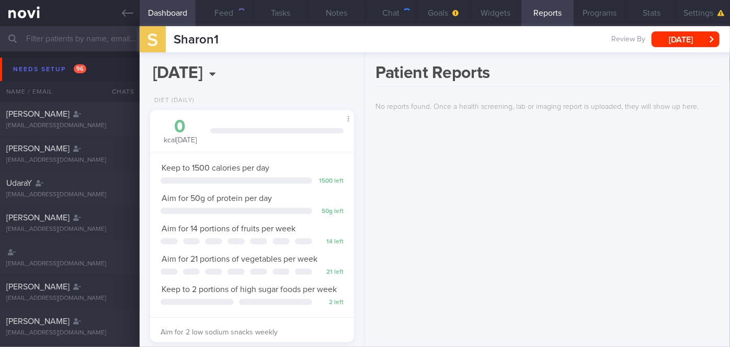
scroll to position [91, 183]
click at [54, 40] on input "text" at bounding box center [365, 38] width 730 height 25
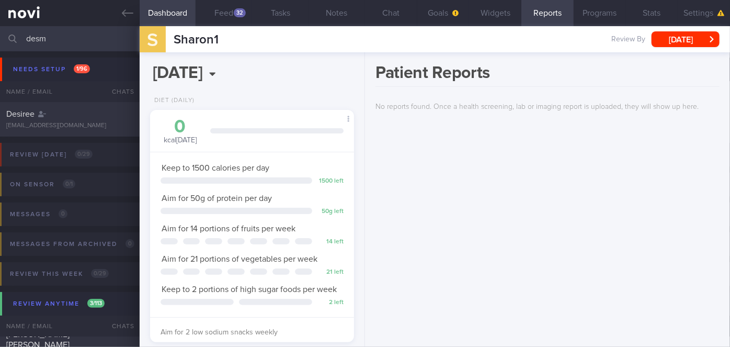
scroll to position [91, 183]
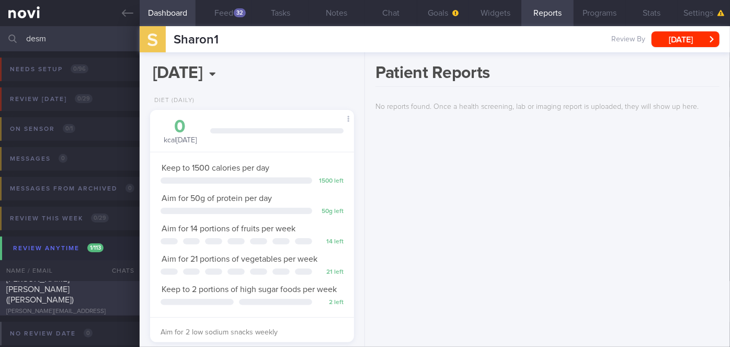
type input "desm"
click at [106, 290] on div "[PERSON_NAME] [PERSON_NAME] ([PERSON_NAME])" at bounding box center [68, 289] width 124 height 31
type input "Nil"
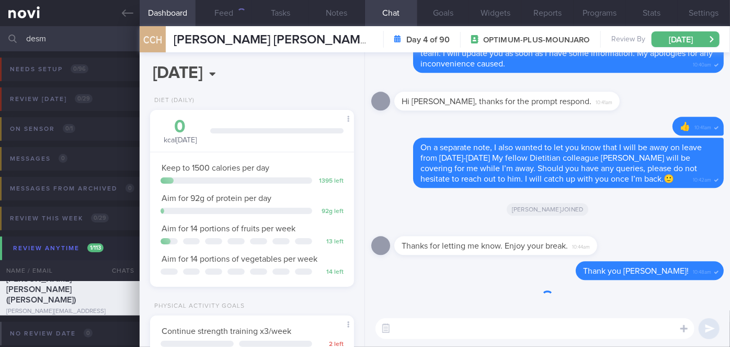
scroll to position [104, 178]
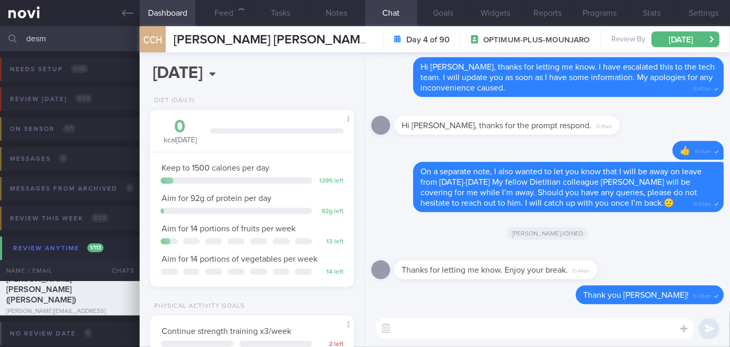
click at [415, 328] on textarea at bounding box center [535, 328] width 319 height 21
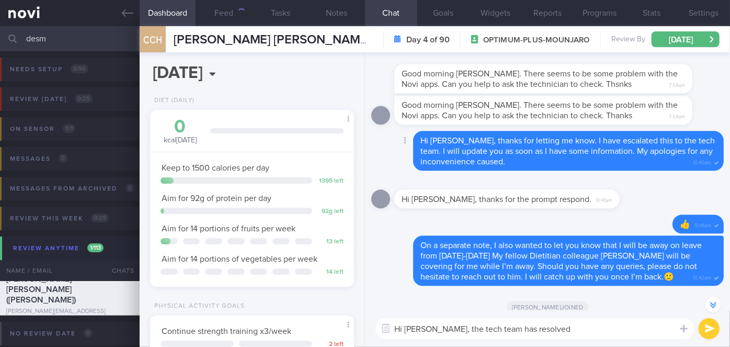
scroll to position [-142, 0]
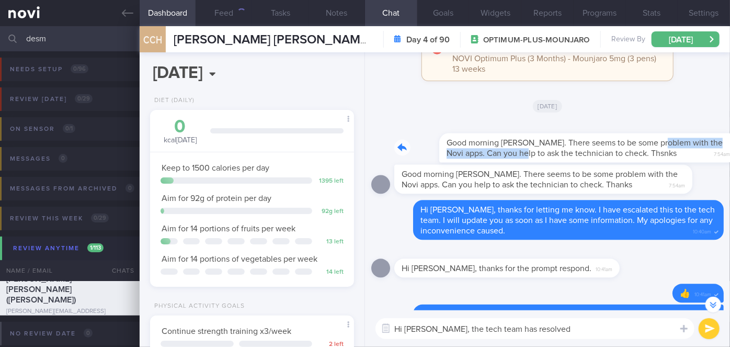
drag, startPoint x: 490, startPoint y: 158, endPoint x: 617, endPoint y: 148, distance: 127.5
click at [617, 148] on div "Good morning Sharon. There seems to be some problem with the Novi apps. Can you…" at bounding box center [558, 141] width 329 height 42
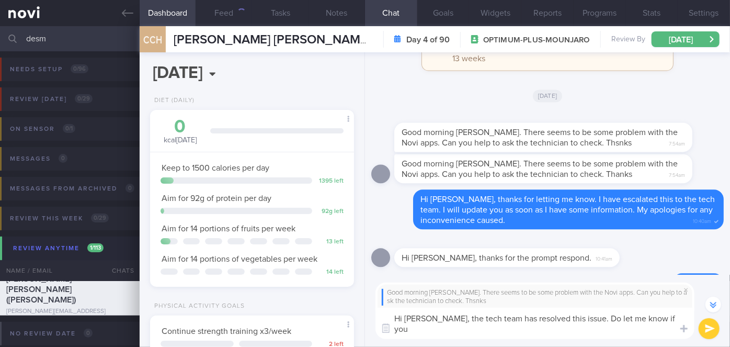
scroll to position [-178, 0]
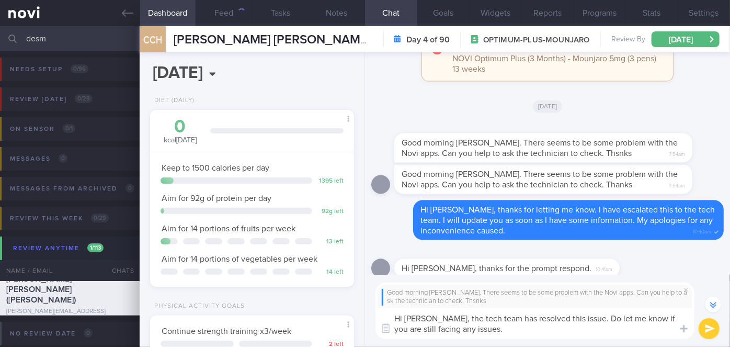
type textarea "Hi Mr Desmond, the tech team has resolved this issue. Do let me know if you are…"
click at [709, 332] on button "submit" at bounding box center [709, 328] width 21 height 21
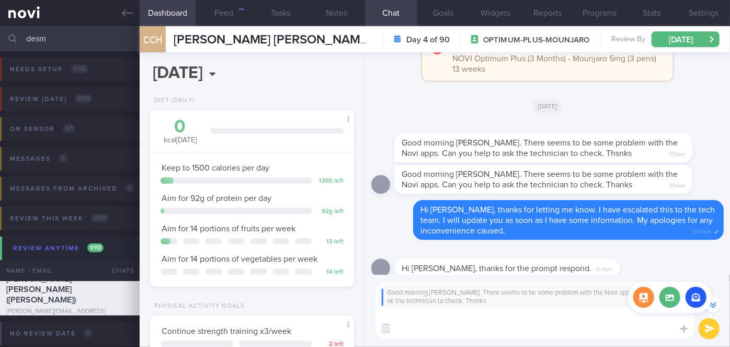
scroll to position [0, 0]
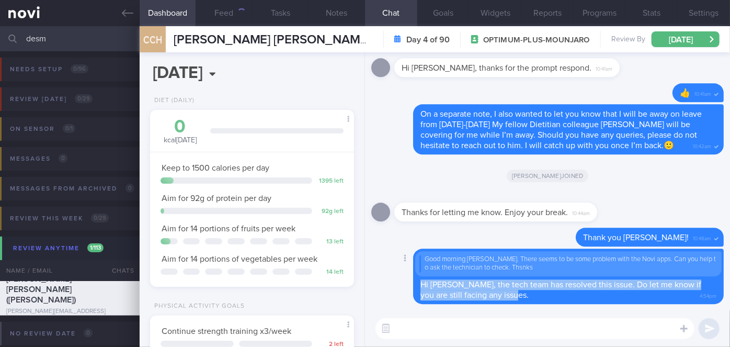
drag, startPoint x: 513, startPoint y: 296, endPoint x: 416, endPoint y: 281, distance: 97.3
click at [416, 281] on div "Good morning Sharon. There seems to be some problem with the Novi apps. Can you…" at bounding box center [568, 276] width 311 height 56
copy span "Hi Mr Desmond, the tech team has resolved this issue. Do let me know if you are…"
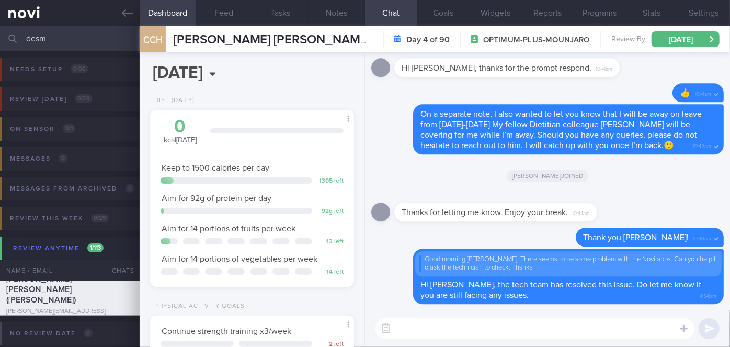
click at [84, 33] on input "desm" at bounding box center [365, 38] width 730 height 25
type input "d"
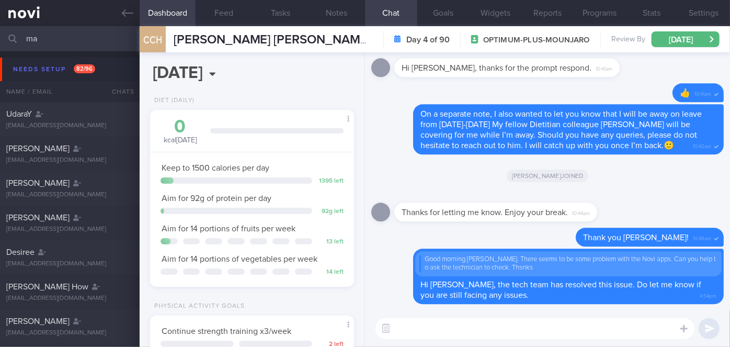
type input "m"
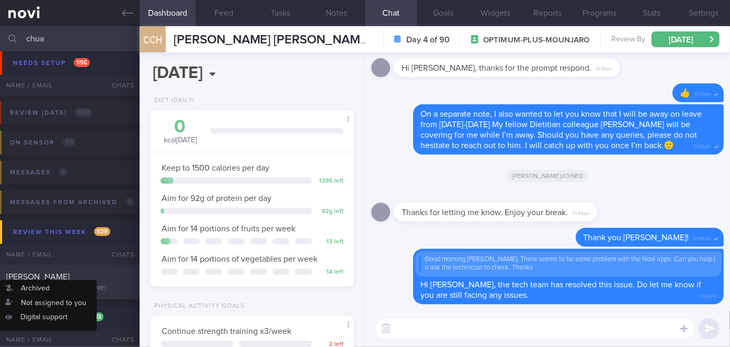
scroll to position [142, 0]
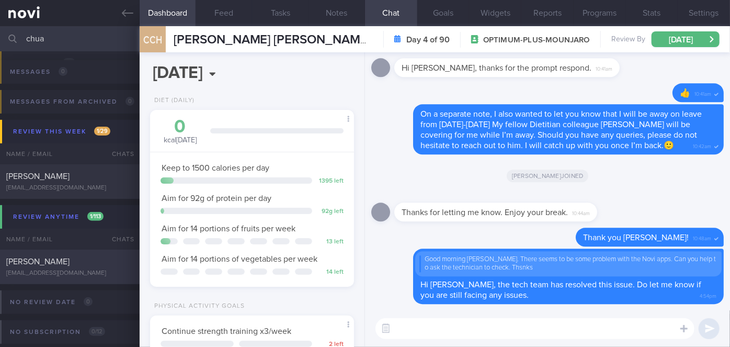
type input "chua"
click at [108, 259] on div "[PERSON_NAME]" at bounding box center [68, 261] width 124 height 10
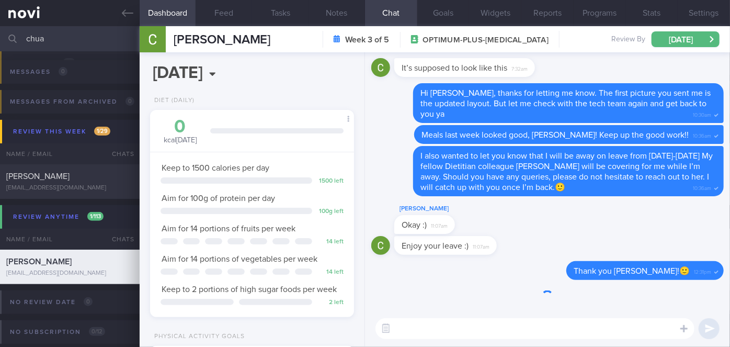
scroll to position [104, 178]
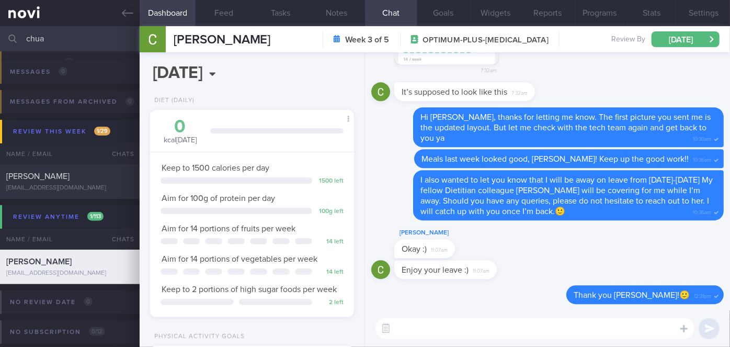
click at [520, 327] on textarea at bounding box center [535, 328] width 319 height 21
paste textarea "Hi Mr Desmond, the tech team has resolved this issue. Do let me know if you are…"
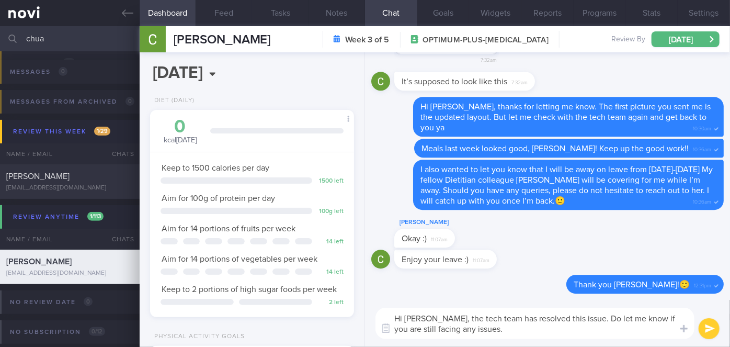
drag, startPoint x: 451, startPoint y: 316, endPoint x: 415, endPoint y: 317, distance: 35.6
click at [415, 317] on textarea "Hi Mr Desmond, the tech team has resolved this issue. Do let me know if you are…" at bounding box center [535, 323] width 319 height 31
click at [593, 320] on textarea "Hi Madam Chua, the tech team has resolved this issue. Do let me know if you are…" at bounding box center [535, 323] width 319 height 31
click at [574, 333] on textarea "Hi Madam Chua, the tech team has resolved the app layout issue. Do let me know …" at bounding box center [535, 323] width 319 height 31
type textarea "Hi Madam Chua, the tech team has resolved the app layout issue. Do let me know …"
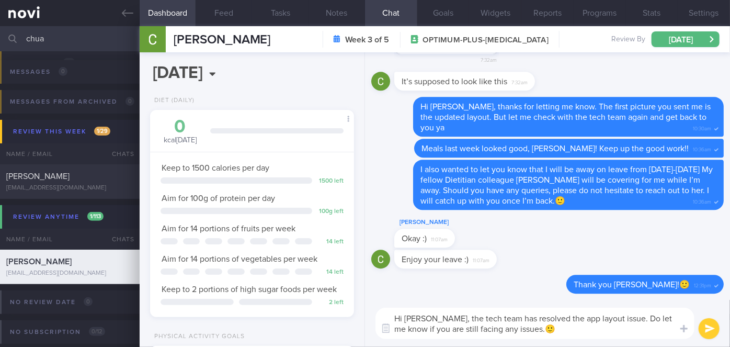
click at [708, 331] on button "submit" at bounding box center [709, 328] width 21 height 21
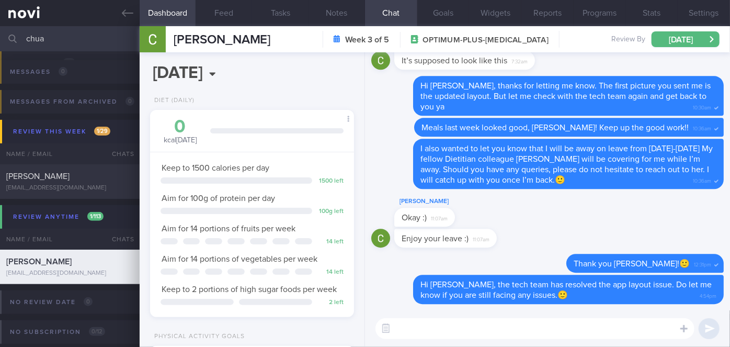
click at [63, 36] on input "chua" at bounding box center [365, 38] width 730 height 25
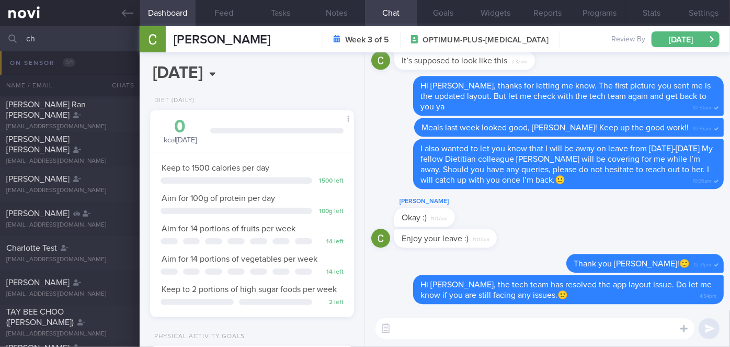
type input "c"
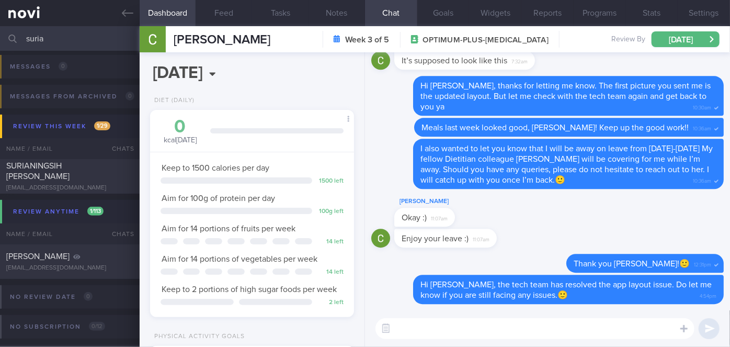
scroll to position [63, 0]
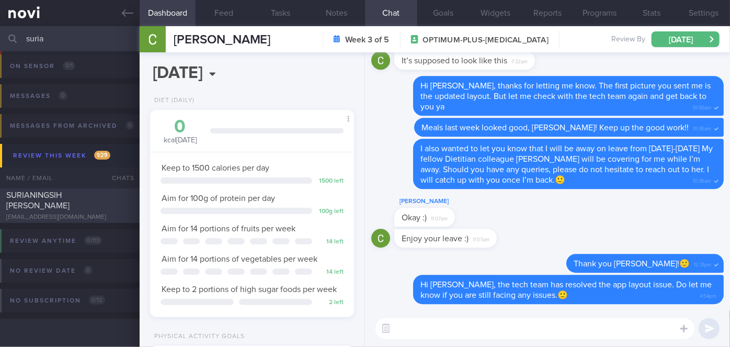
type input "suria"
click at [120, 203] on div "SURIANINGSIH [PERSON_NAME]" at bounding box center [68, 200] width 124 height 21
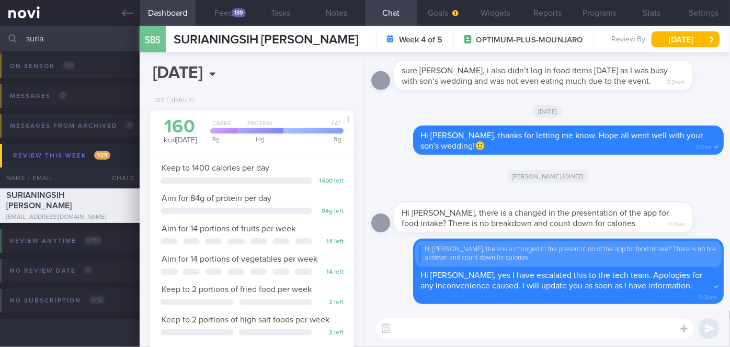
scroll to position [91, 183]
click at [461, 329] on textarea at bounding box center [535, 328] width 319 height 21
paste textarea "Hi Mr Desmond, the tech team has resolved this issue. Do let me know if you are…"
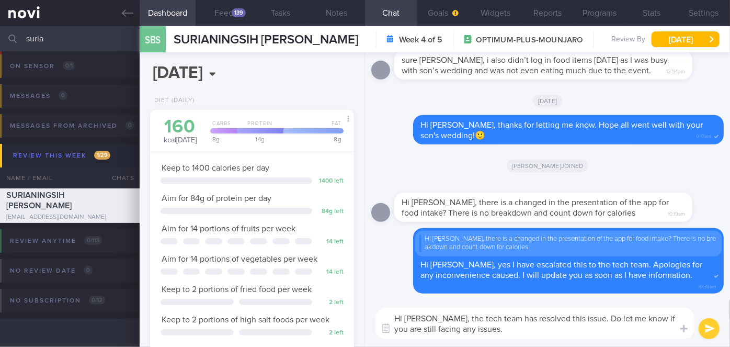
scroll to position [0, 0]
drag, startPoint x: 450, startPoint y: 315, endPoint x: 419, endPoint y: 315, distance: 30.9
click at [419, 315] on textarea "Hi Mr Desmond, the tech team has resolved this issue. Do let me know if you are…" at bounding box center [535, 323] width 319 height 31
drag, startPoint x: 502, startPoint y: 228, endPoint x: 597, endPoint y: 224, distance: 95.3
click at [597, 222] on div "Hi Sharon, there is a changed in the presentation of the app for food intake? T…" at bounding box center [558, 201] width 329 height 42
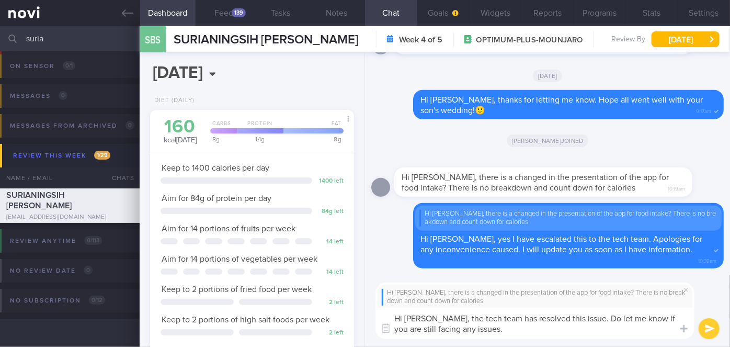
click at [526, 326] on textarea "Hi Ms Suriani, the tech team has resolved this issue. Do let me know if you are…" at bounding box center [535, 323] width 319 height 31
type textarea "Hi Ms Suriani, the tech team has resolved this issue. Do let me know if you are…"
click at [707, 328] on button "submit" at bounding box center [709, 328] width 21 height 21
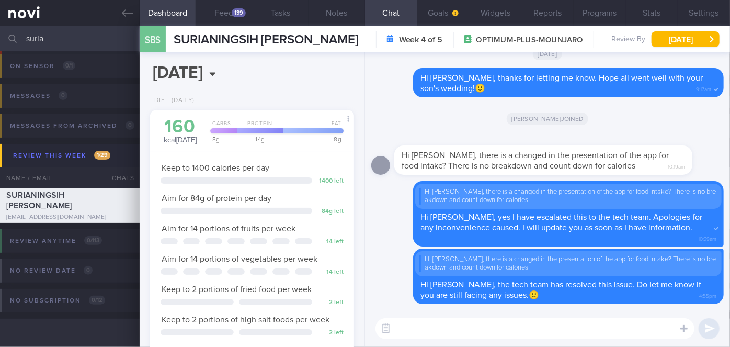
click at [68, 33] on input "suria" at bounding box center [365, 38] width 730 height 25
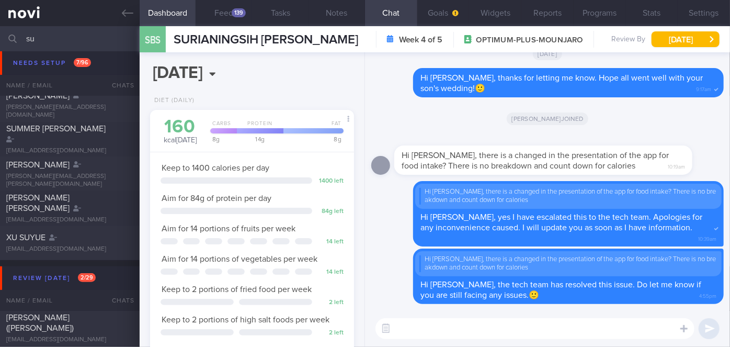
type input "s"
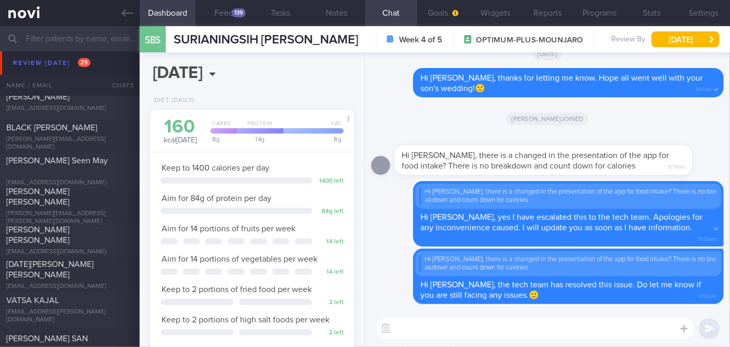
scroll to position [3935, 0]
